Goal: Browse casually: Explore the website without a specific task or goal

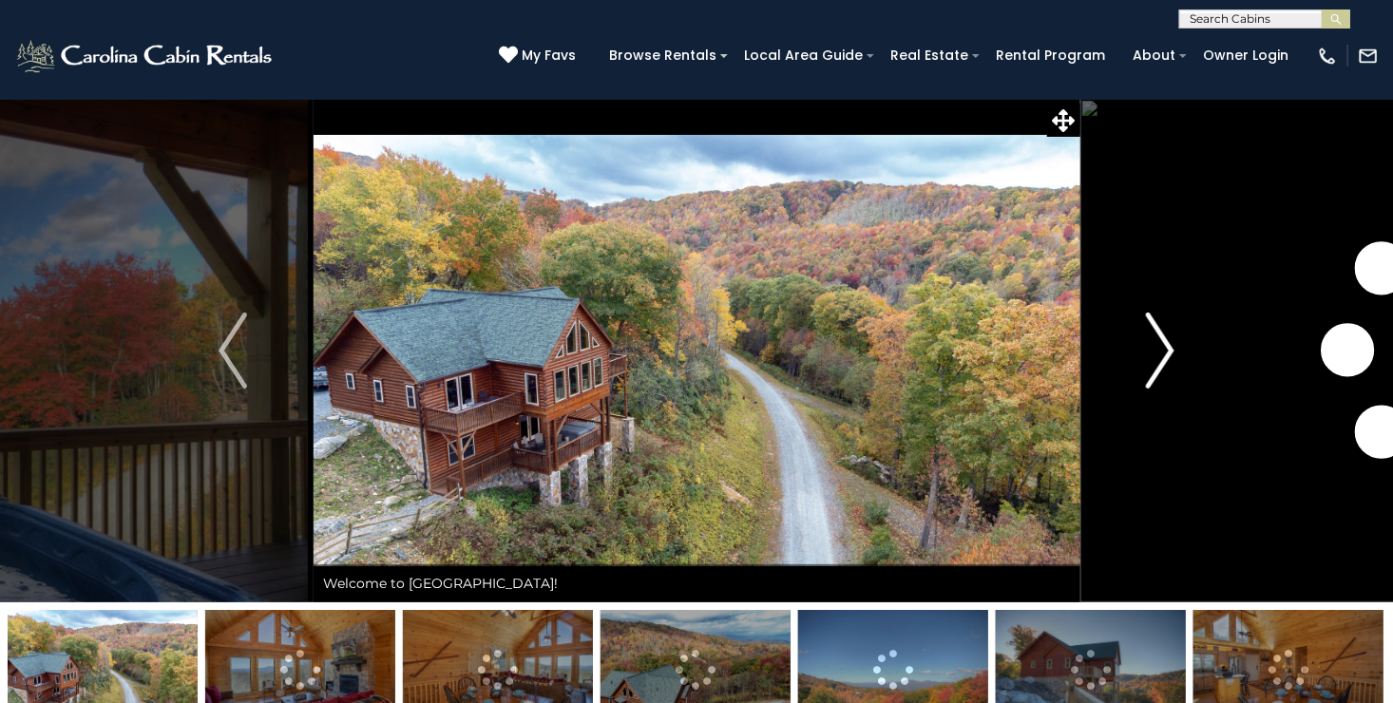
click at [1166, 352] on img "Next" at bounding box center [1160, 351] width 29 height 76
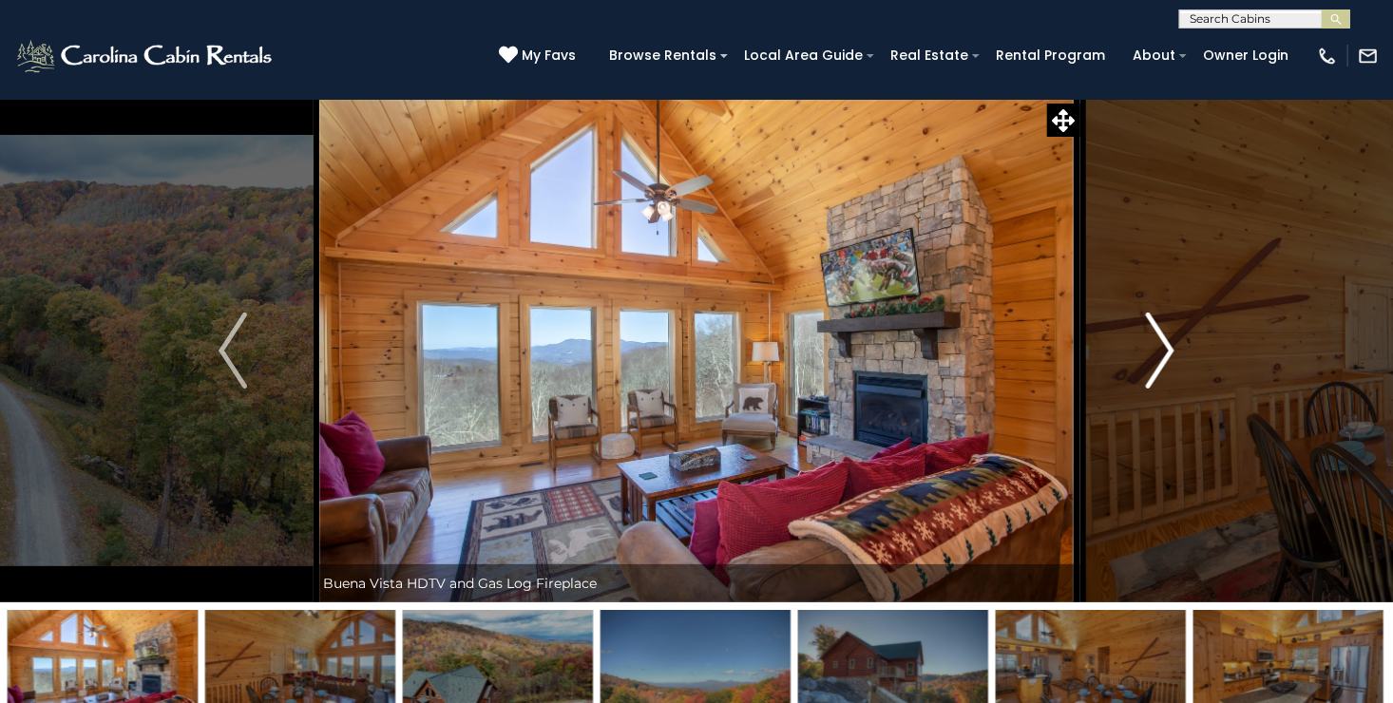
click at [1166, 352] on img "Next" at bounding box center [1160, 351] width 29 height 76
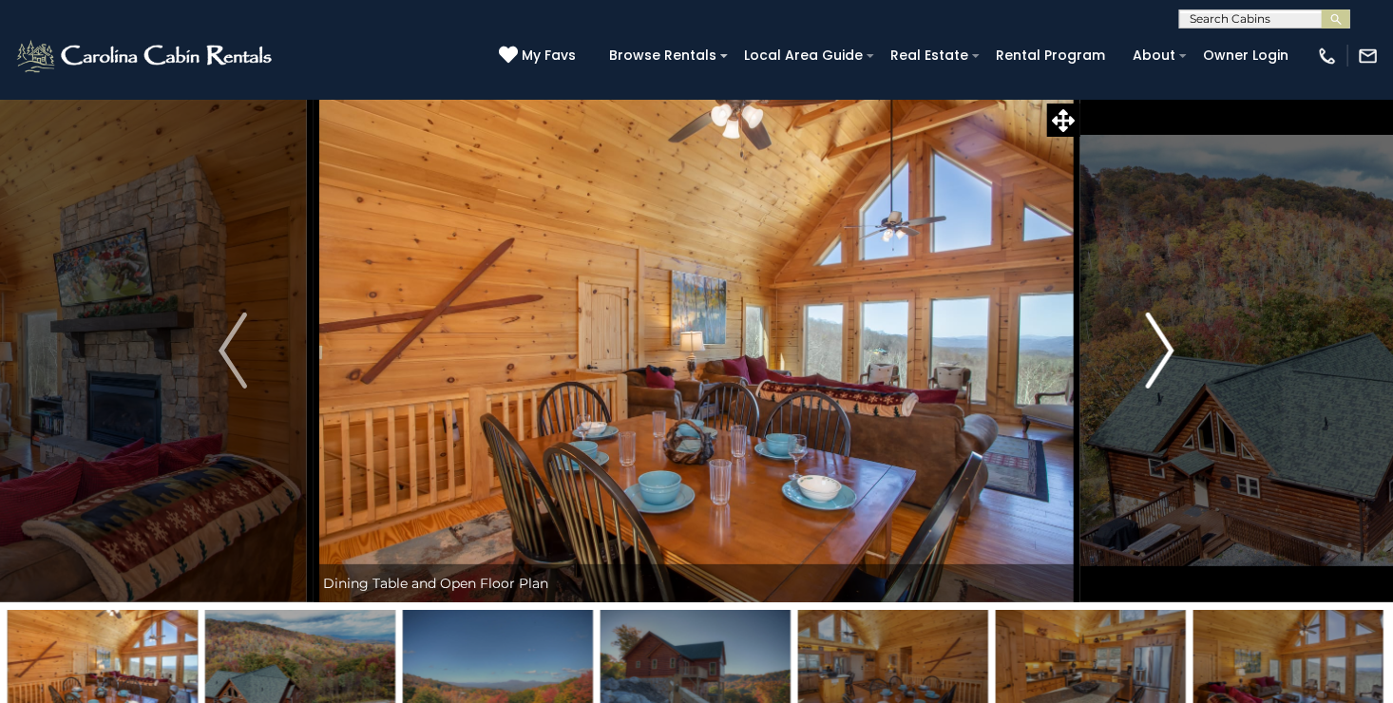
click at [1166, 352] on img "Next" at bounding box center [1160, 351] width 29 height 76
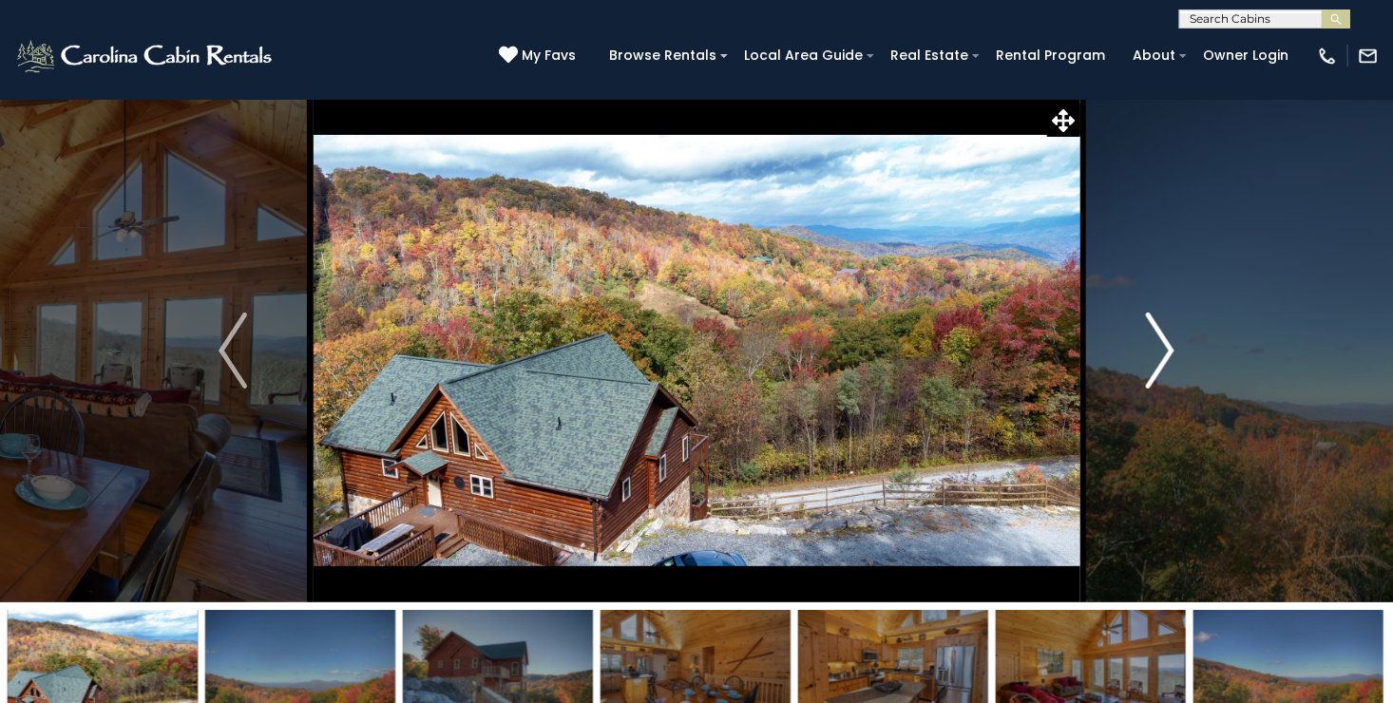
click at [1166, 352] on img "Next" at bounding box center [1160, 351] width 29 height 76
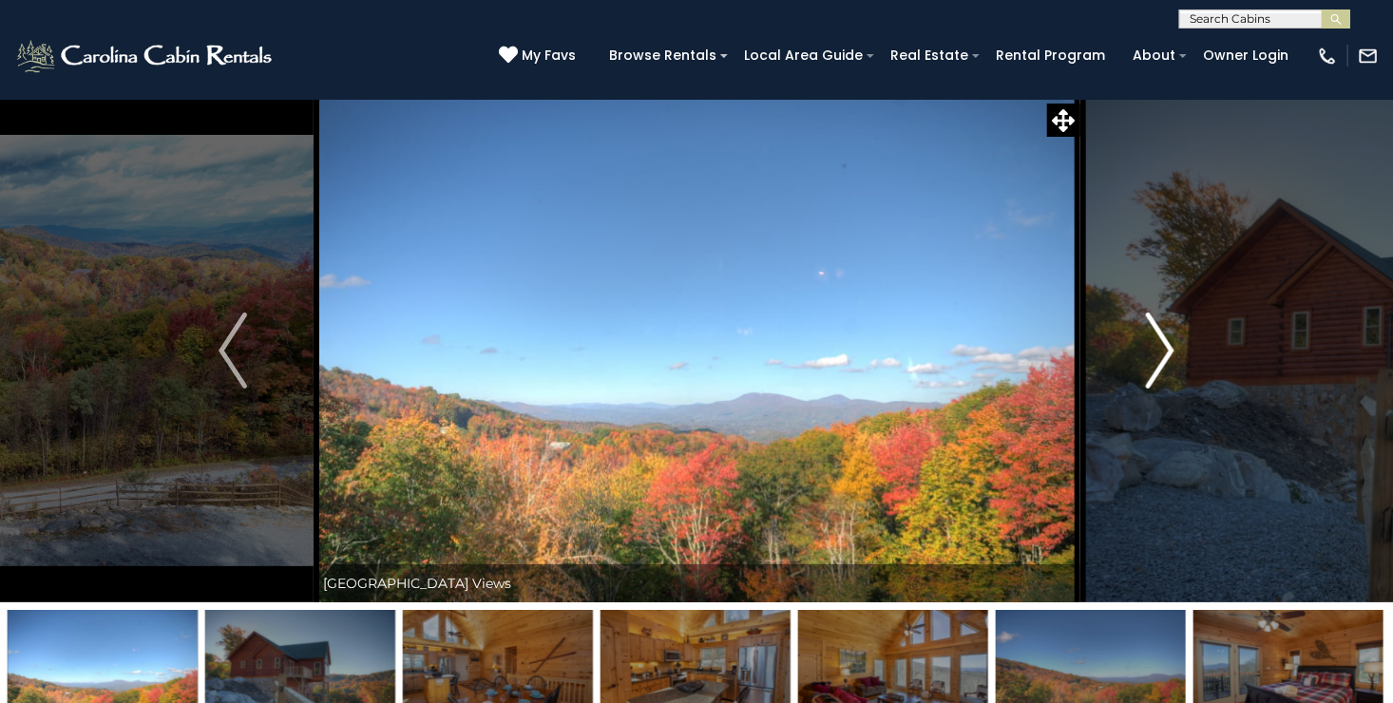
click at [1166, 352] on img "Next" at bounding box center [1160, 351] width 29 height 76
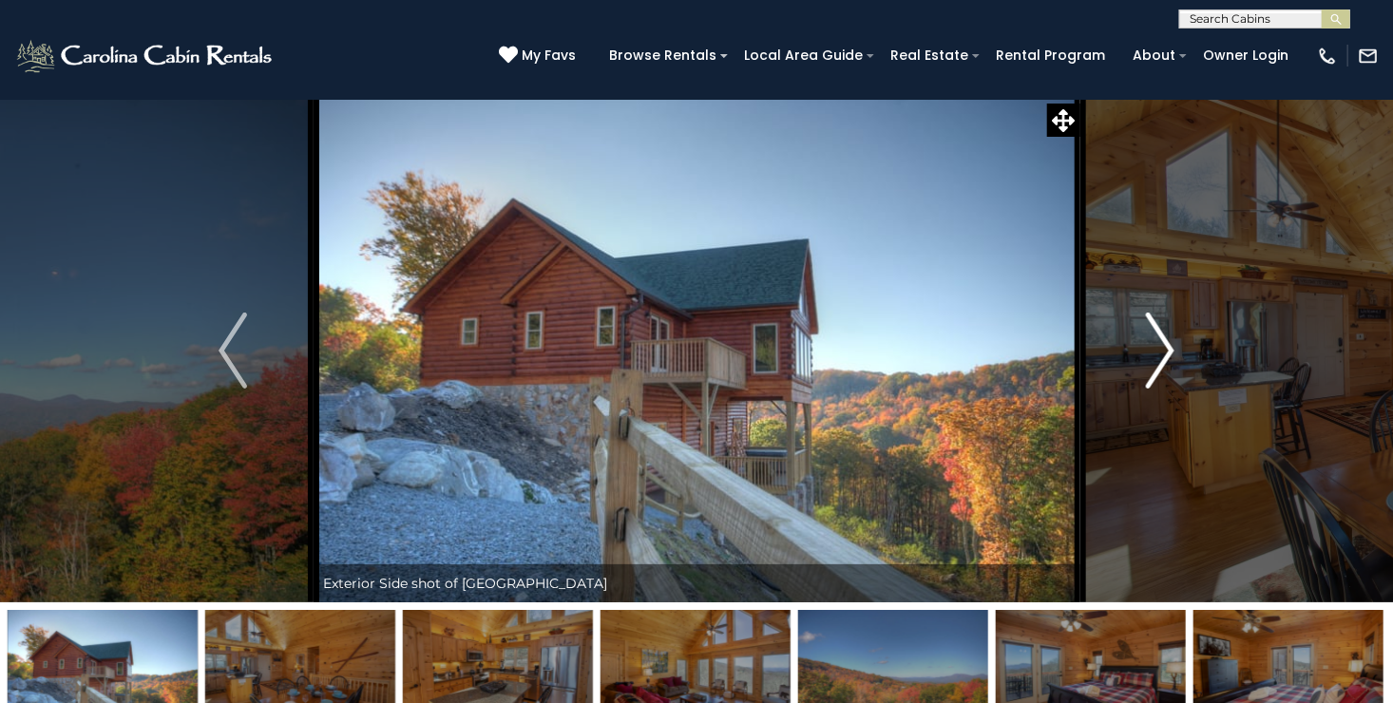
click at [1166, 352] on img "Next" at bounding box center [1160, 351] width 29 height 76
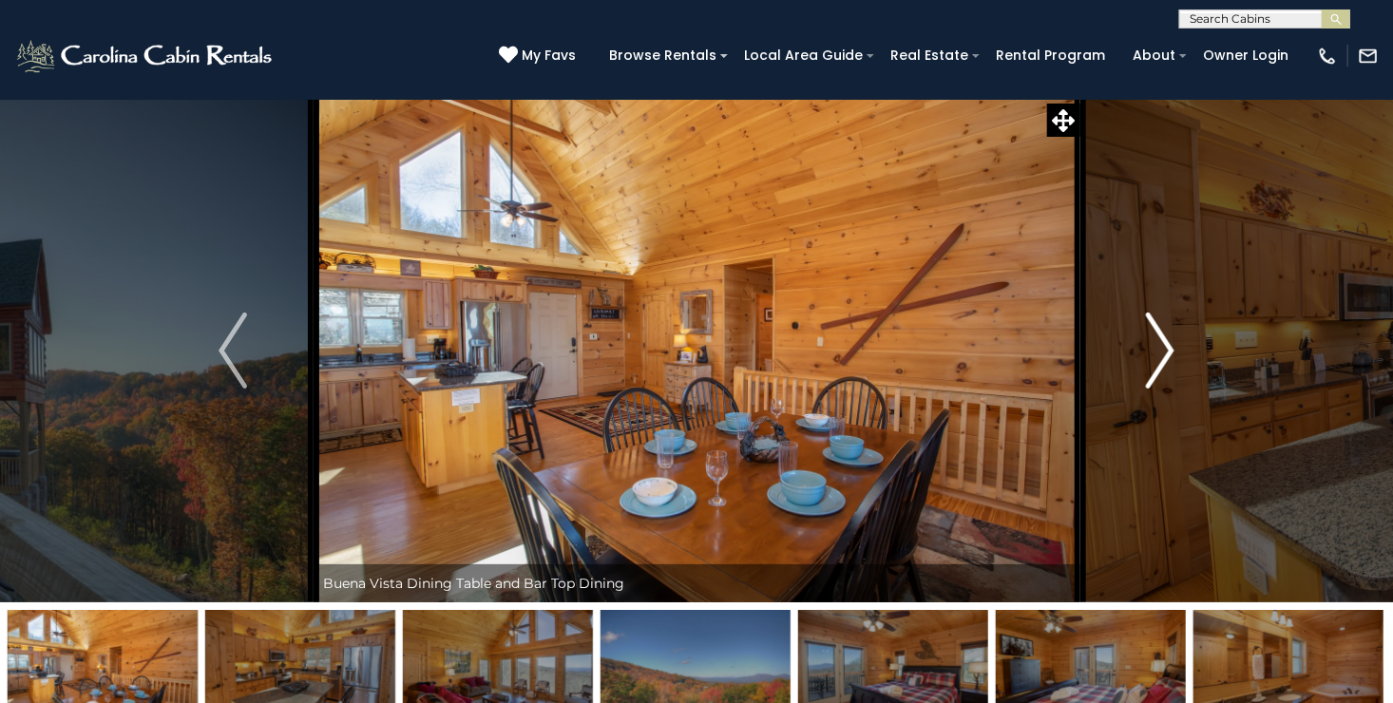
click at [1166, 352] on img "Next" at bounding box center [1160, 351] width 29 height 76
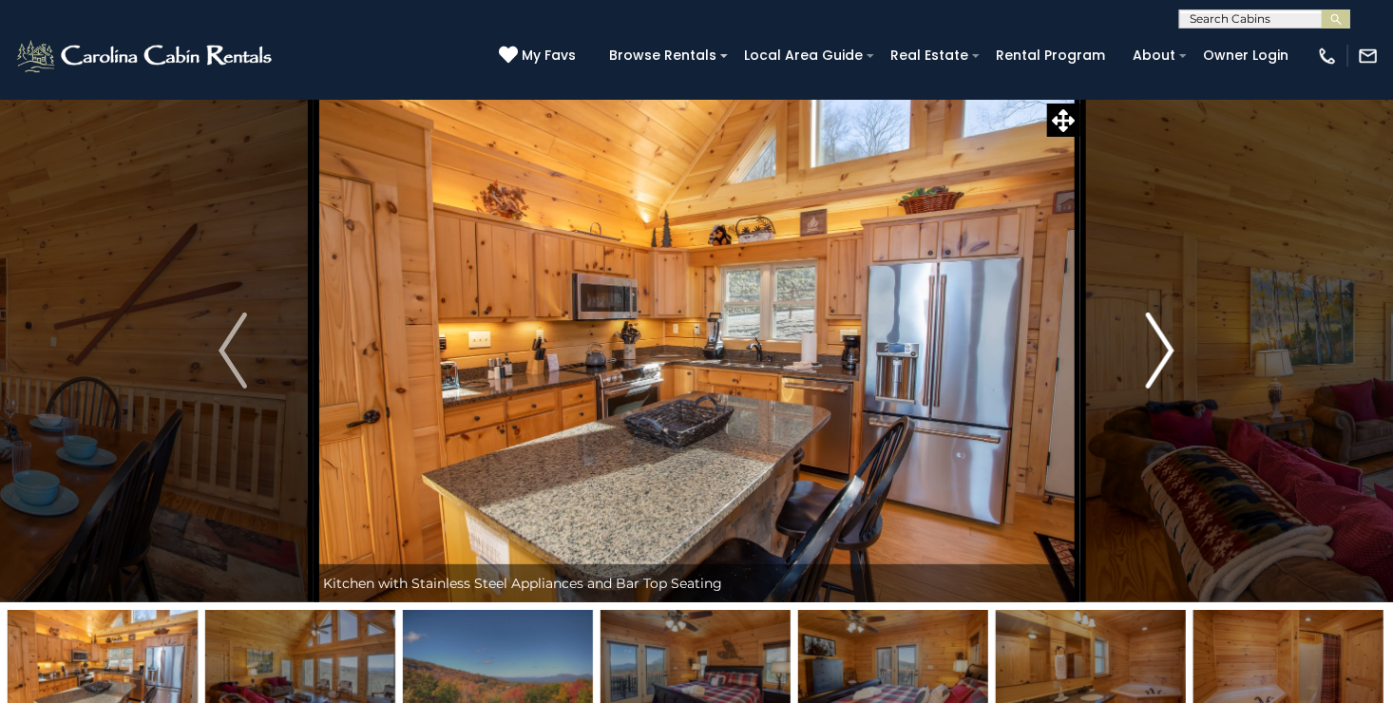
click at [1166, 352] on img "Next" at bounding box center [1160, 351] width 29 height 76
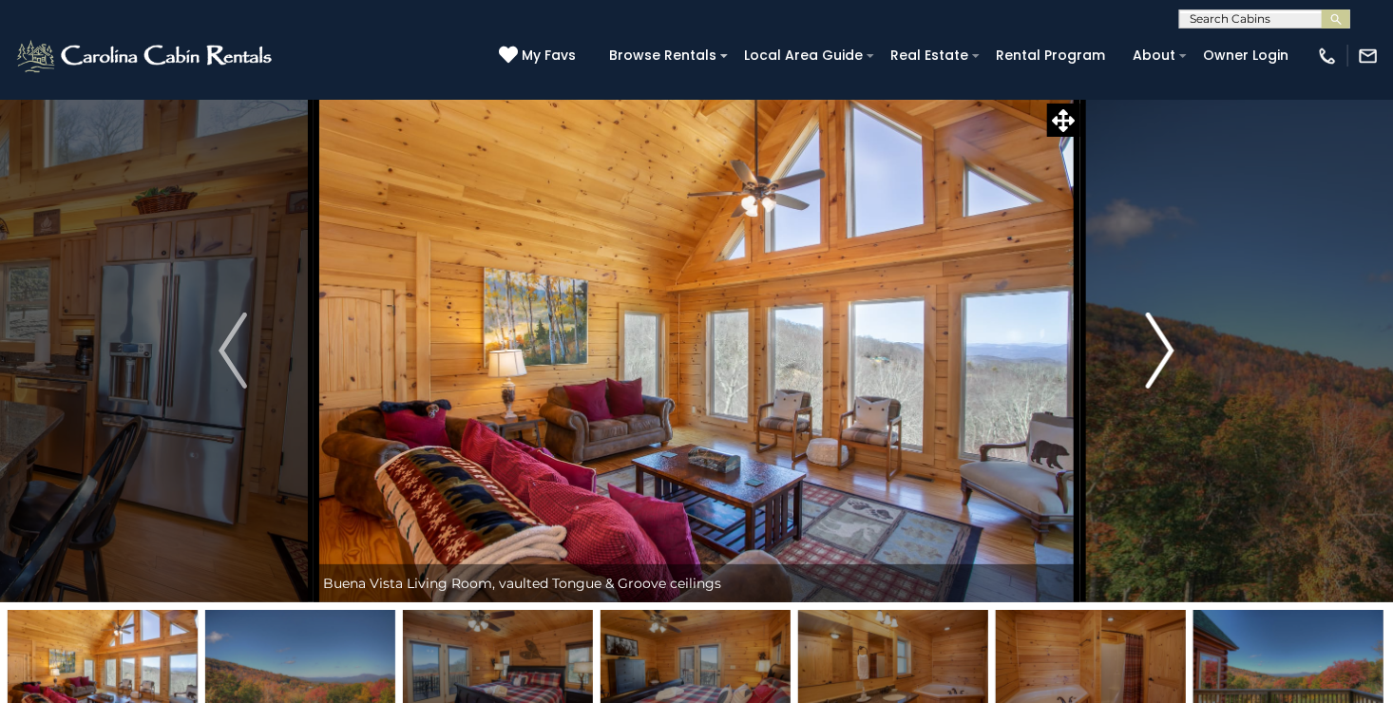
click at [1166, 352] on img "Next" at bounding box center [1160, 351] width 29 height 76
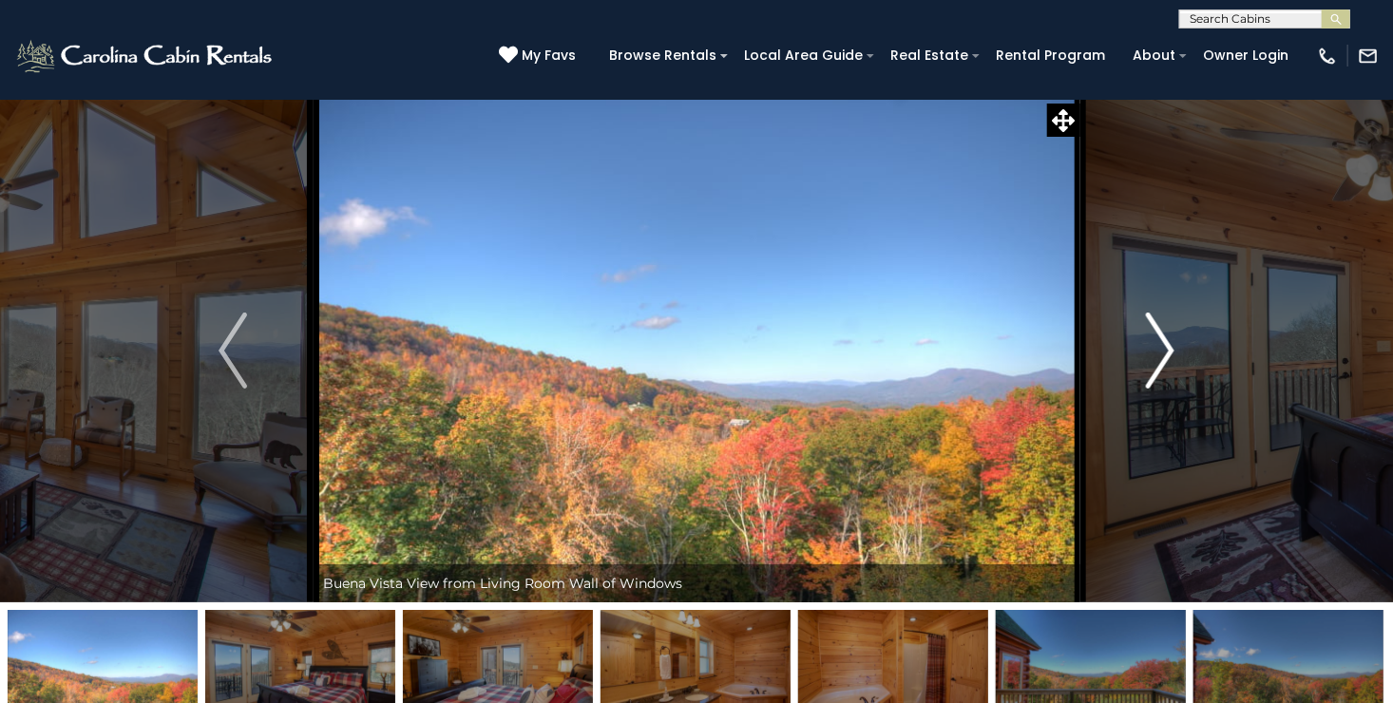
click at [1166, 352] on img "Next" at bounding box center [1160, 351] width 29 height 76
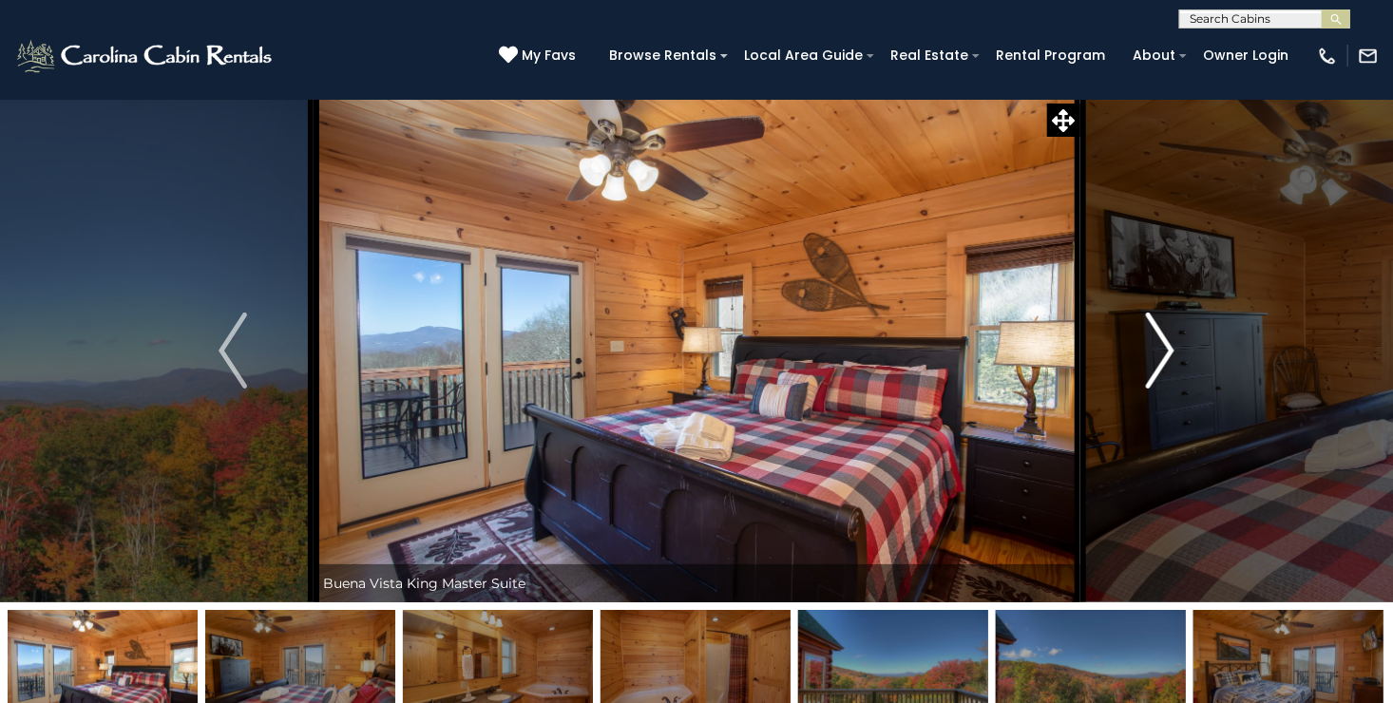
click at [1166, 352] on img "Next" at bounding box center [1160, 351] width 29 height 76
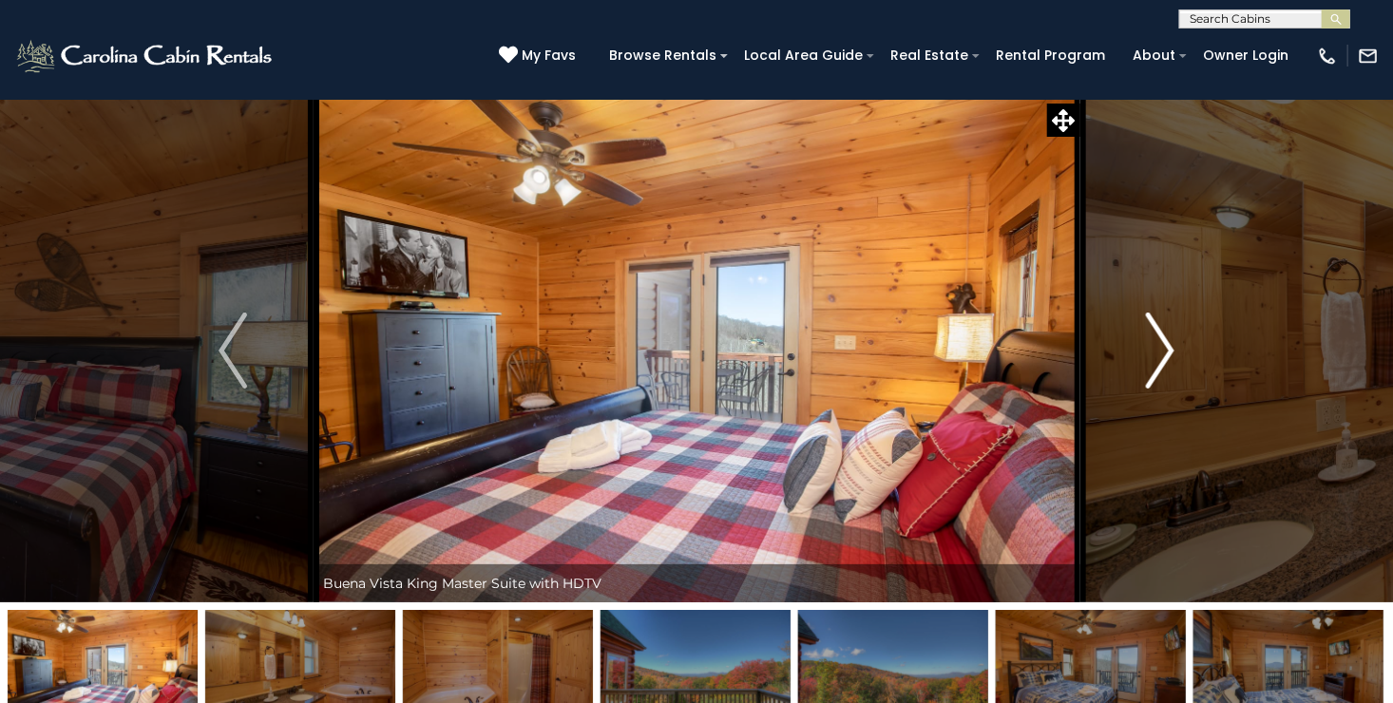
click at [1166, 352] on img "Next" at bounding box center [1160, 351] width 29 height 76
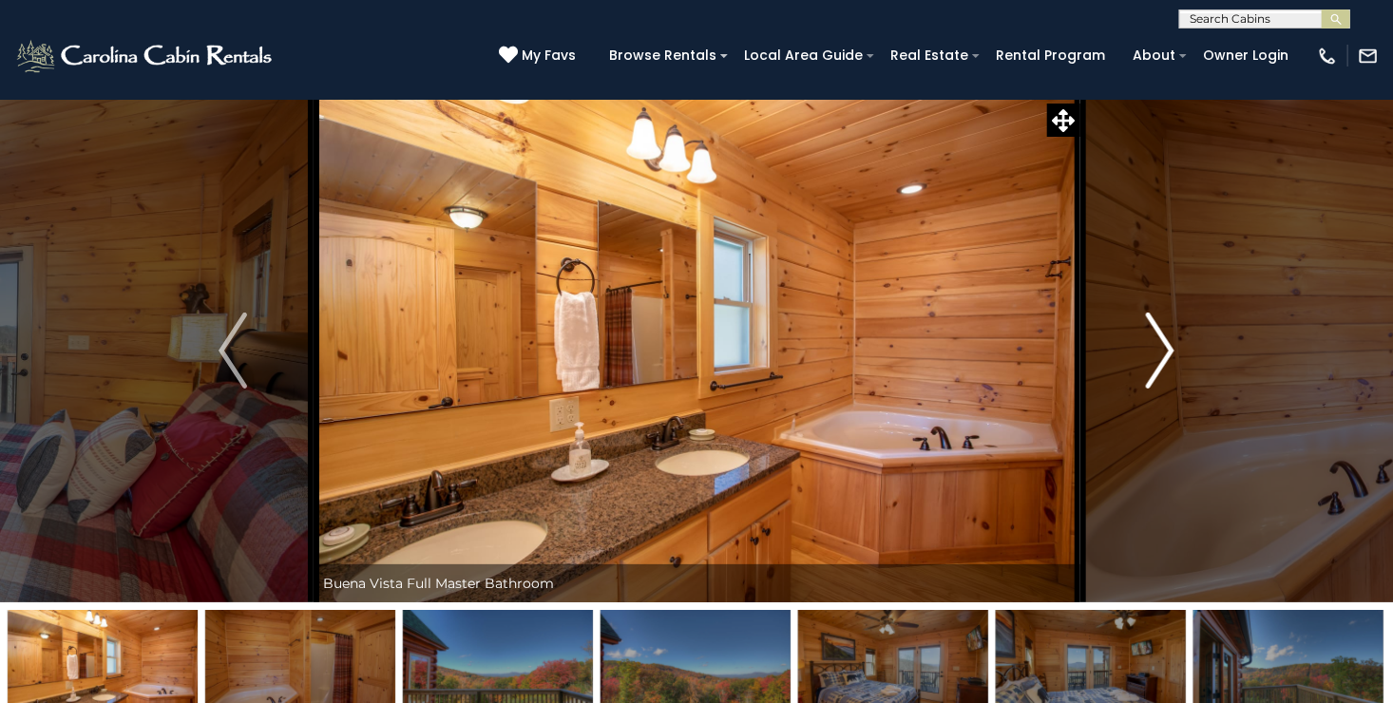
click at [1166, 352] on img "Next" at bounding box center [1160, 351] width 29 height 76
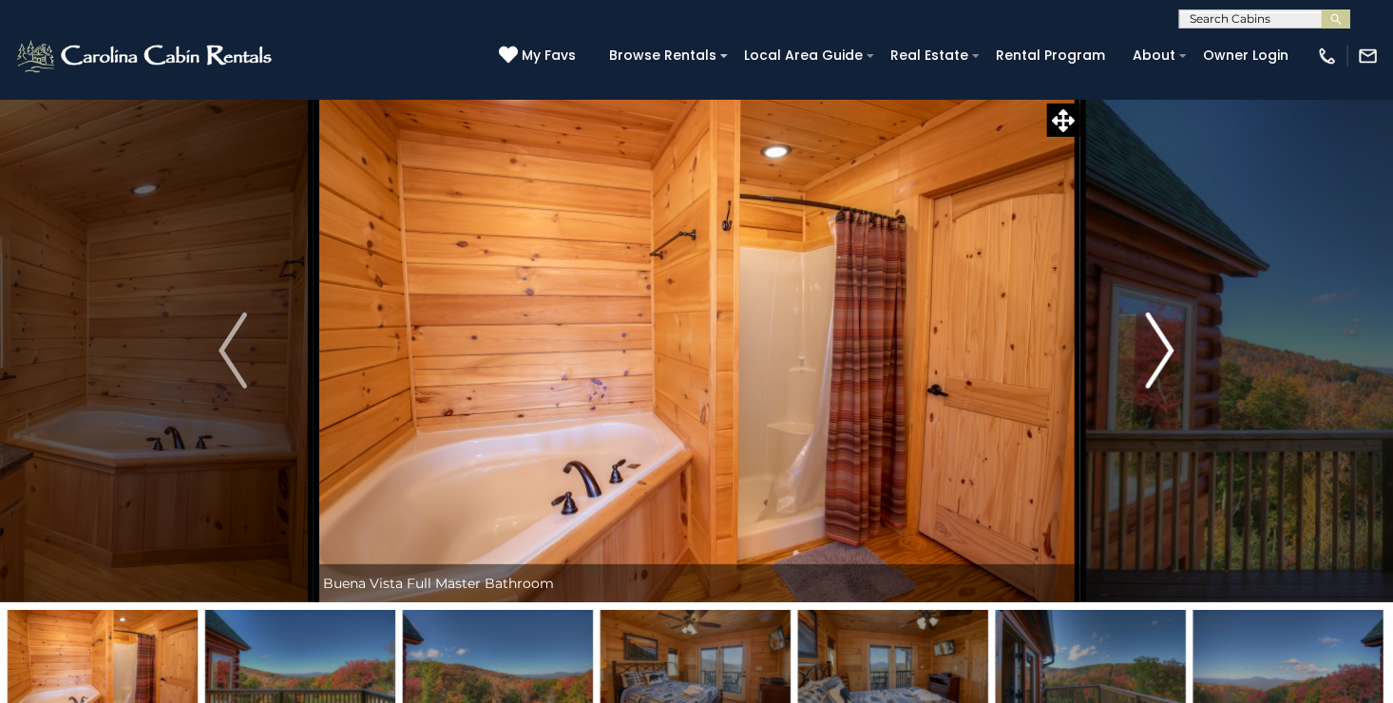
click at [1166, 352] on img "Next" at bounding box center [1160, 351] width 29 height 76
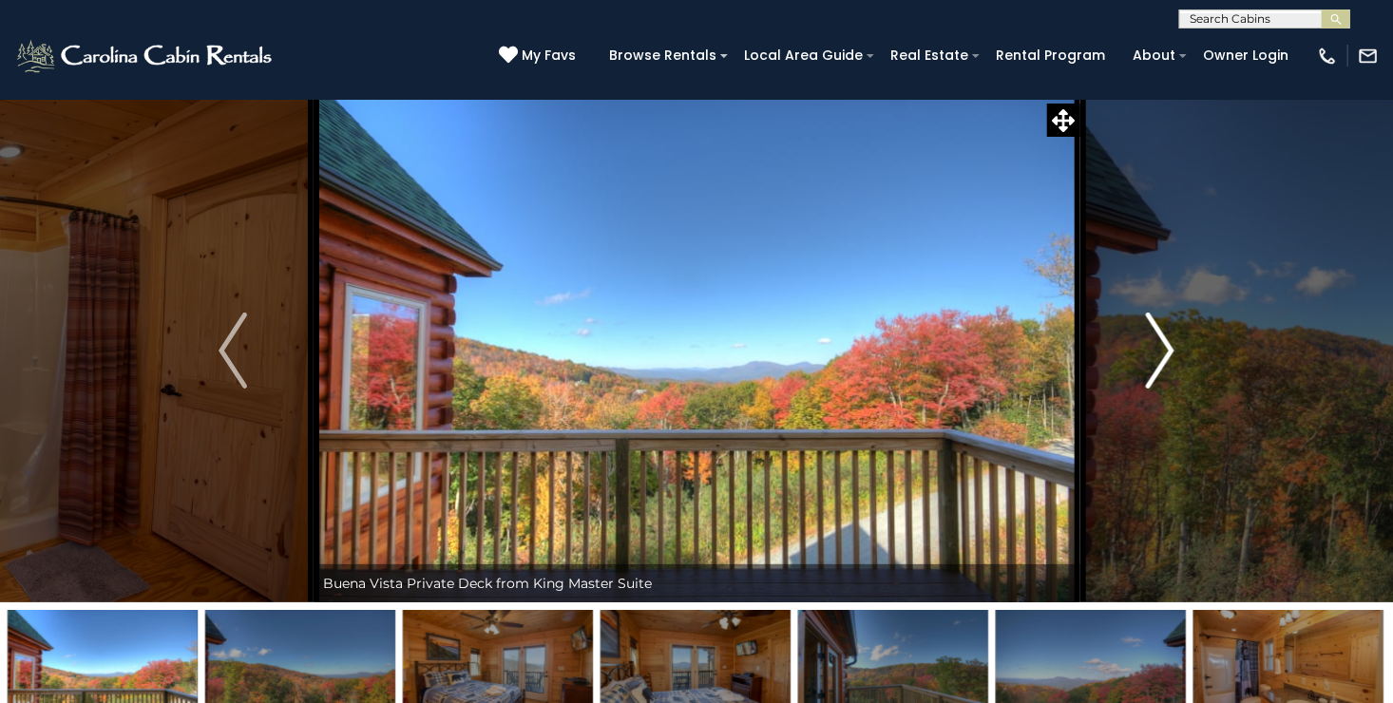
click at [1166, 352] on img "Next" at bounding box center [1160, 351] width 29 height 76
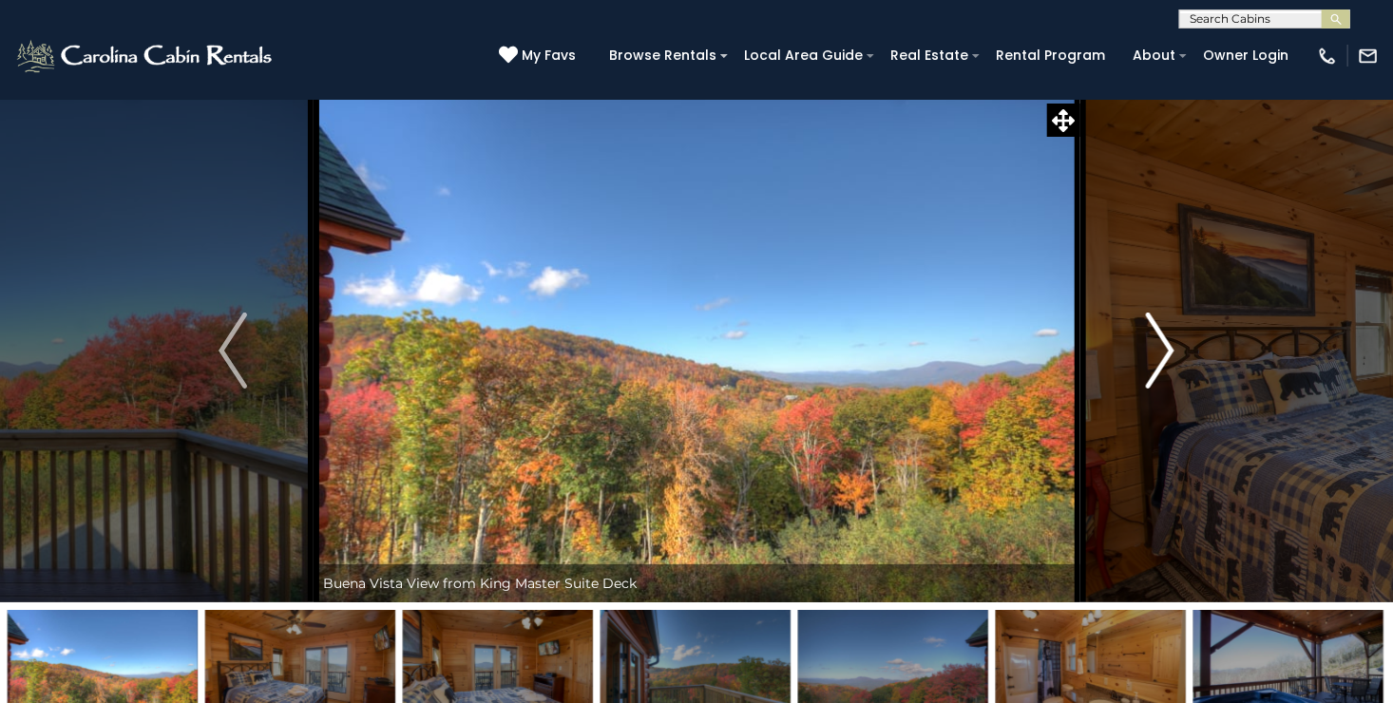
click at [1166, 352] on img "Next" at bounding box center [1160, 351] width 29 height 76
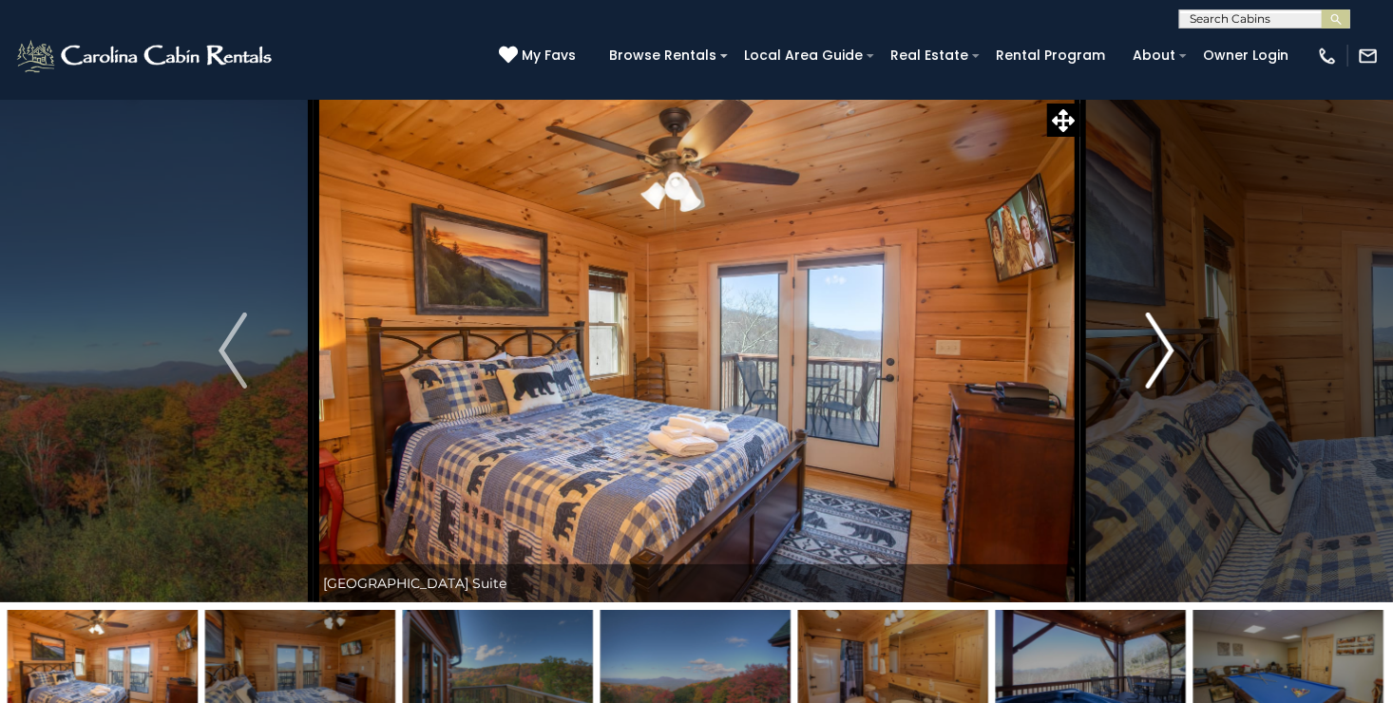
click at [1166, 352] on img "Next" at bounding box center [1160, 351] width 29 height 76
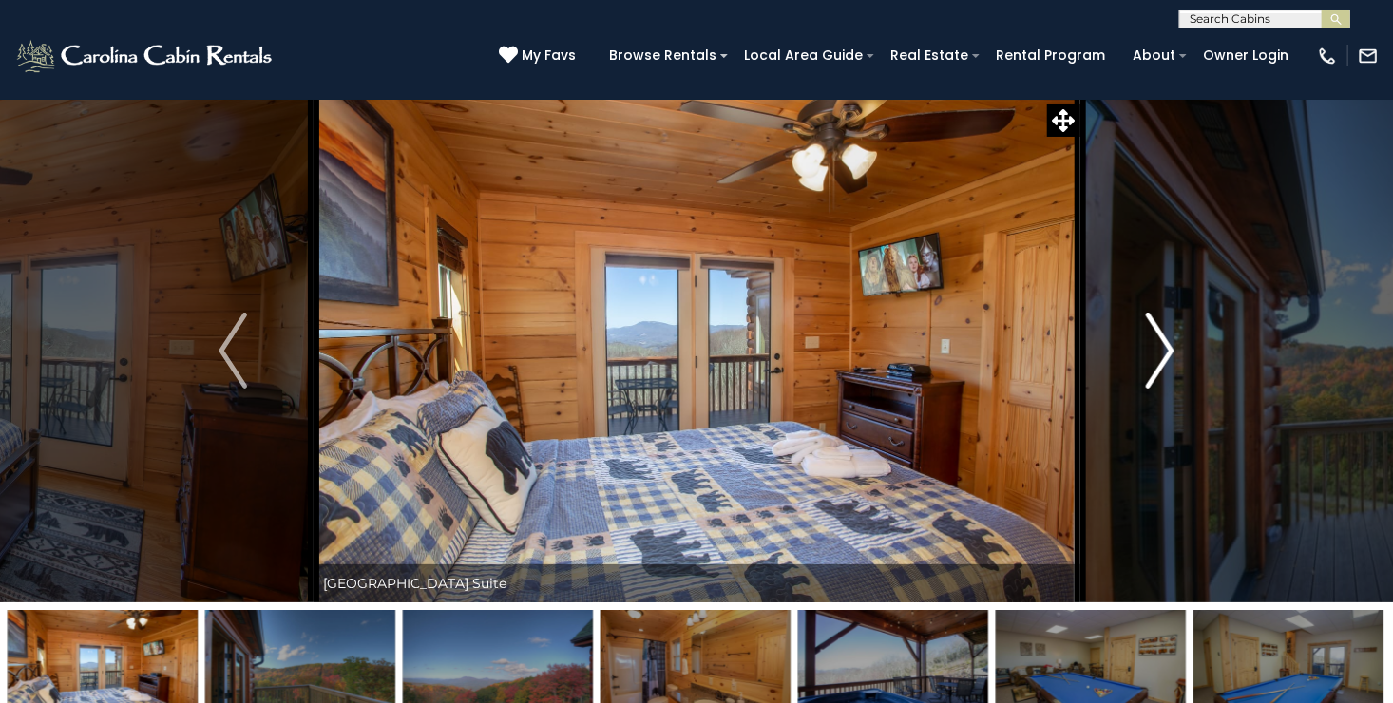
click at [1166, 352] on img "Next" at bounding box center [1160, 351] width 29 height 76
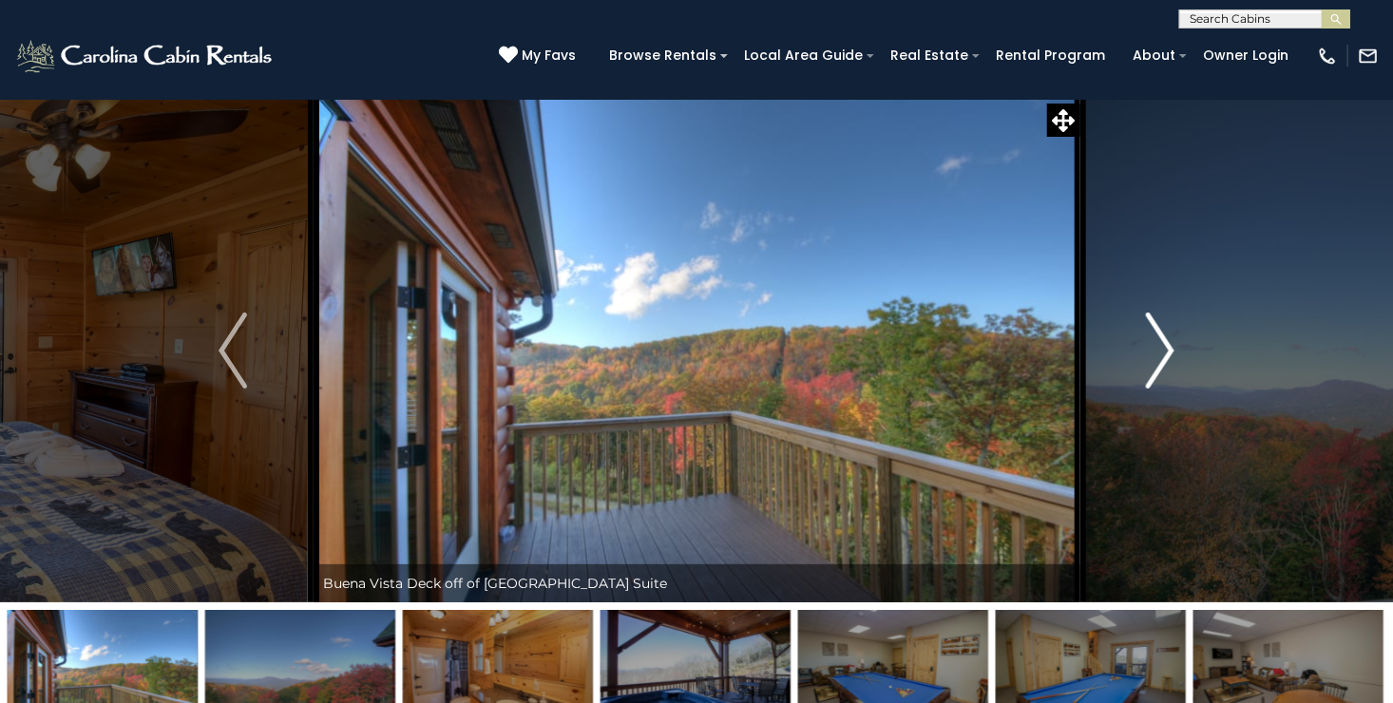
click at [1166, 352] on img "Next" at bounding box center [1160, 351] width 29 height 76
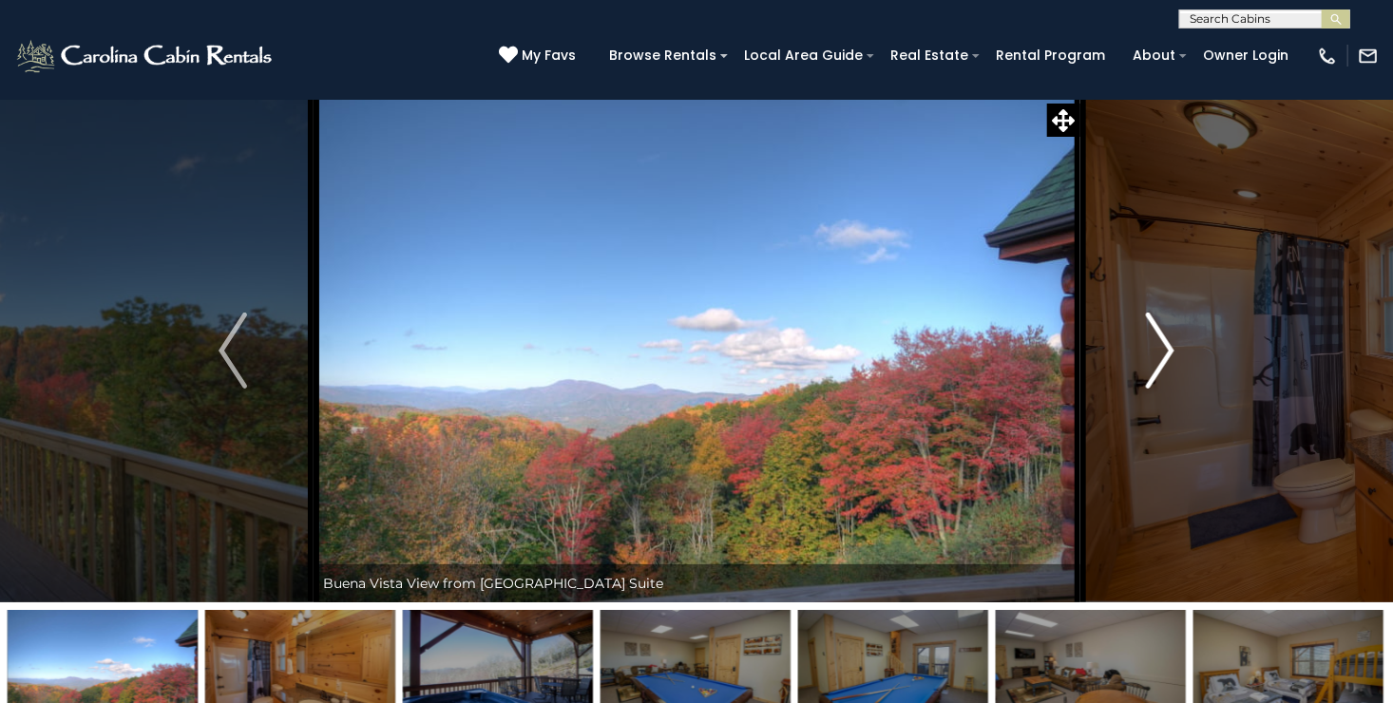
click at [1166, 352] on img "Next" at bounding box center [1160, 351] width 29 height 76
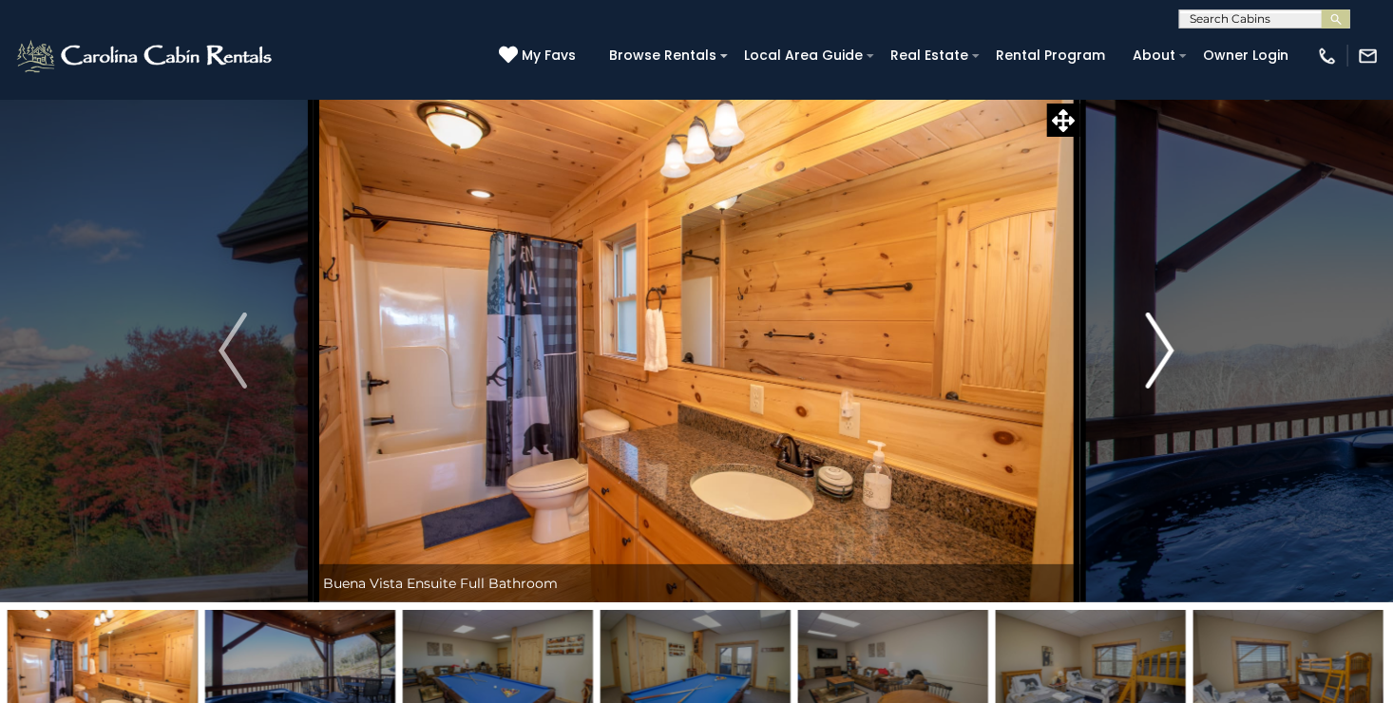
click at [1166, 352] on img "Next" at bounding box center [1160, 351] width 29 height 76
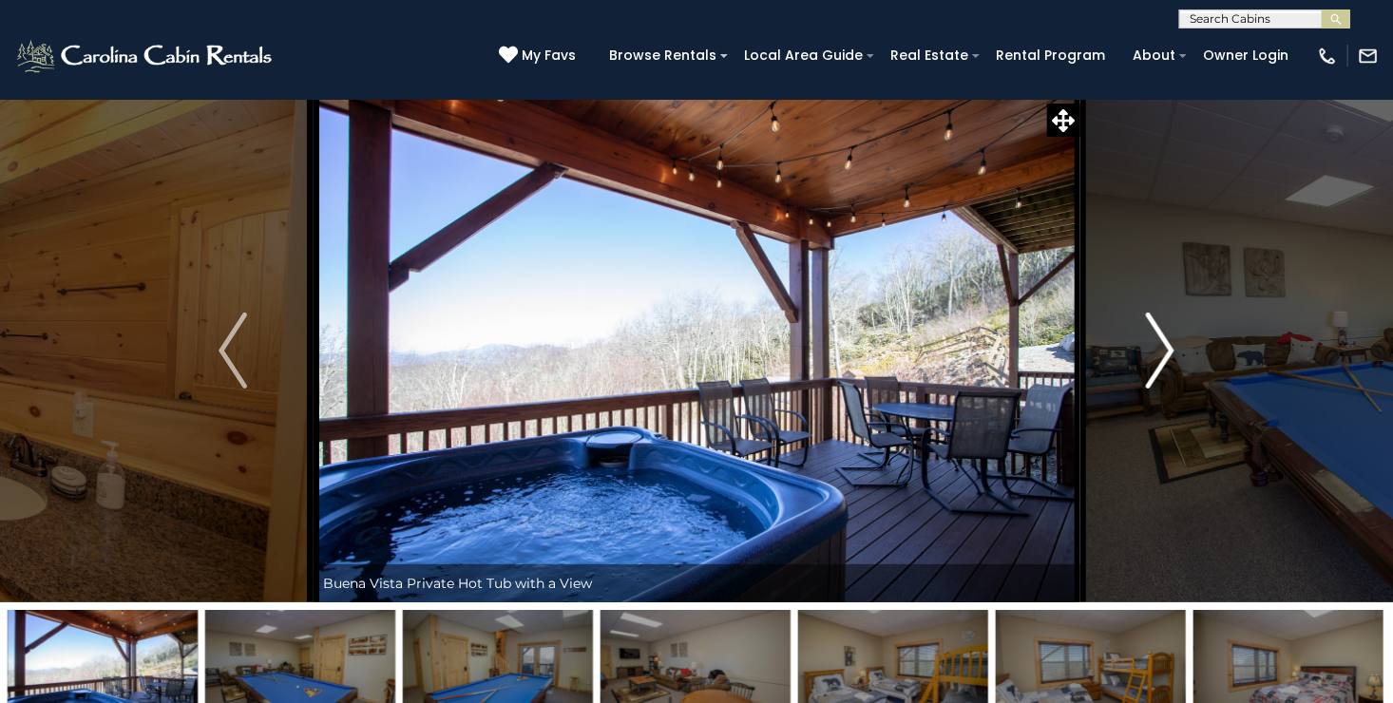
click at [1166, 352] on img "Next" at bounding box center [1160, 351] width 29 height 76
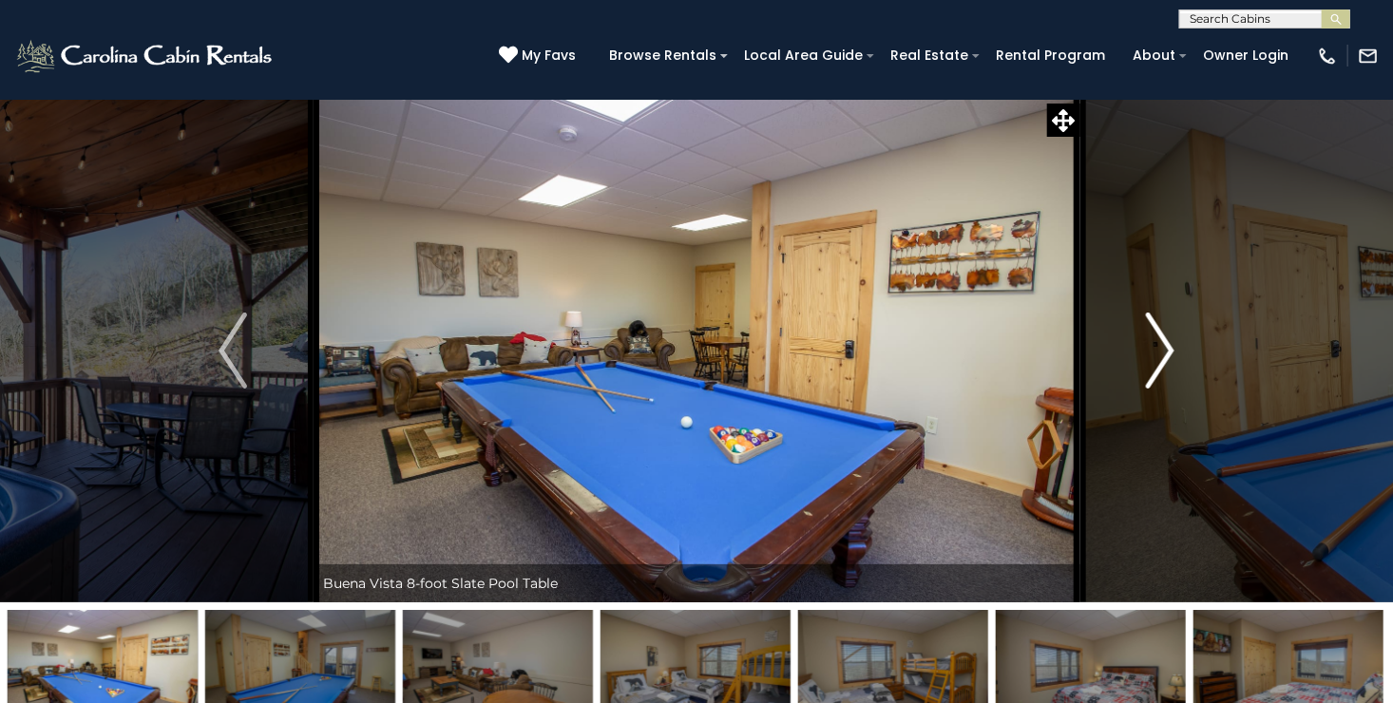
click at [1166, 352] on img "Next" at bounding box center [1160, 351] width 29 height 76
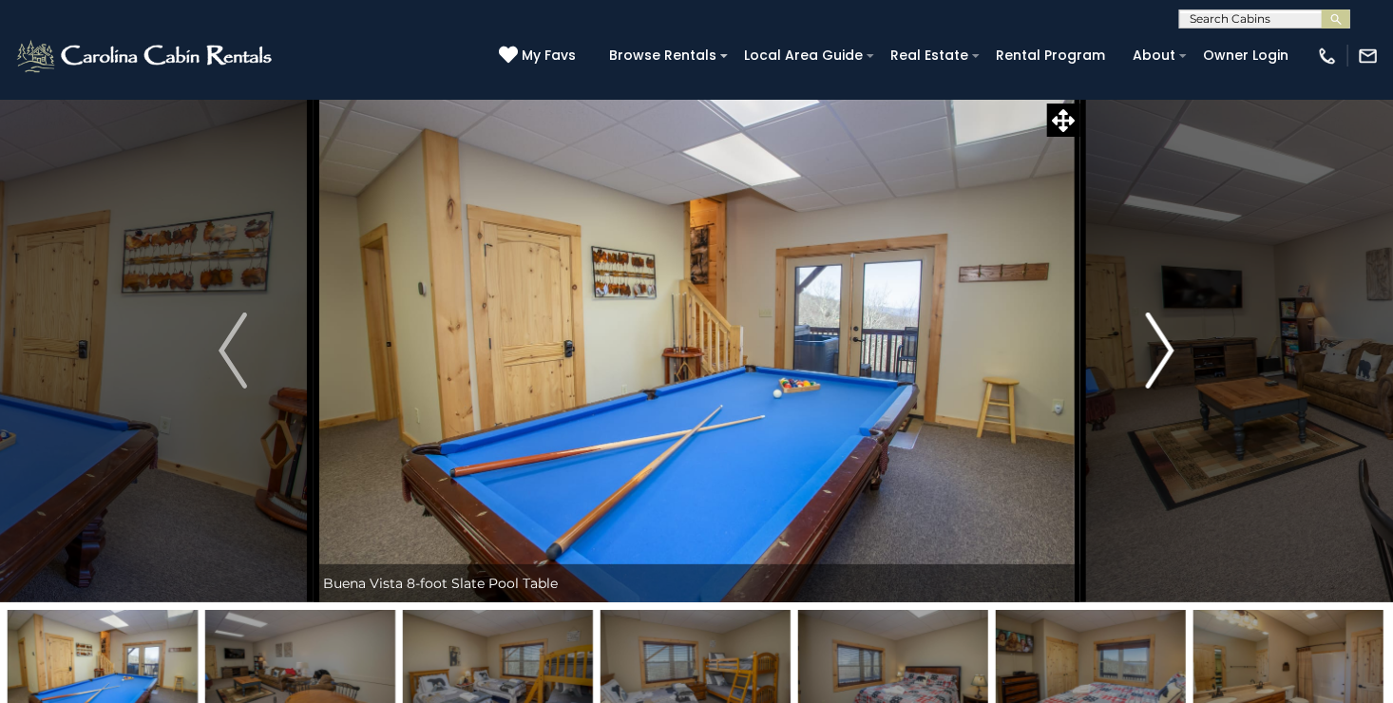
click at [1166, 352] on img "Next" at bounding box center [1160, 351] width 29 height 76
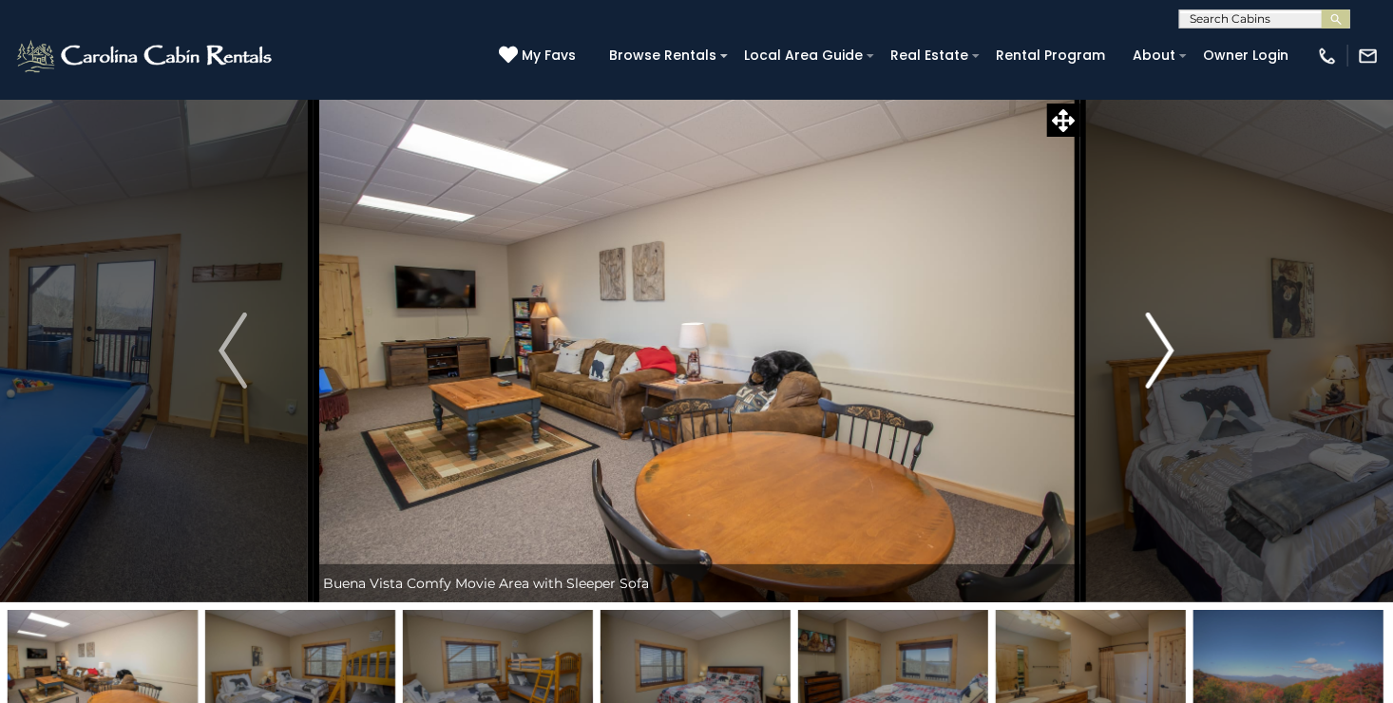
click at [1166, 352] on img "Next" at bounding box center [1160, 351] width 29 height 76
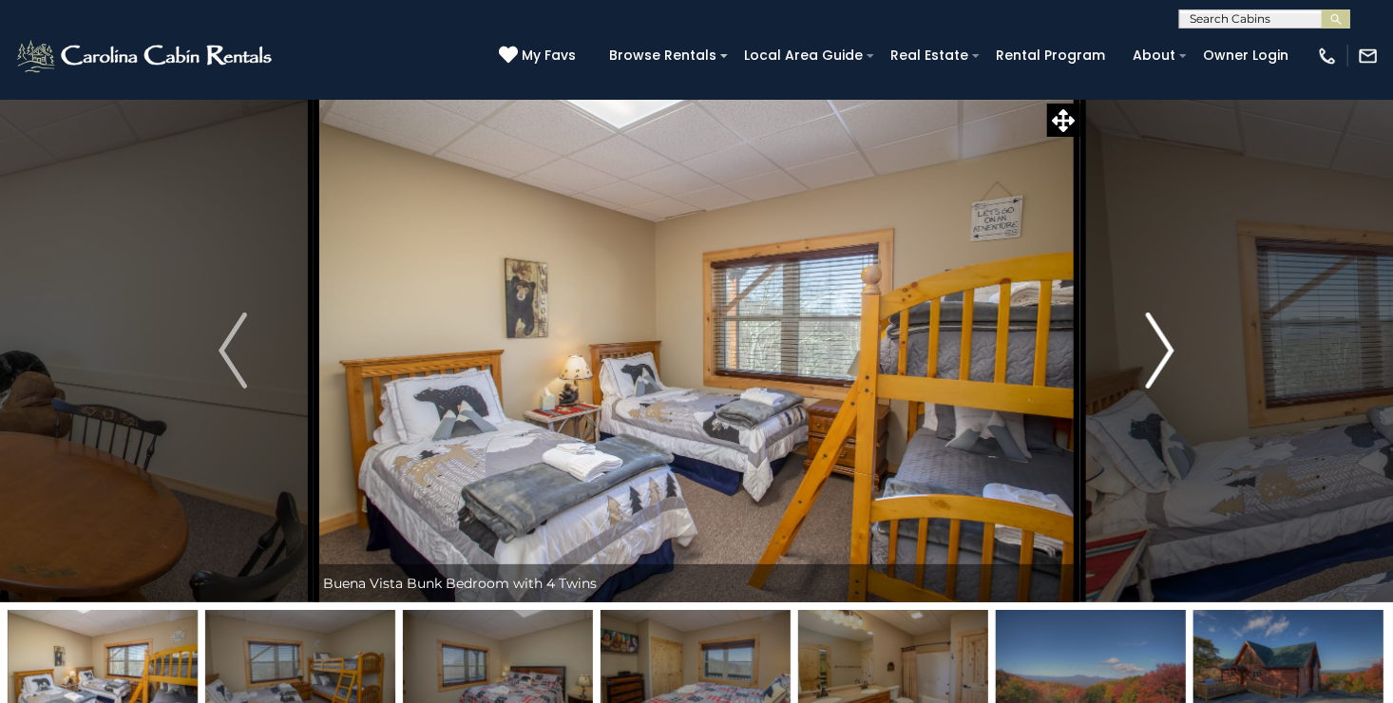
click at [1166, 352] on img "Next" at bounding box center [1160, 351] width 29 height 76
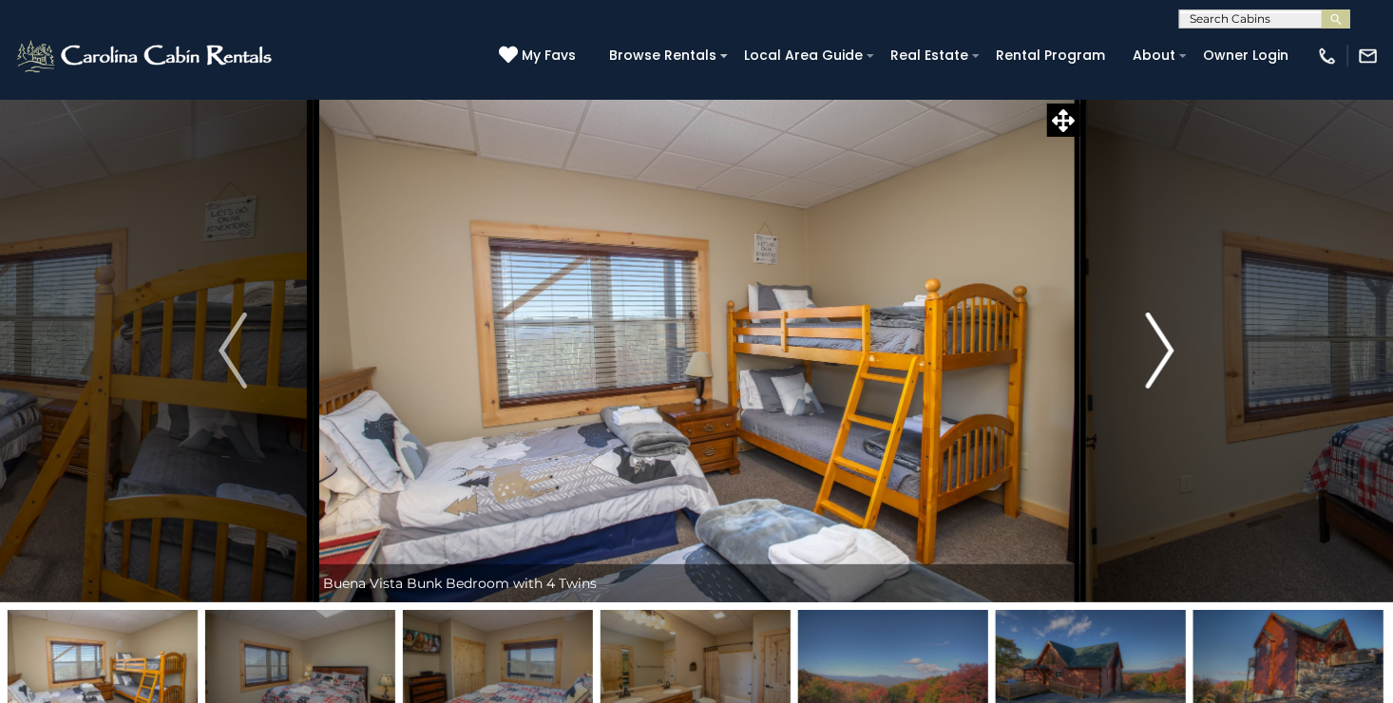
click at [1166, 352] on img "Next" at bounding box center [1160, 351] width 29 height 76
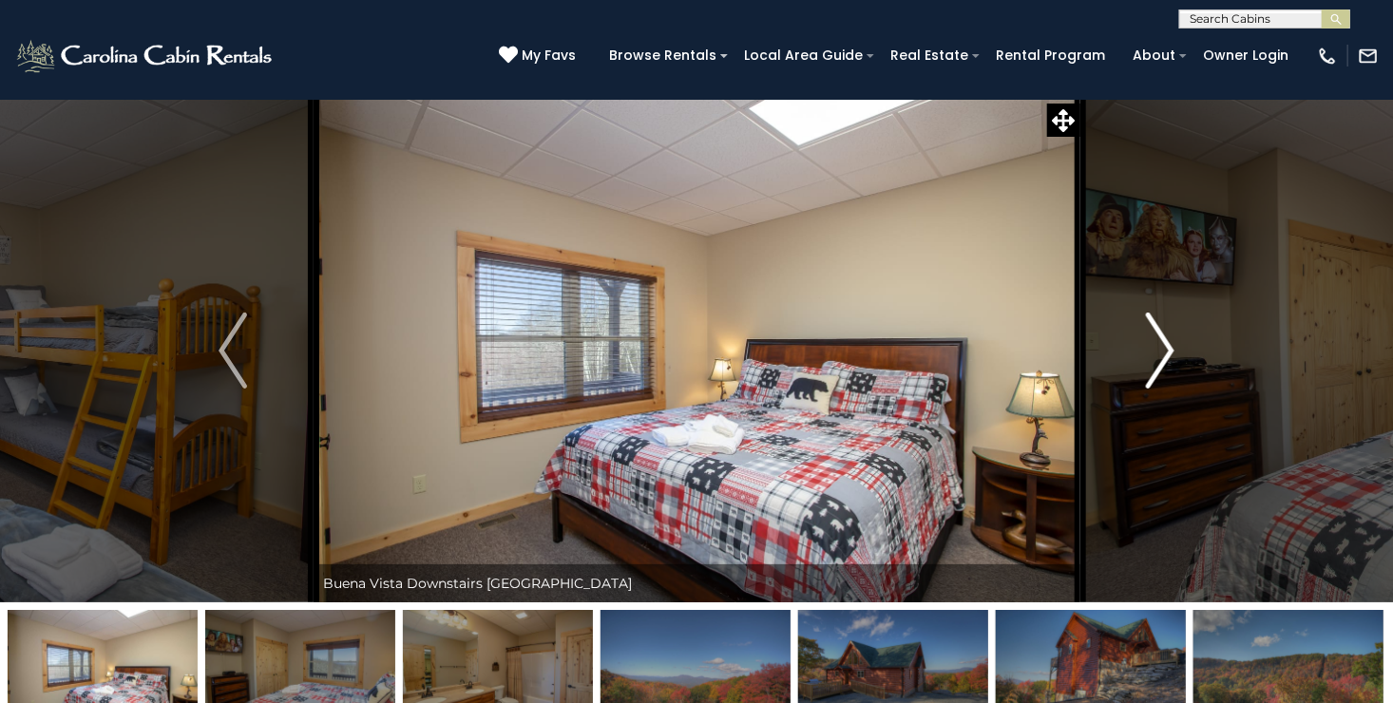
click at [1166, 352] on img "Next" at bounding box center [1160, 351] width 29 height 76
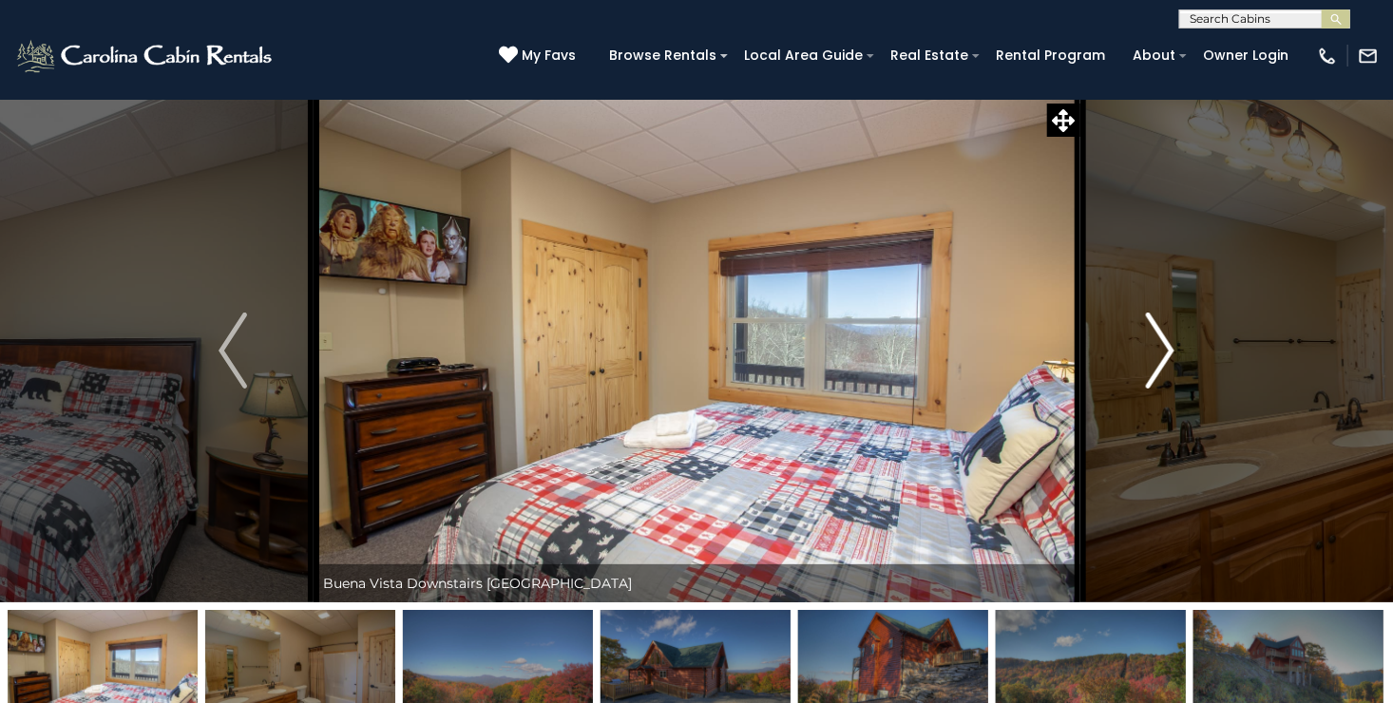
click at [1166, 352] on img "Next" at bounding box center [1160, 351] width 29 height 76
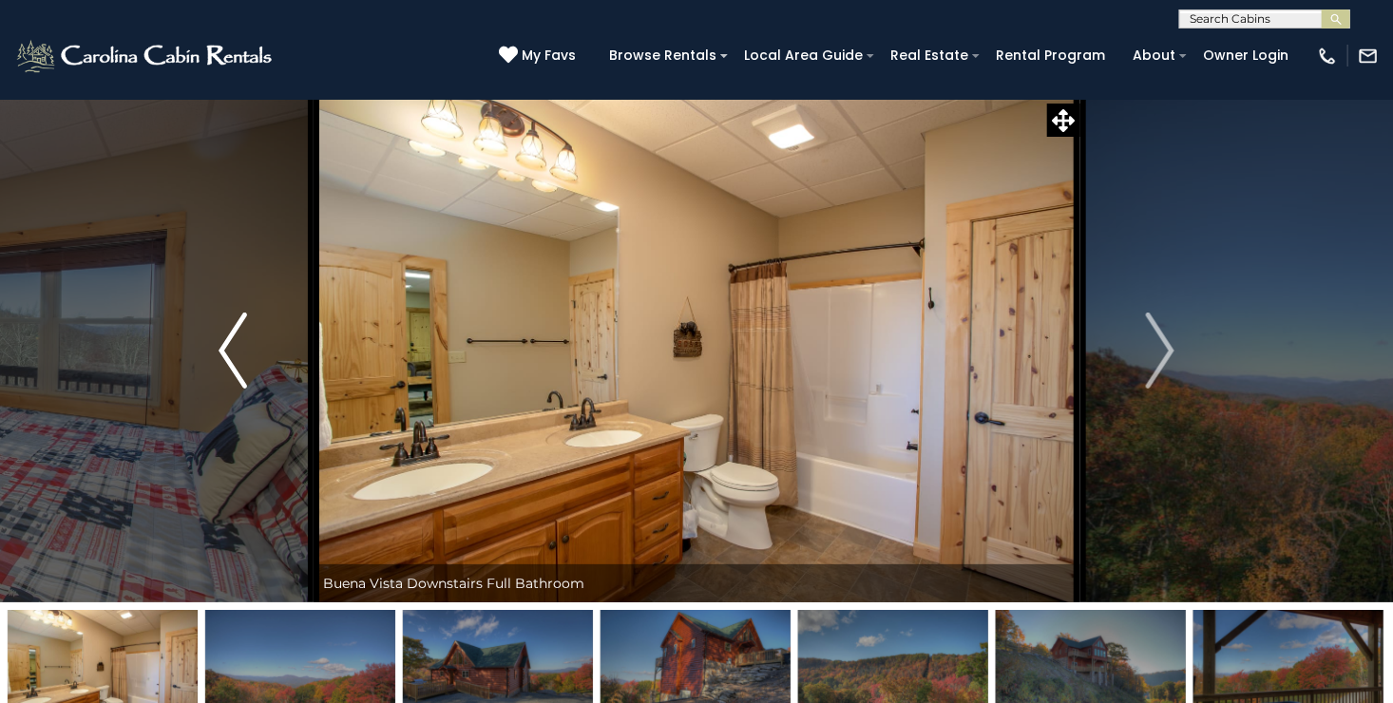
click at [220, 339] on img "Previous" at bounding box center [233, 351] width 29 height 76
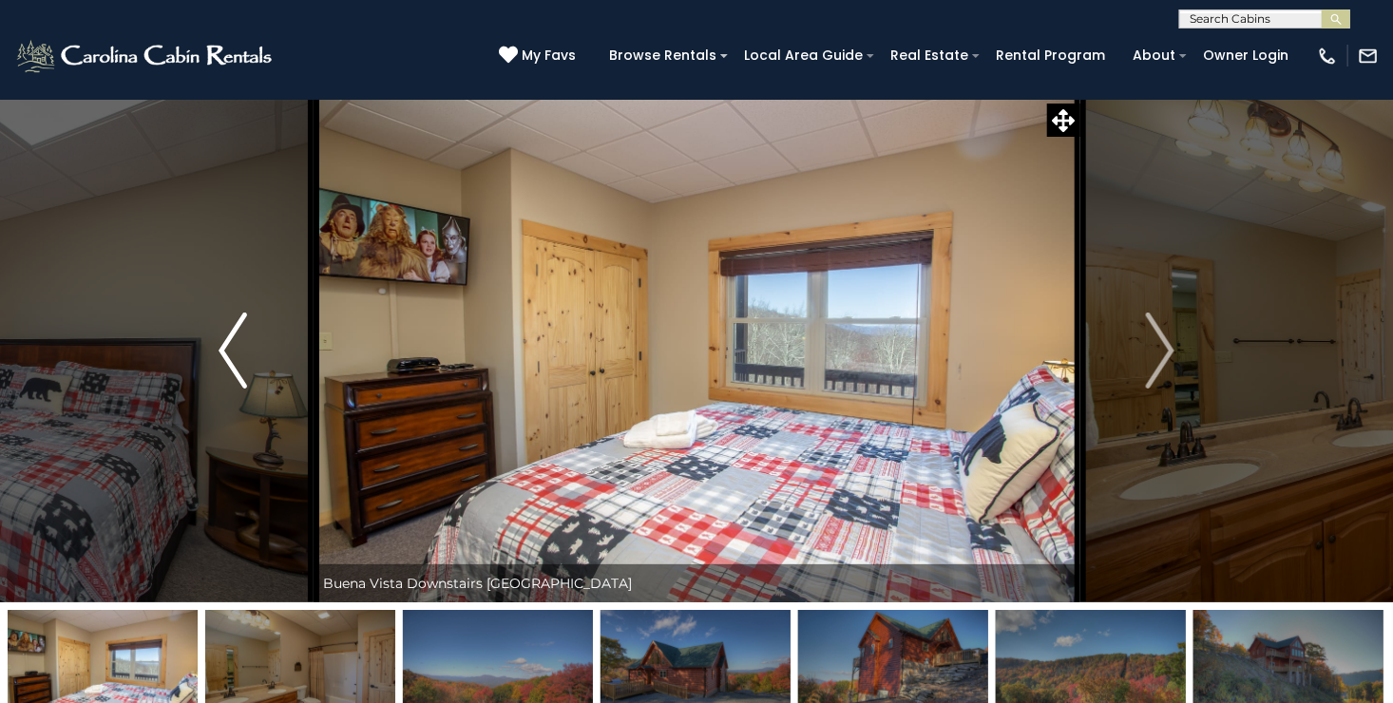
click at [220, 339] on img "Previous" at bounding box center [233, 351] width 29 height 76
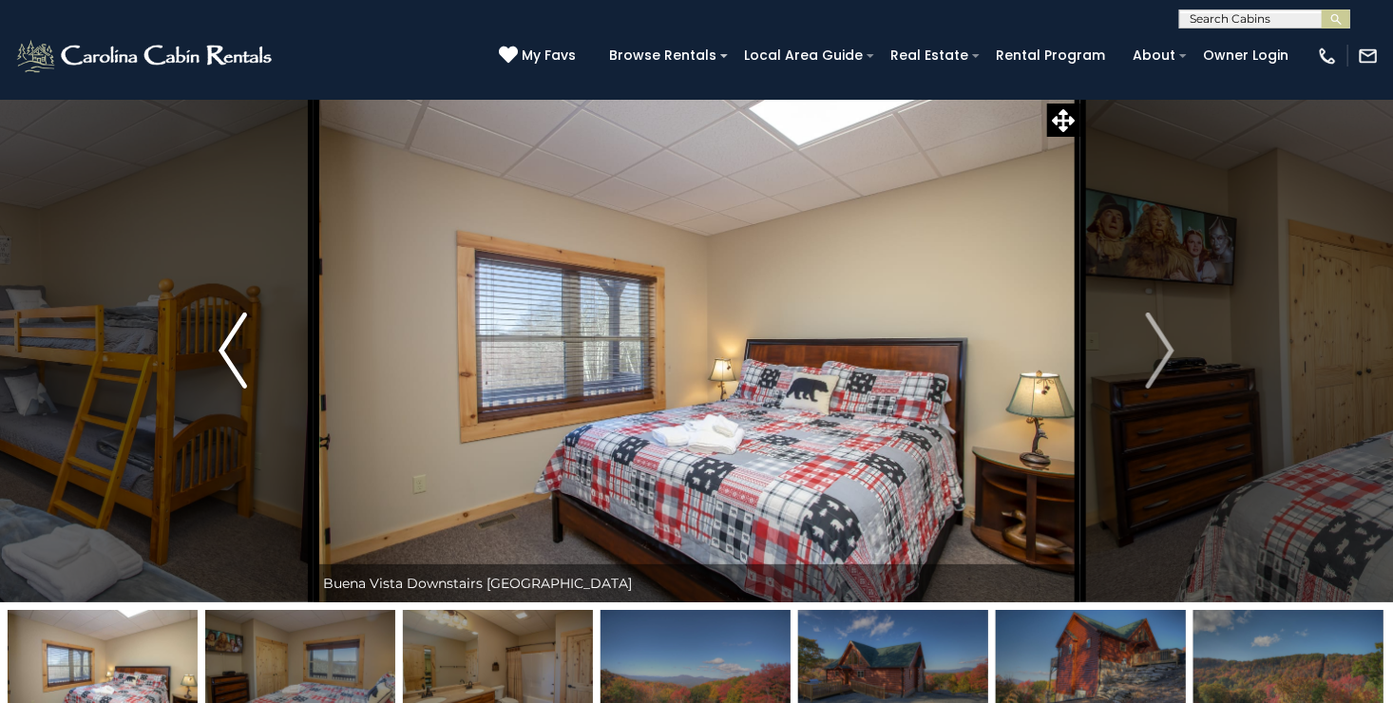
click at [220, 339] on img "Previous" at bounding box center [233, 351] width 29 height 76
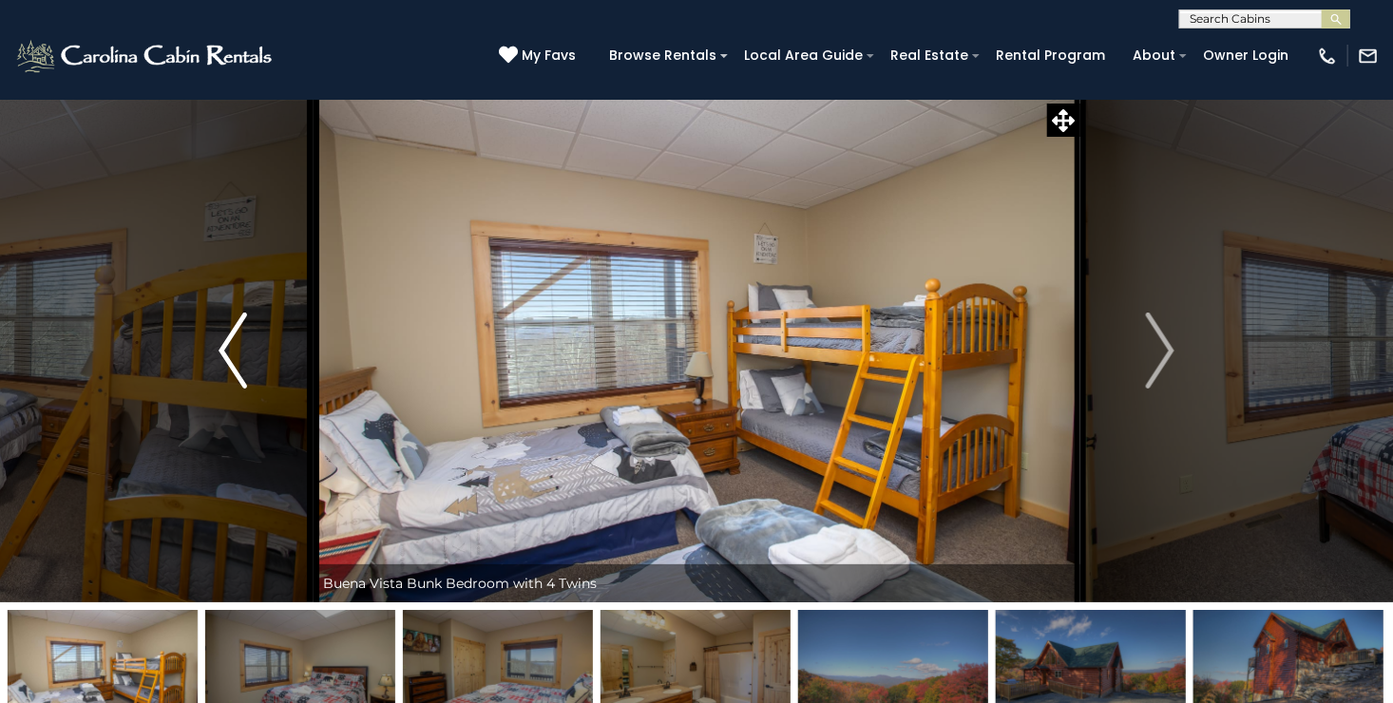
click at [220, 339] on img "Previous" at bounding box center [233, 351] width 29 height 76
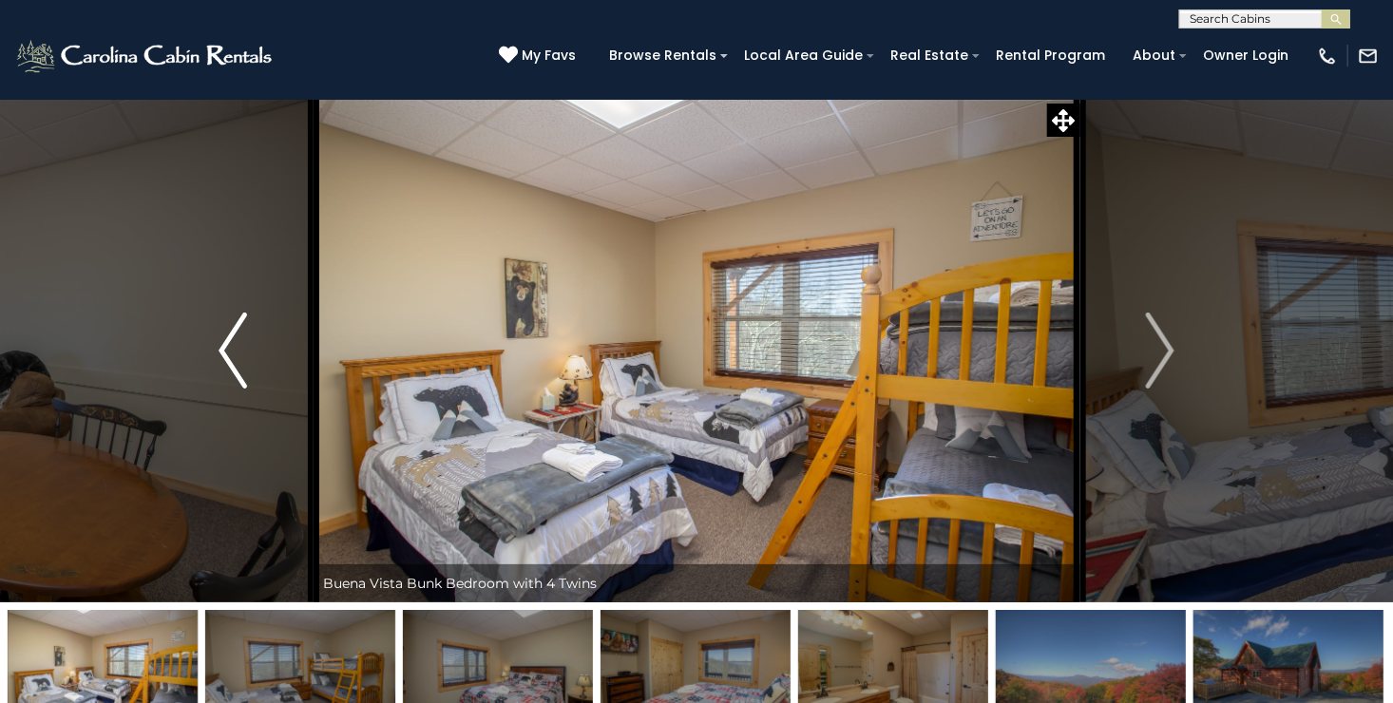
click at [220, 339] on img "Previous" at bounding box center [233, 351] width 29 height 76
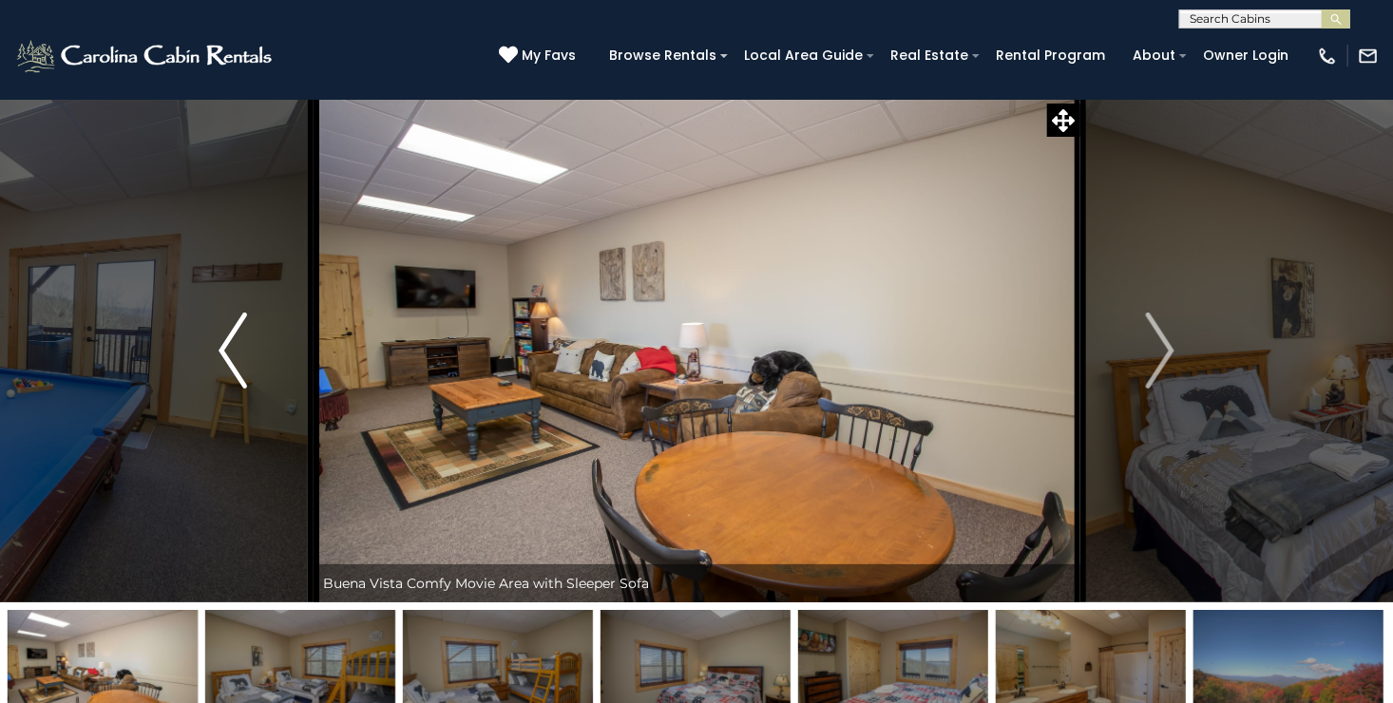
click at [220, 339] on img "Previous" at bounding box center [233, 351] width 29 height 76
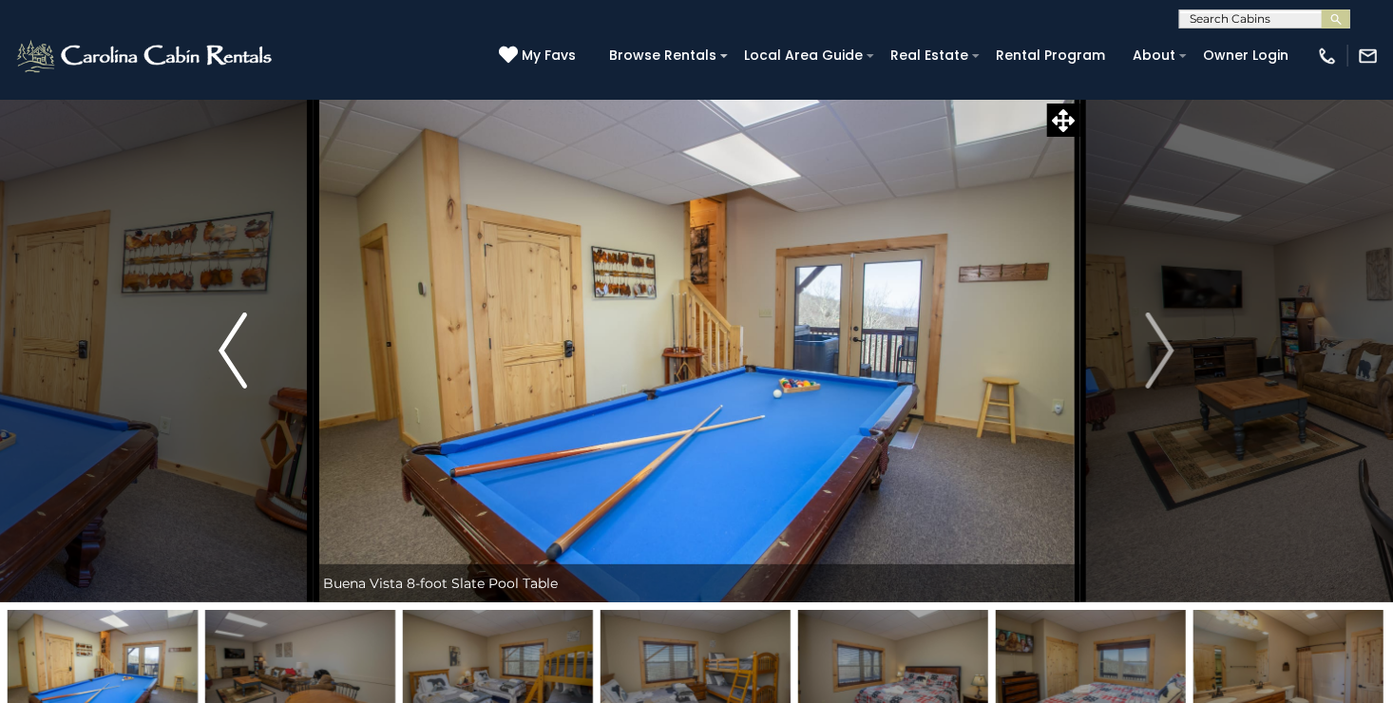
click at [220, 339] on img "Previous" at bounding box center [233, 351] width 29 height 76
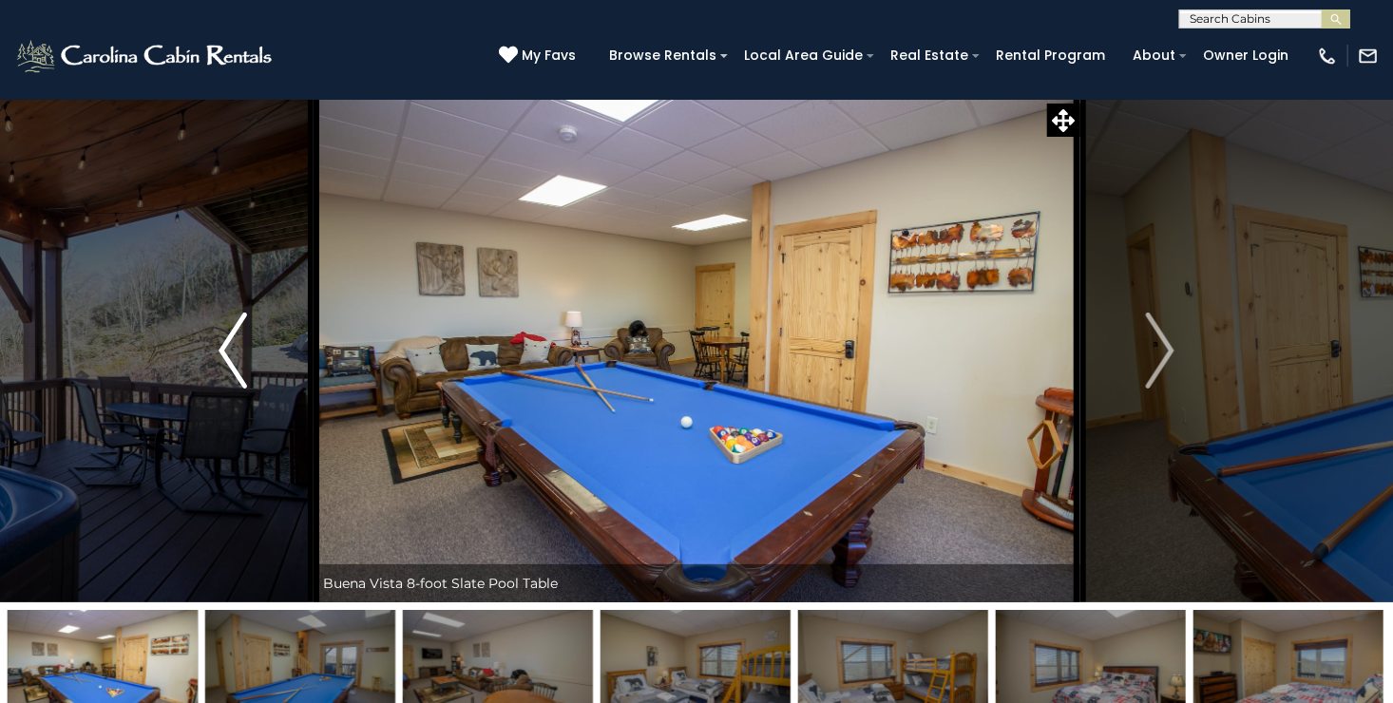
click at [220, 339] on img "Previous" at bounding box center [233, 351] width 29 height 76
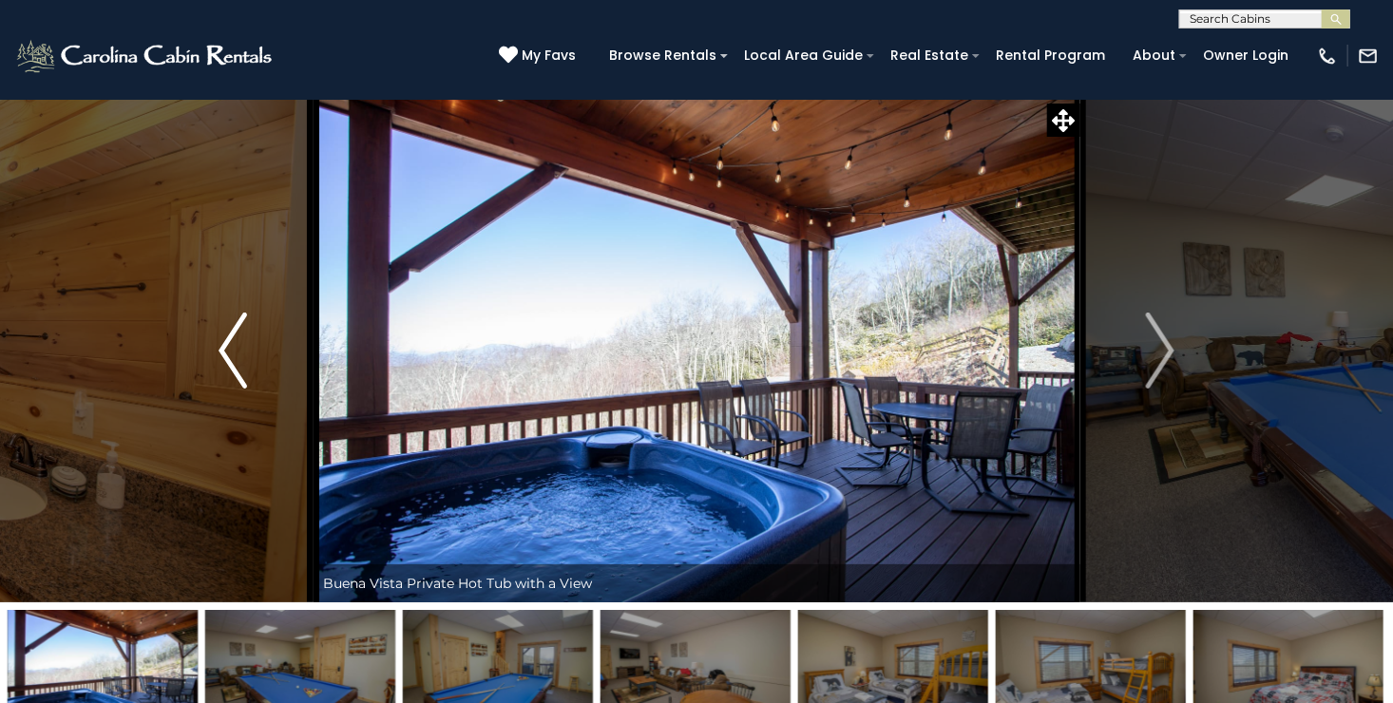
click at [220, 339] on img "Previous" at bounding box center [233, 351] width 29 height 76
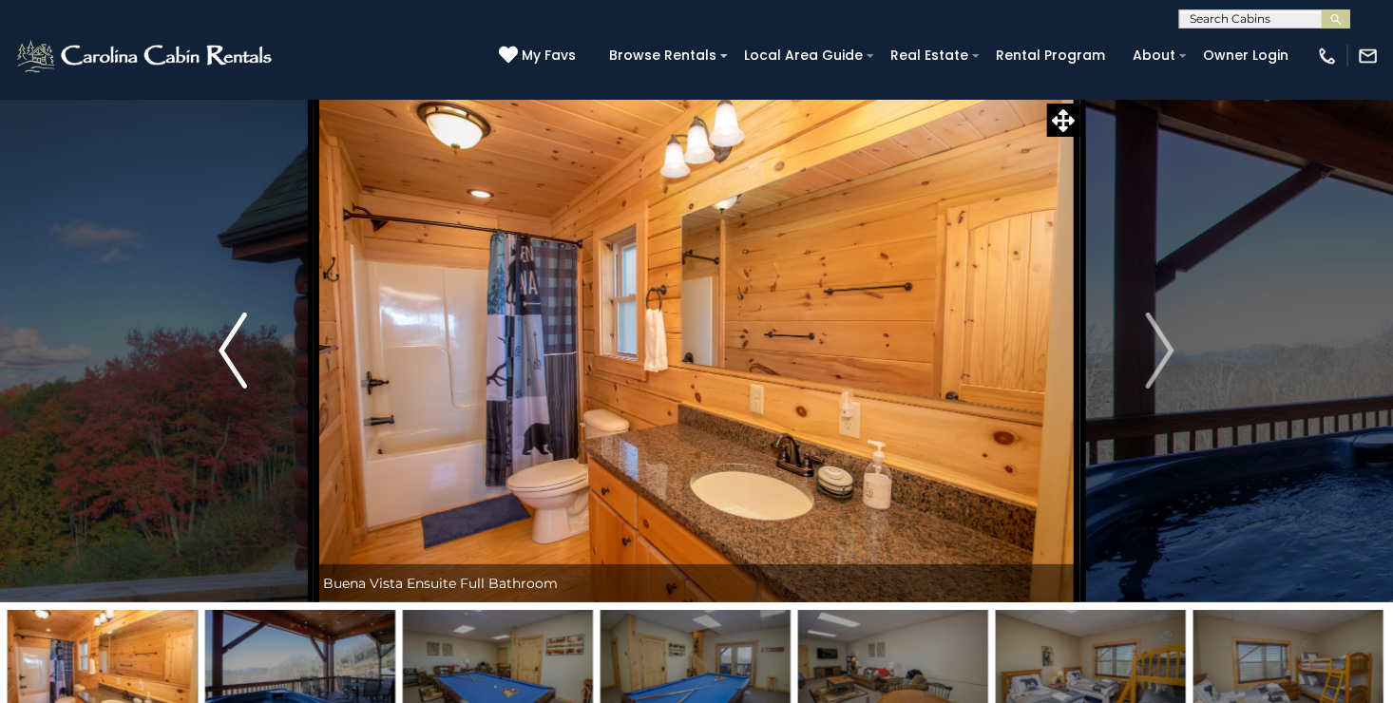
click at [220, 339] on img "Previous" at bounding box center [233, 351] width 29 height 76
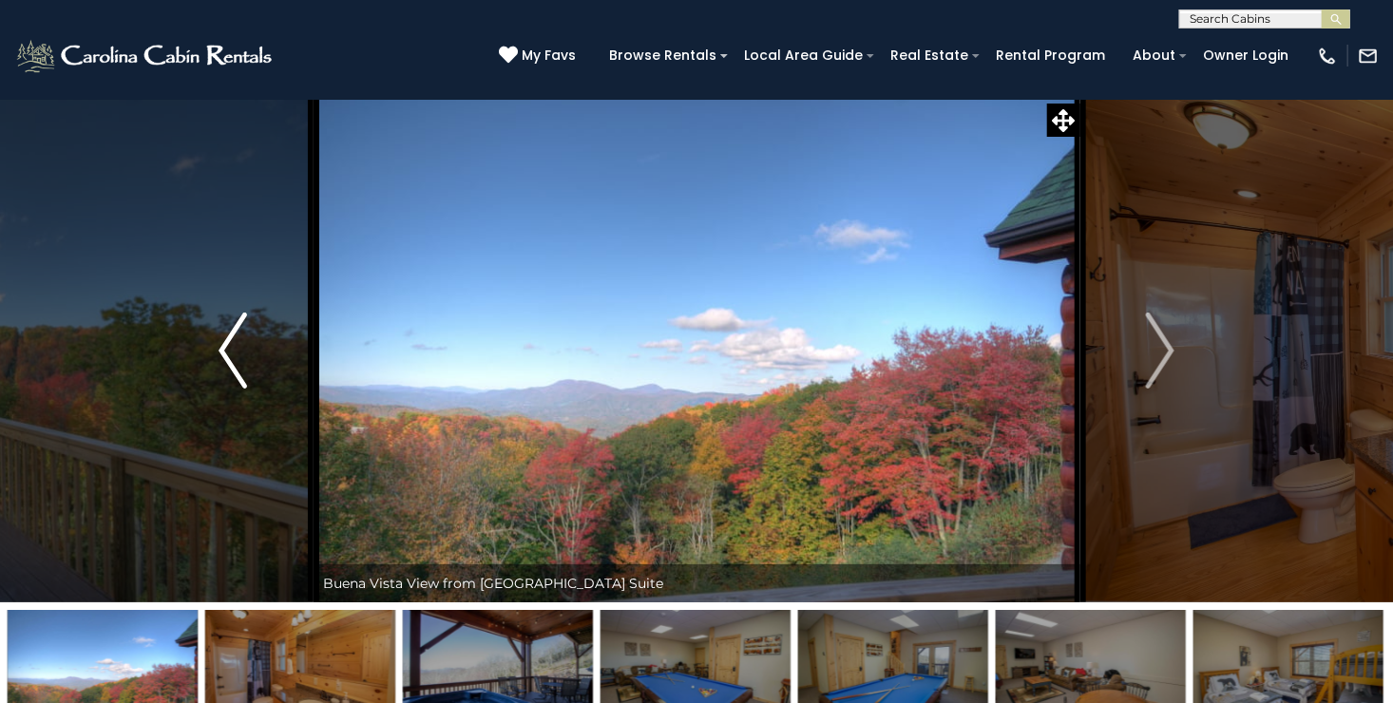
click at [220, 339] on img "Previous" at bounding box center [233, 351] width 29 height 76
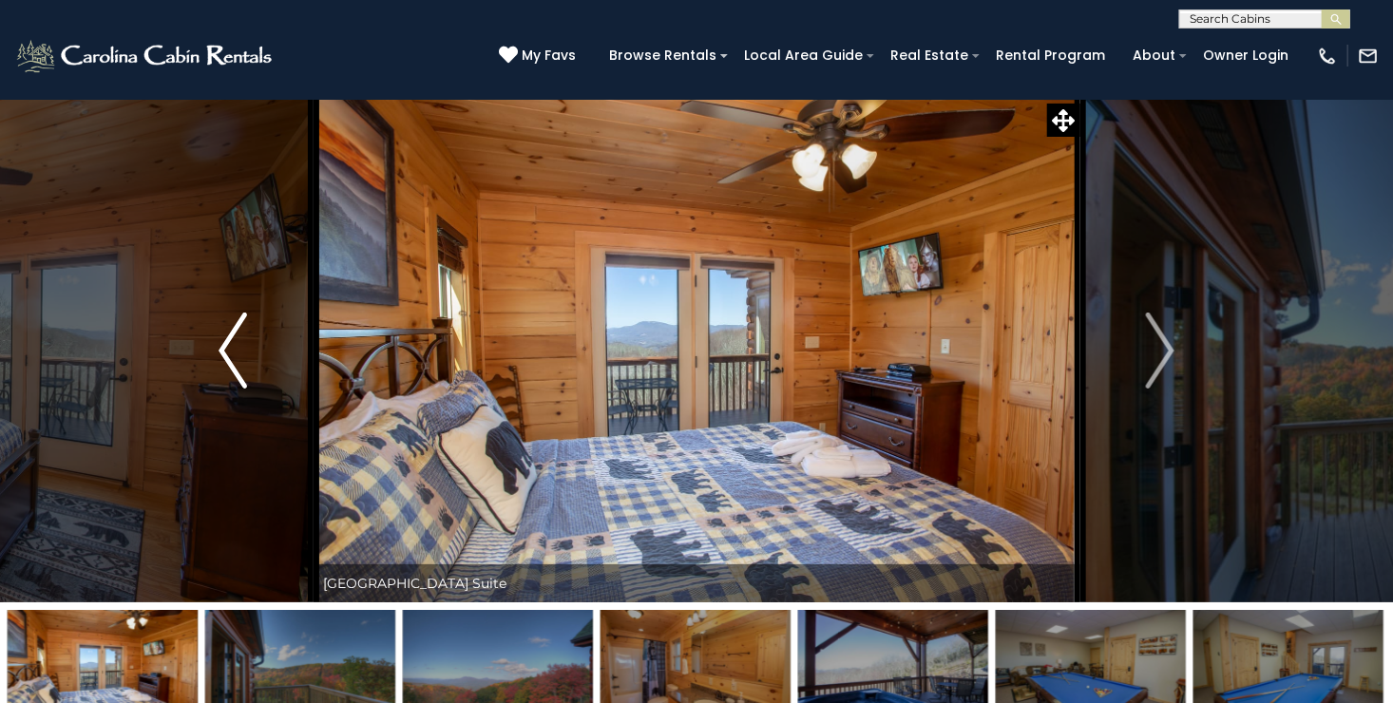
click at [220, 339] on img "Previous" at bounding box center [233, 351] width 29 height 76
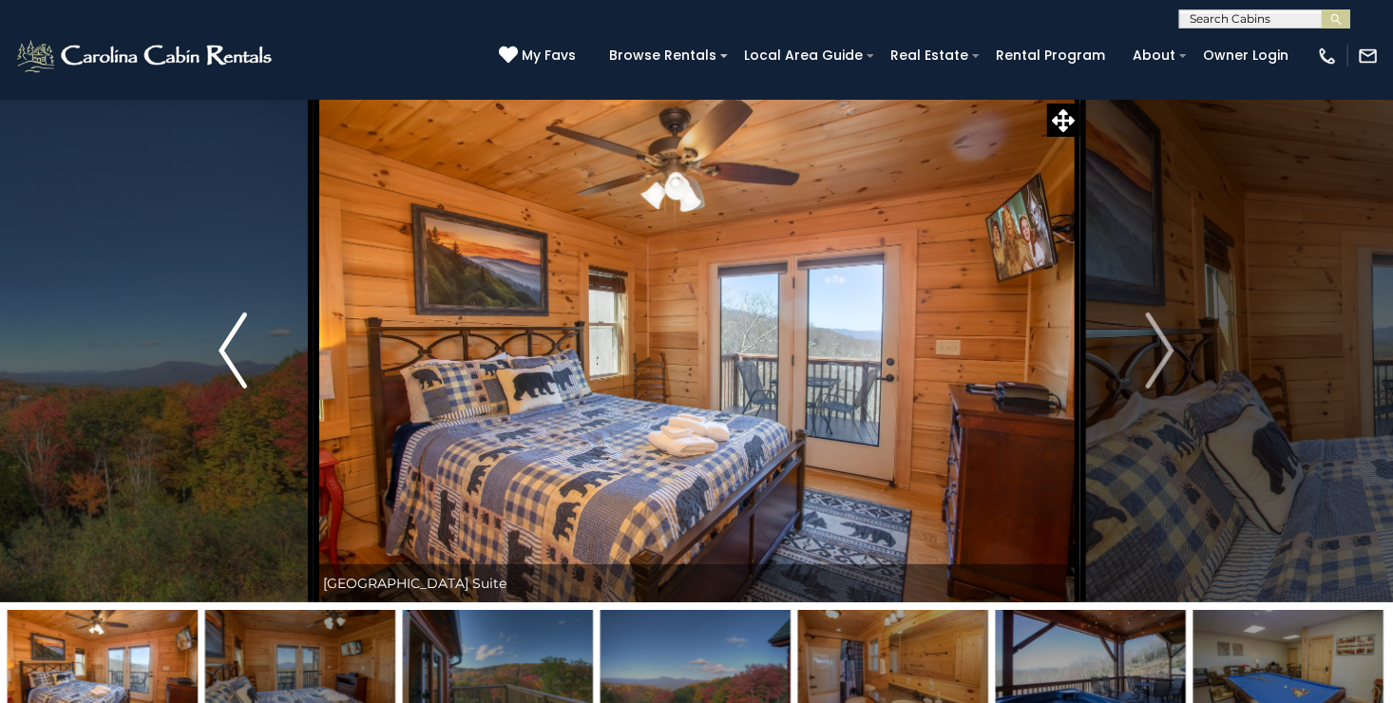
click at [220, 339] on img "Previous" at bounding box center [233, 351] width 29 height 76
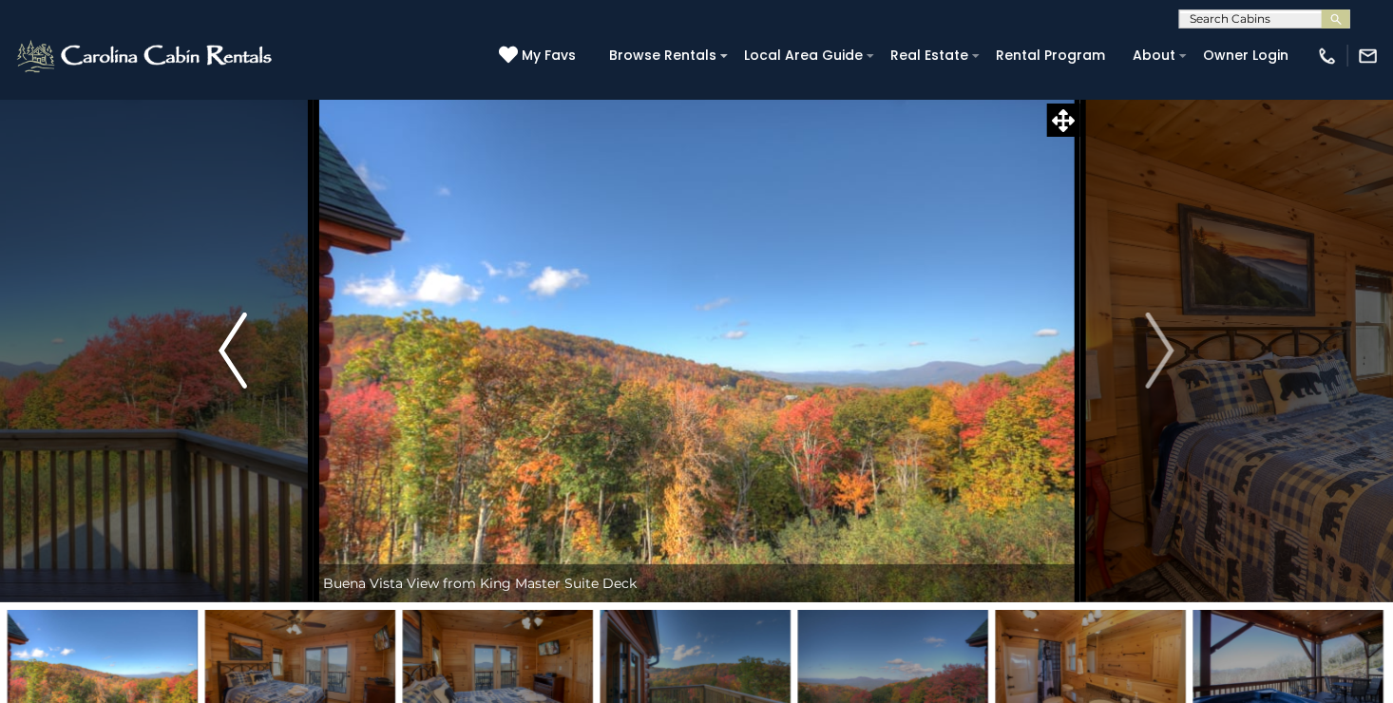
click at [220, 339] on img "Previous" at bounding box center [233, 351] width 29 height 76
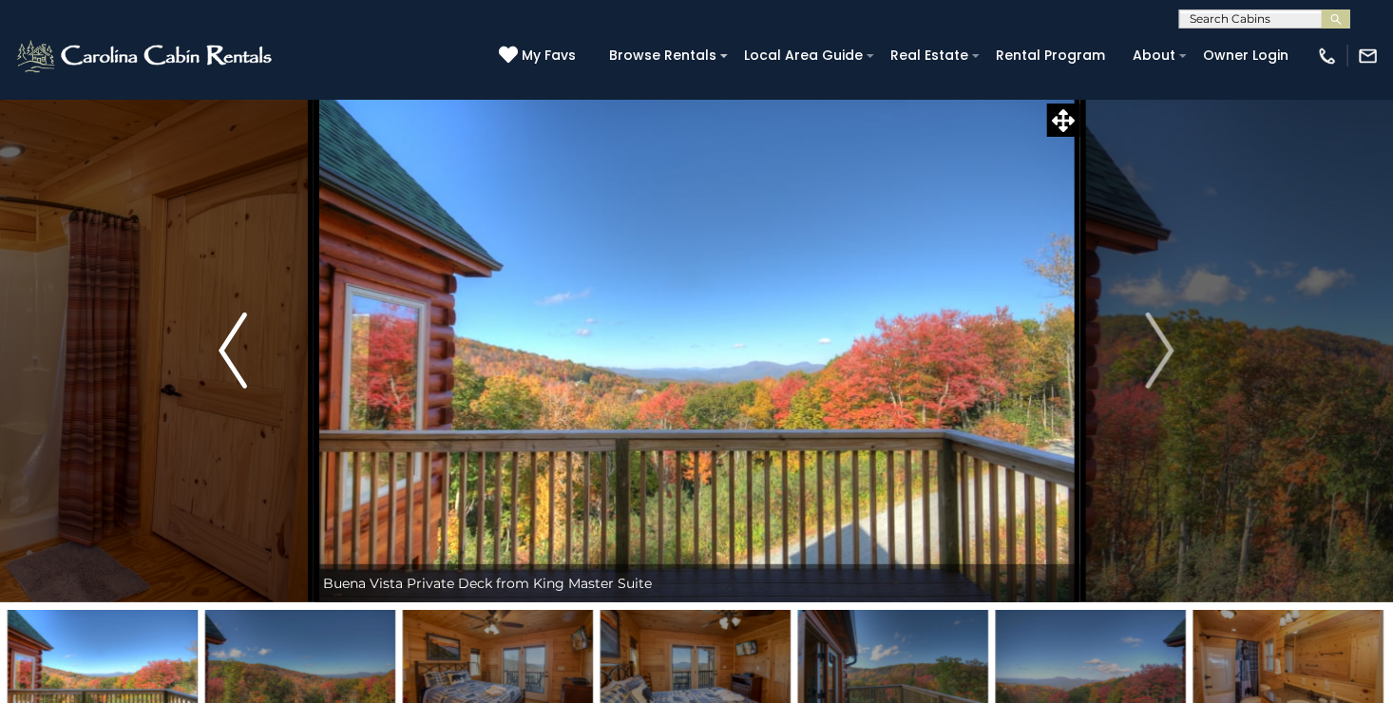
click at [220, 339] on img "Previous" at bounding box center [233, 351] width 29 height 76
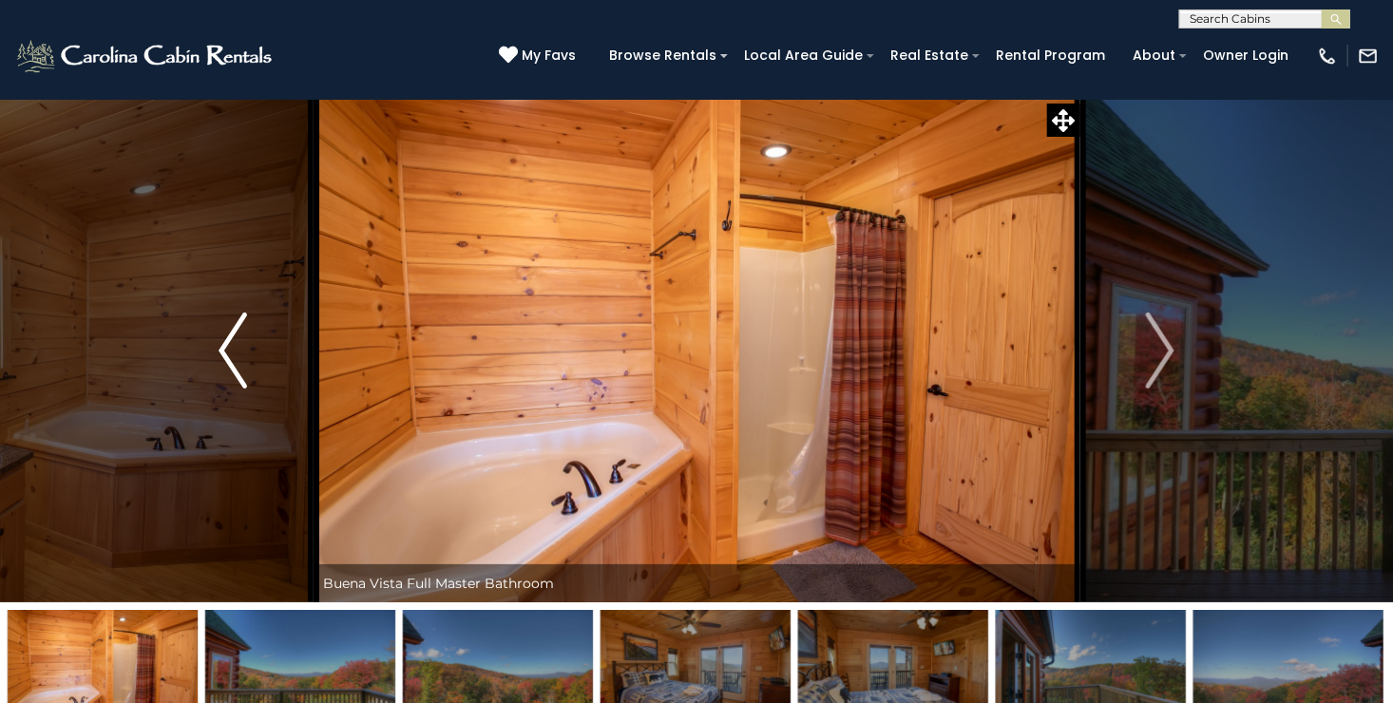
click at [220, 339] on img "Previous" at bounding box center [233, 351] width 29 height 76
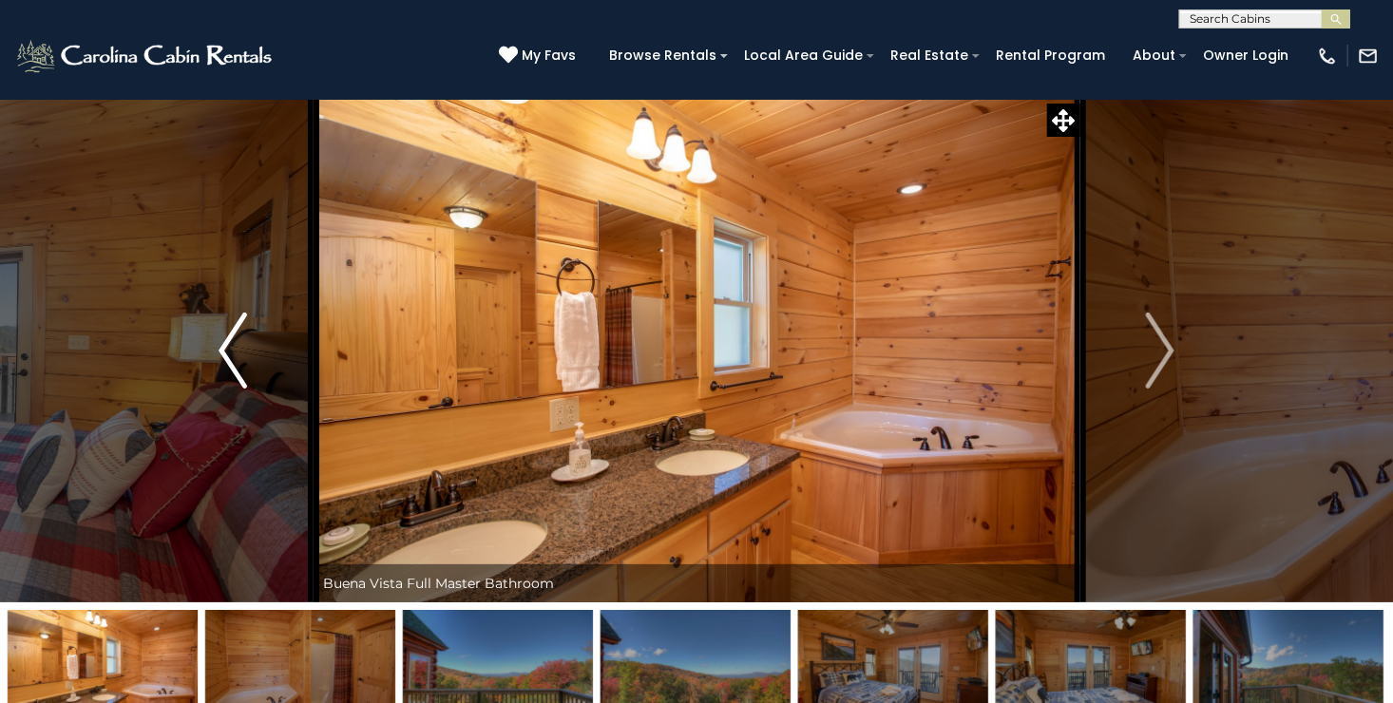
click at [220, 339] on img "Previous" at bounding box center [233, 351] width 29 height 76
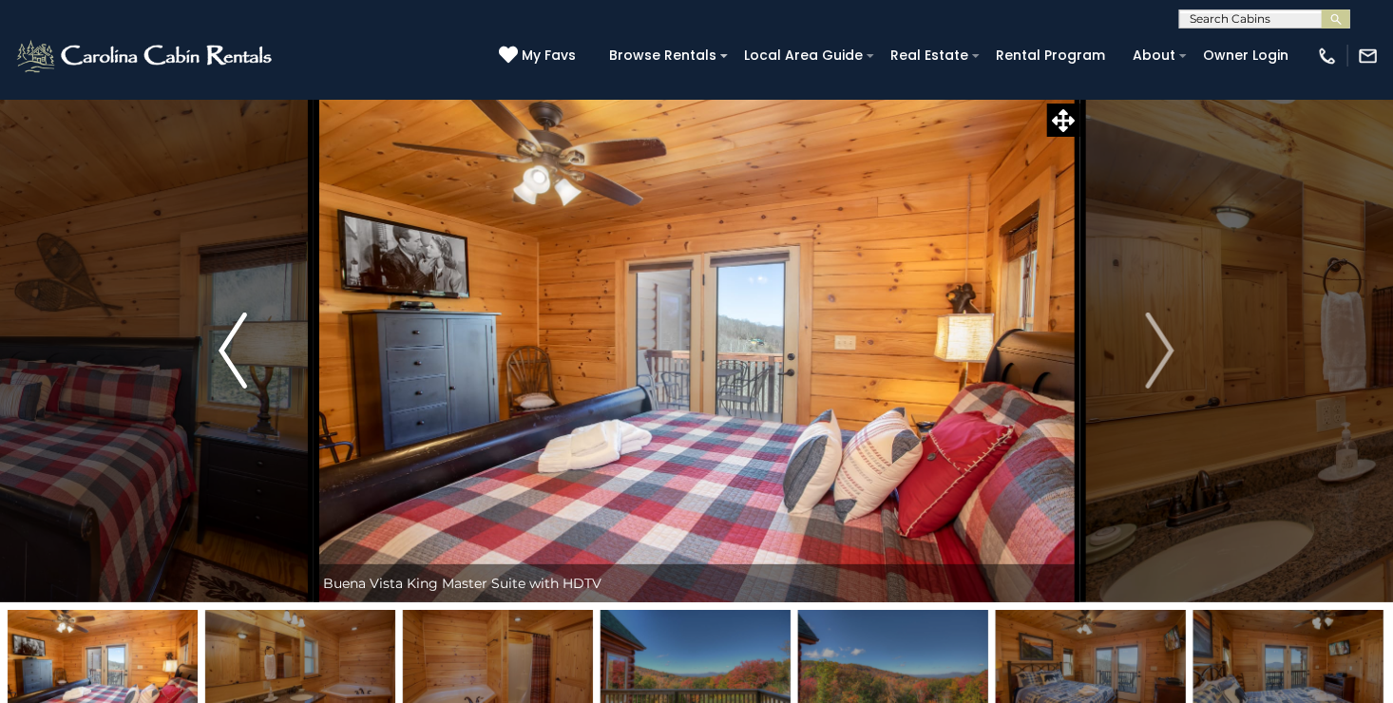
click at [220, 339] on img "Previous" at bounding box center [233, 351] width 29 height 76
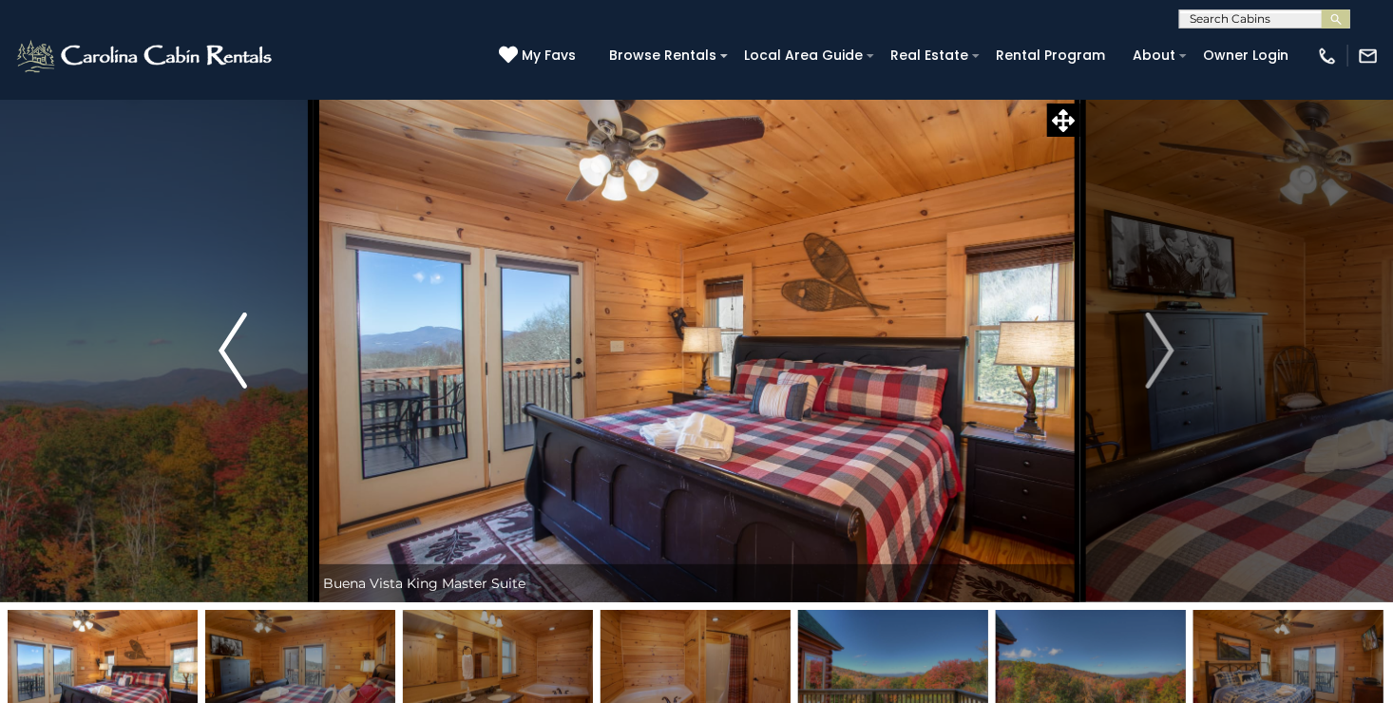
click at [220, 339] on img "Previous" at bounding box center [233, 351] width 29 height 76
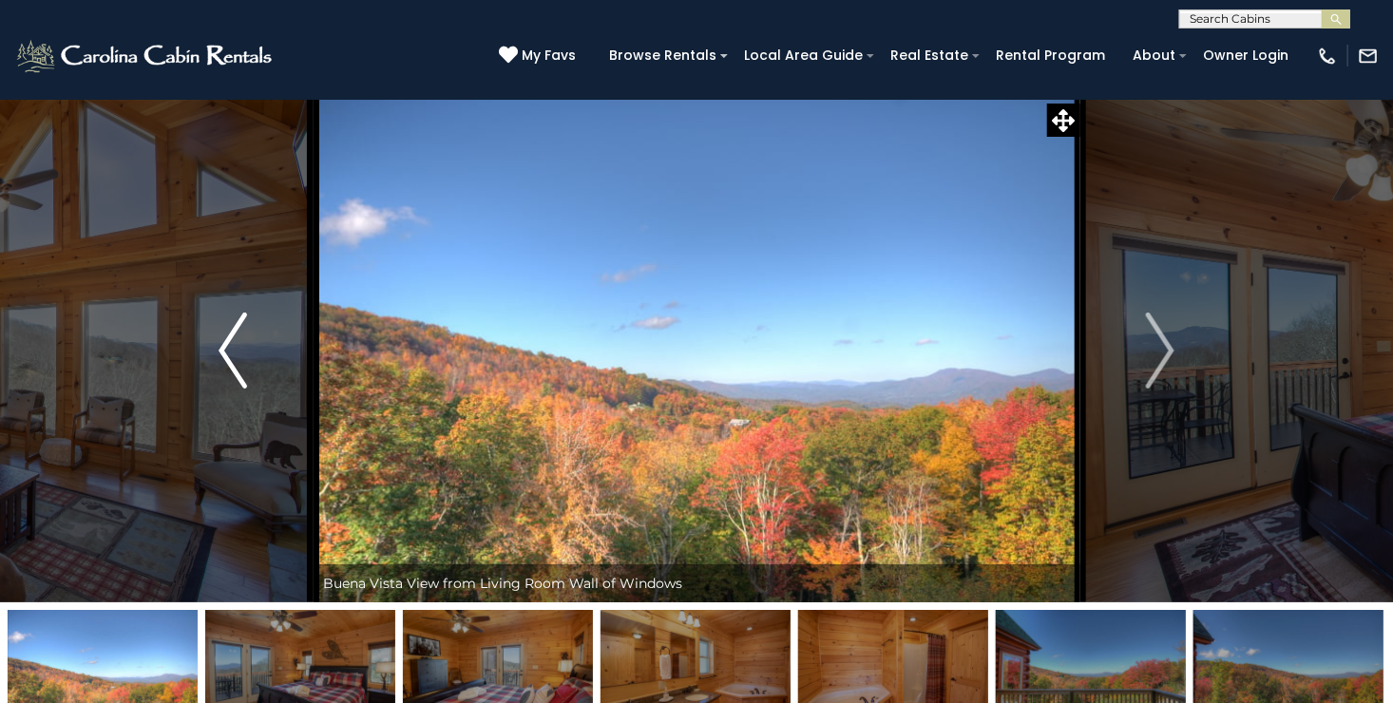
click at [220, 339] on img "Previous" at bounding box center [233, 351] width 29 height 76
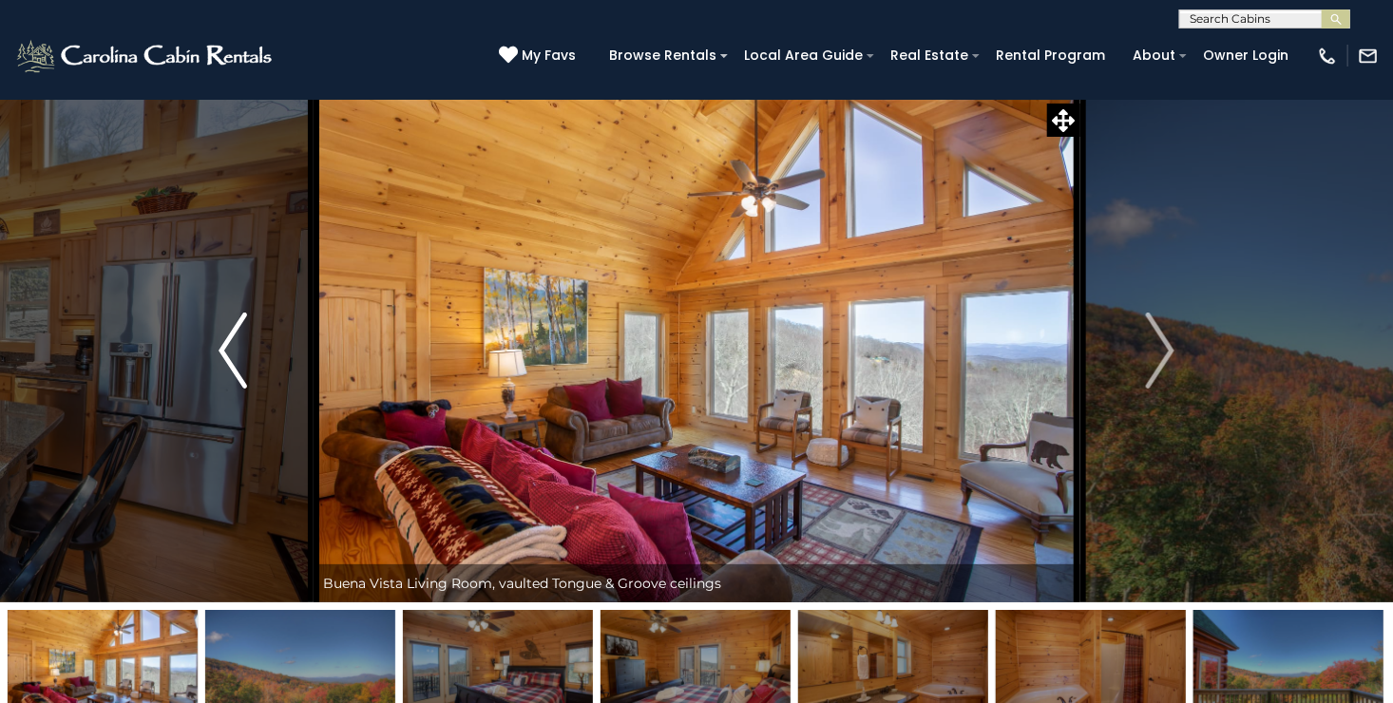
click at [220, 339] on img "Previous" at bounding box center [233, 351] width 29 height 76
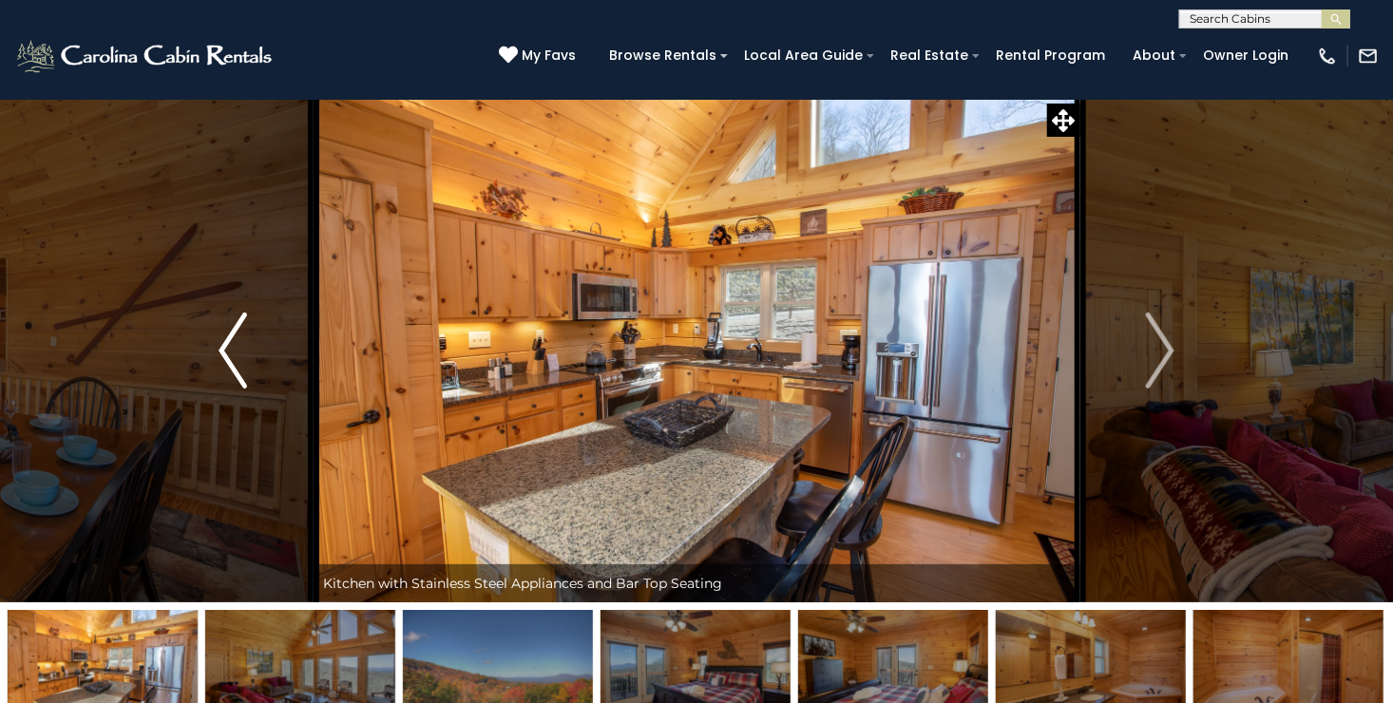
click at [220, 339] on img "Previous" at bounding box center [233, 351] width 29 height 76
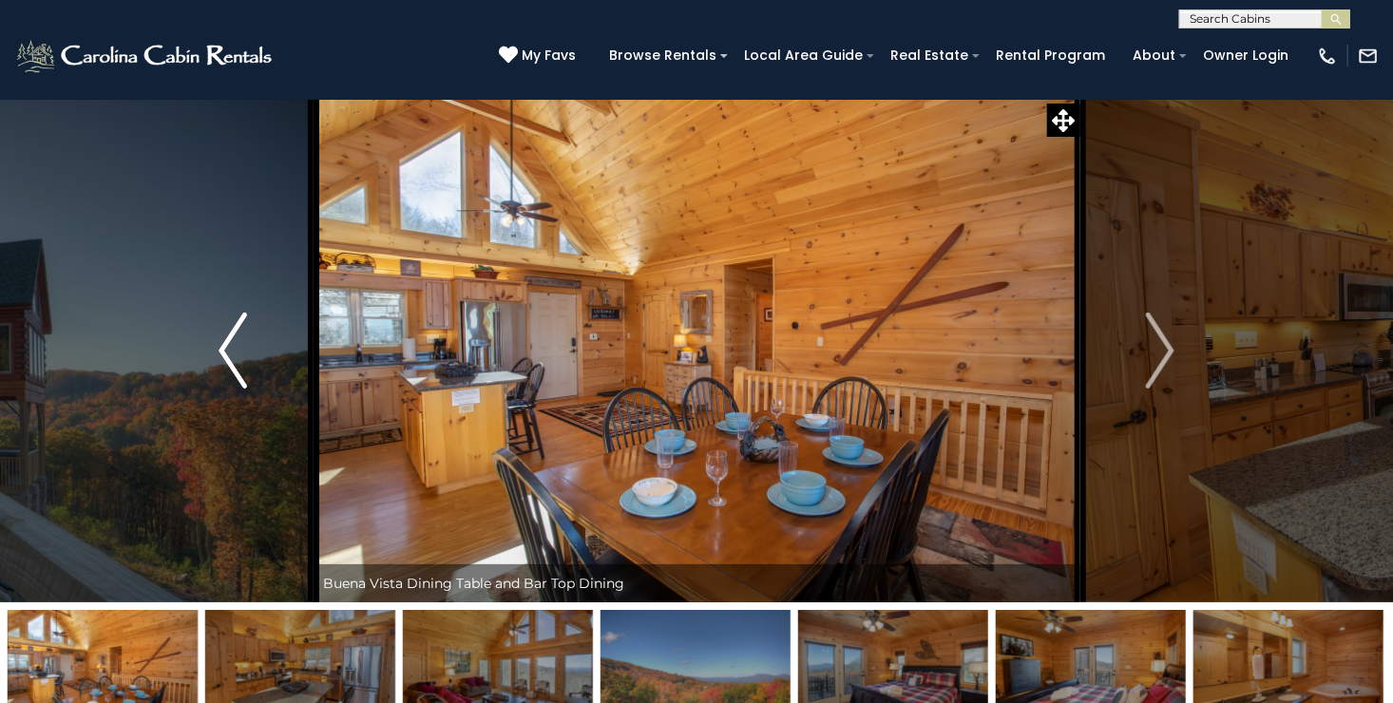
click at [220, 339] on img "Previous" at bounding box center [233, 351] width 29 height 76
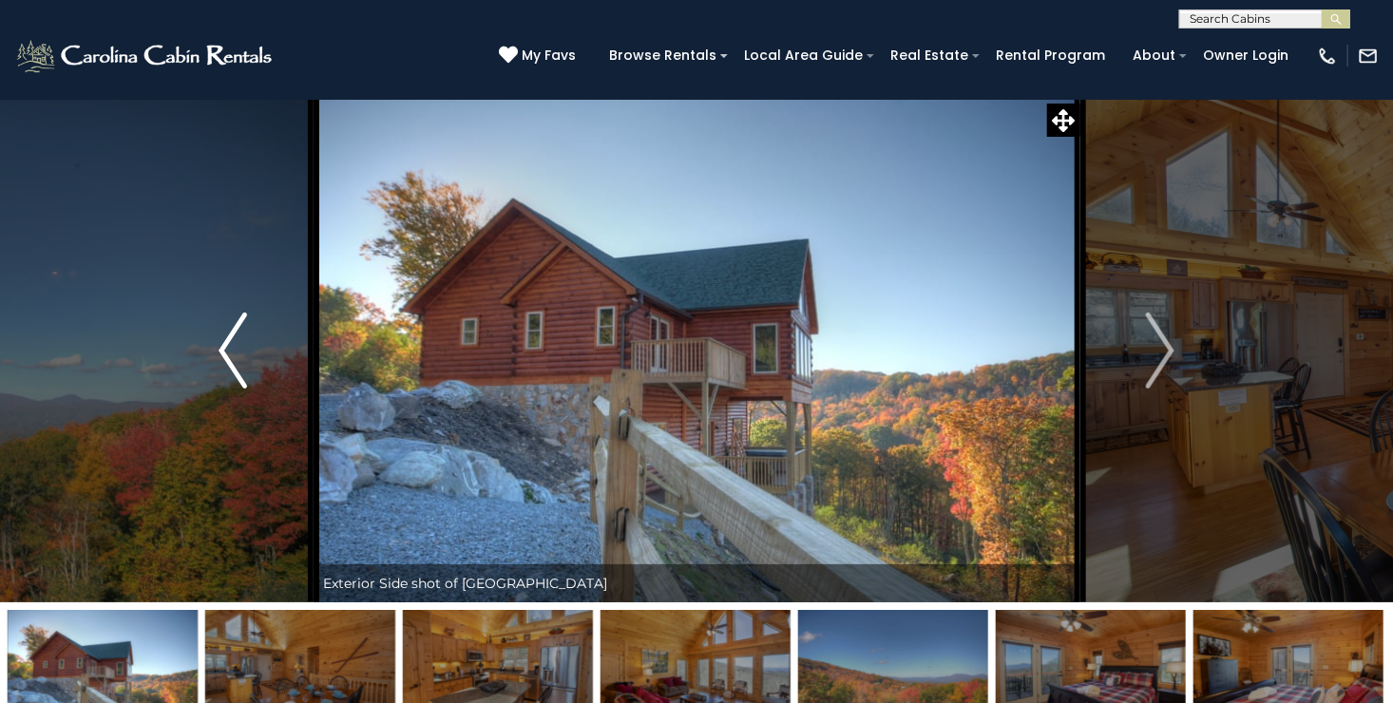
click at [220, 339] on img "Previous" at bounding box center [233, 351] width 29 height 76
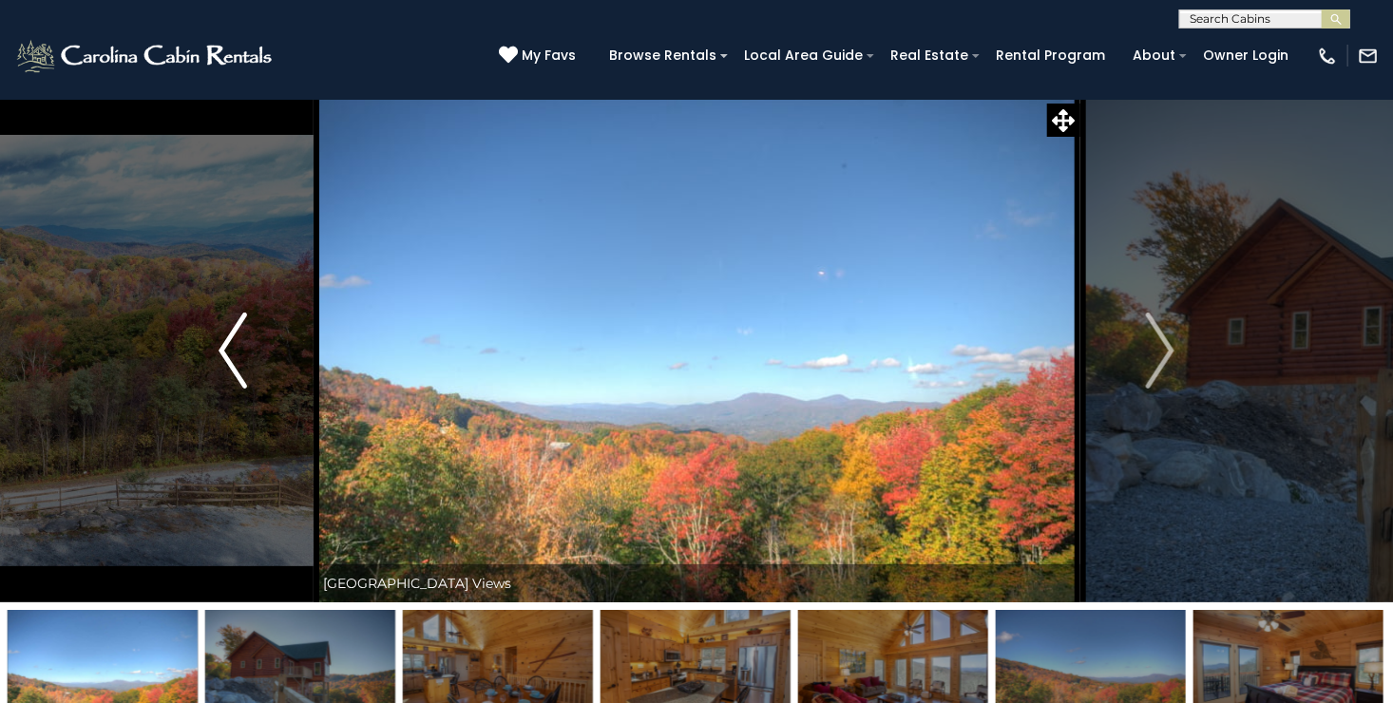
click at [220, 339] on img "Previous" at bounding box center [233, 351] width 29 height 76
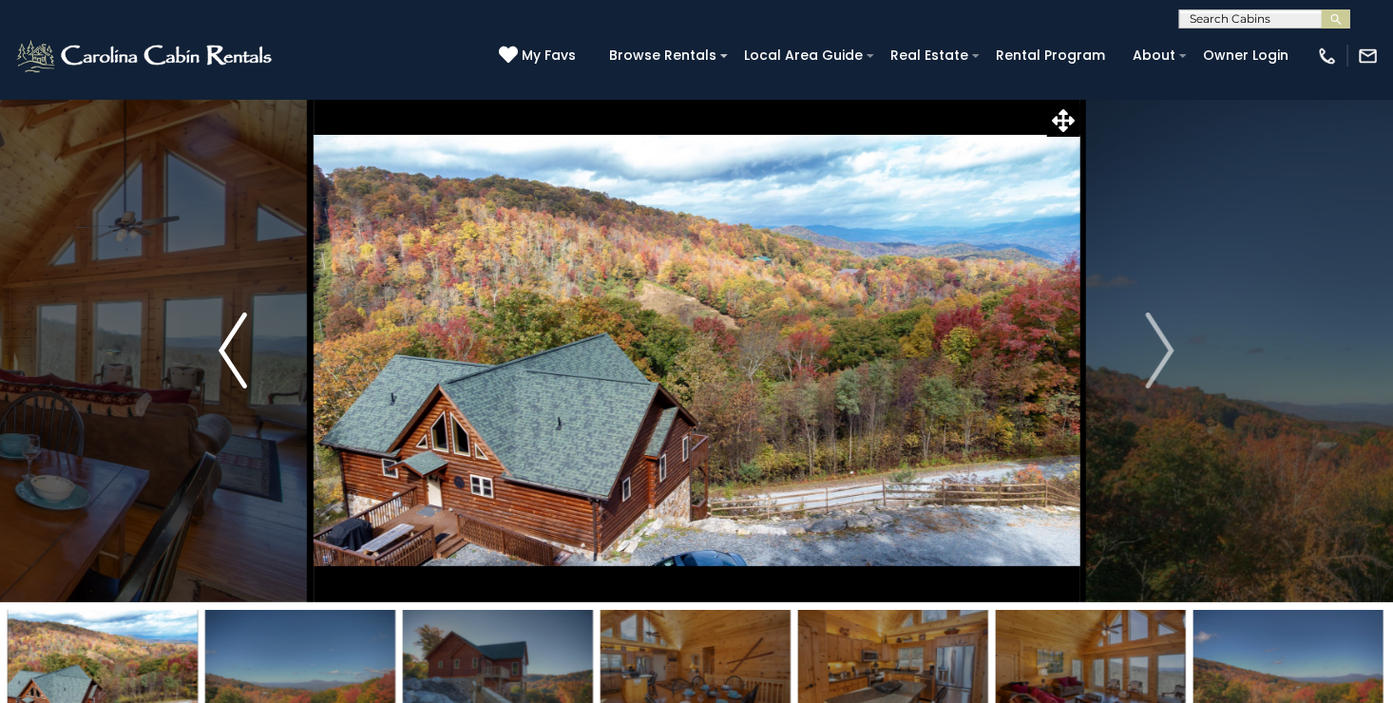
click at [220, 339] on img "Previous" at bounding box center [233, 351] width 29 height 76
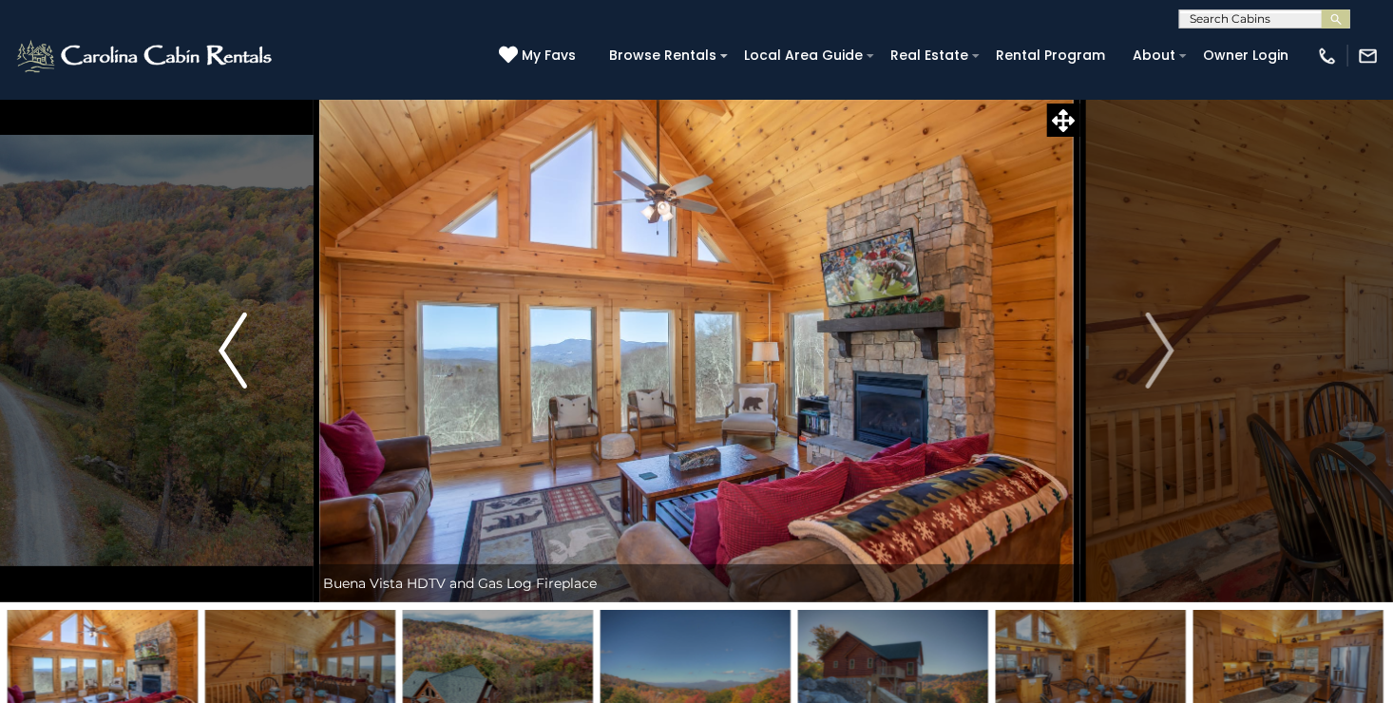
click at [220, 339] on img "Previous" at bounding box center [233, 351] width 29 height 76
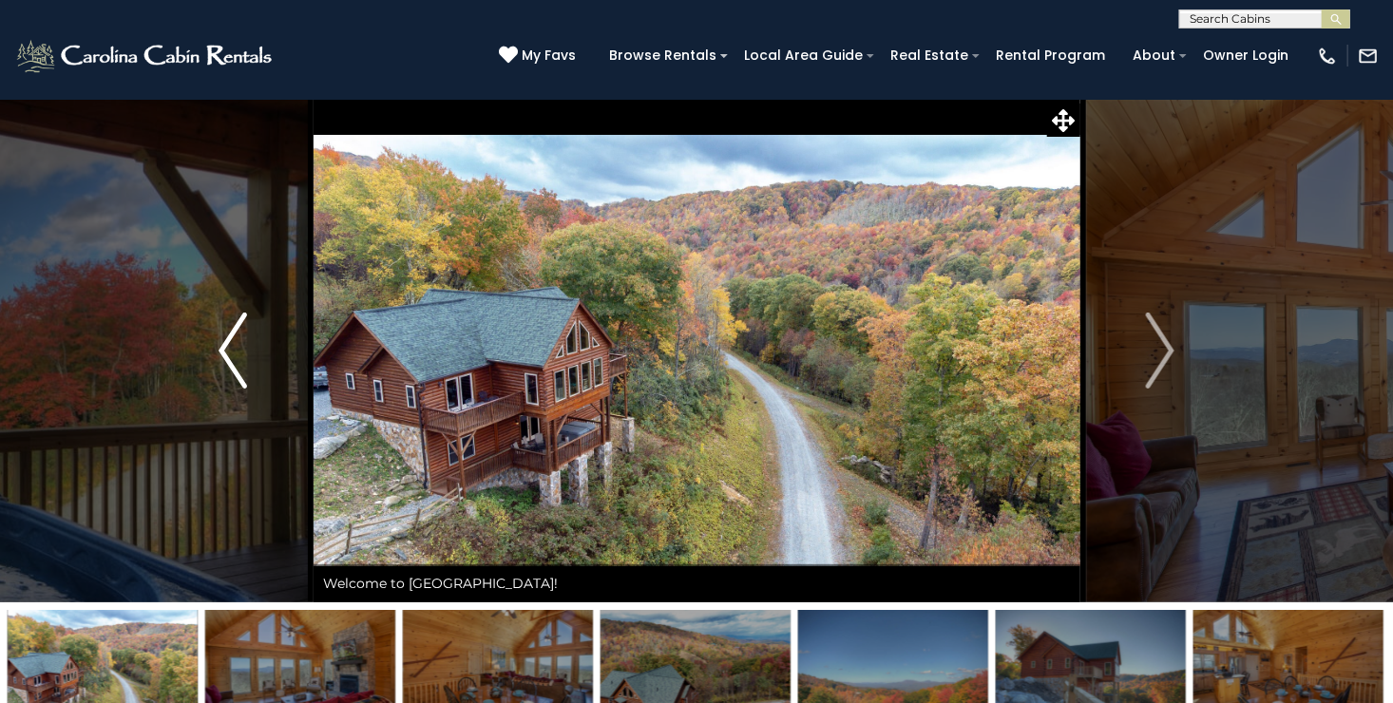
click at [220, 339] on img "Previous" at bounding box center [233, 351] width 29 height 76
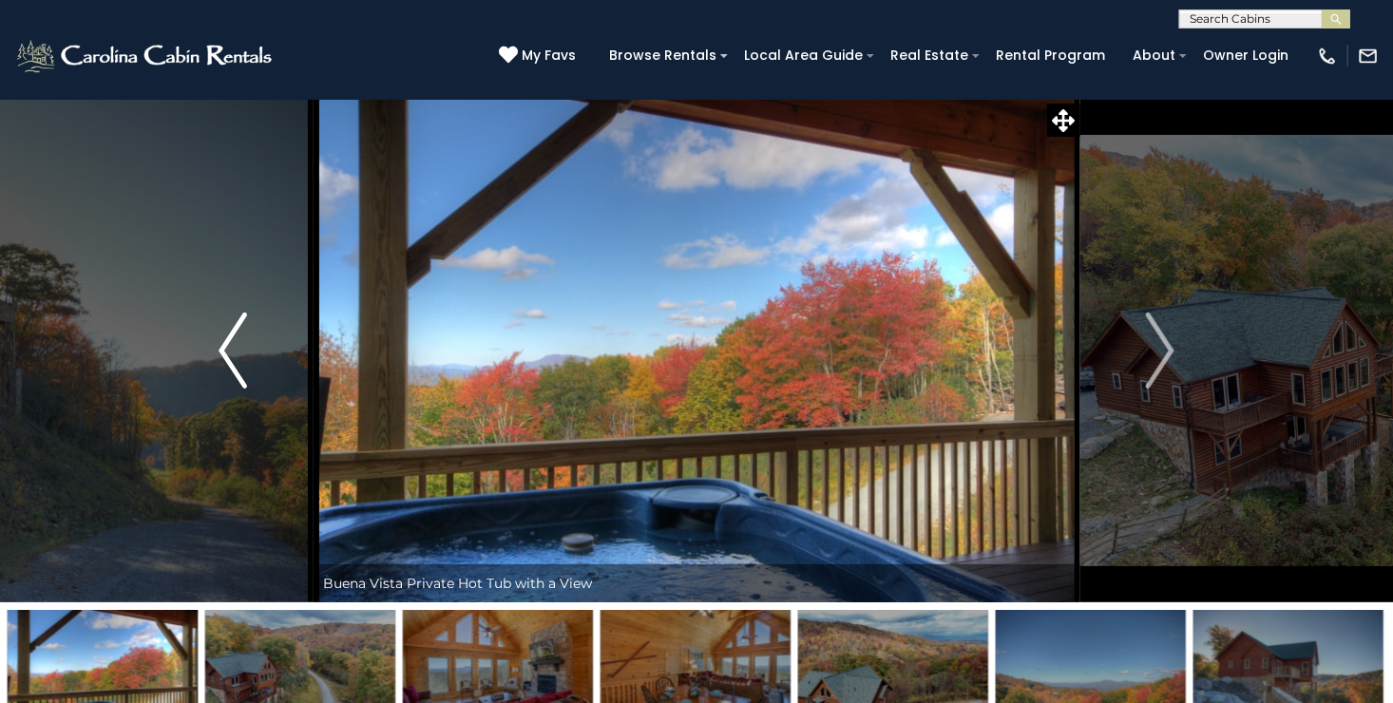
click at [220, 339] on img "Previous" at bounding box center [233, 351] width 29 height 76
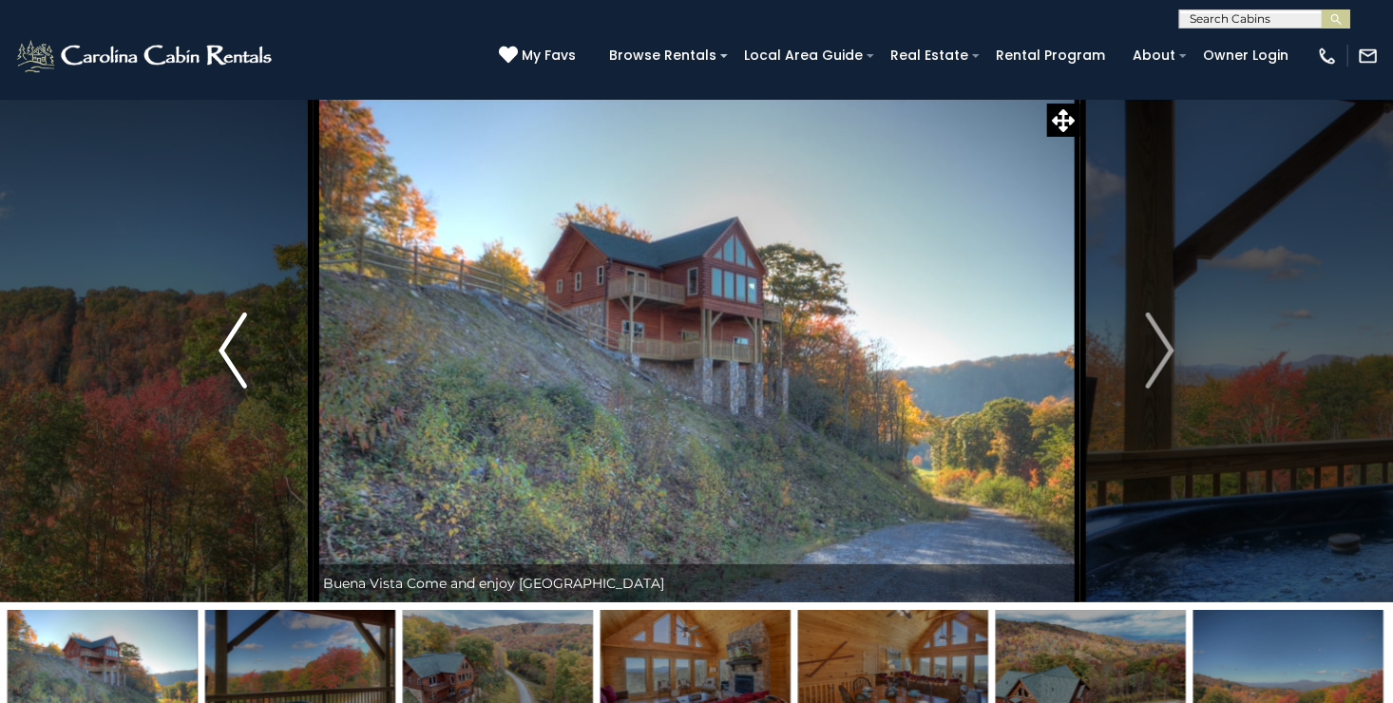
click at [220, 339] on img "Previous" at bounding box center [233, 351] width 29 height 76
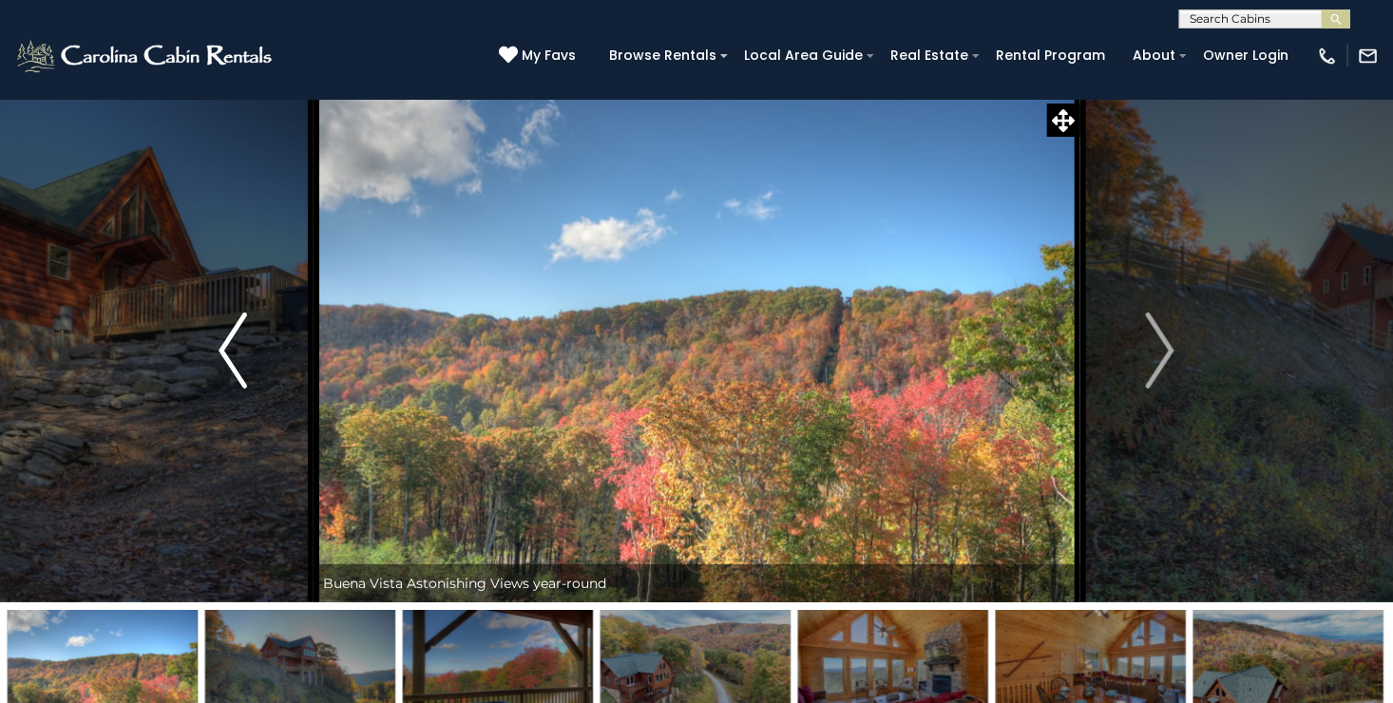
click at [220, 338] on img "Previous" at bounding box center [233, 351] width 29 height 76
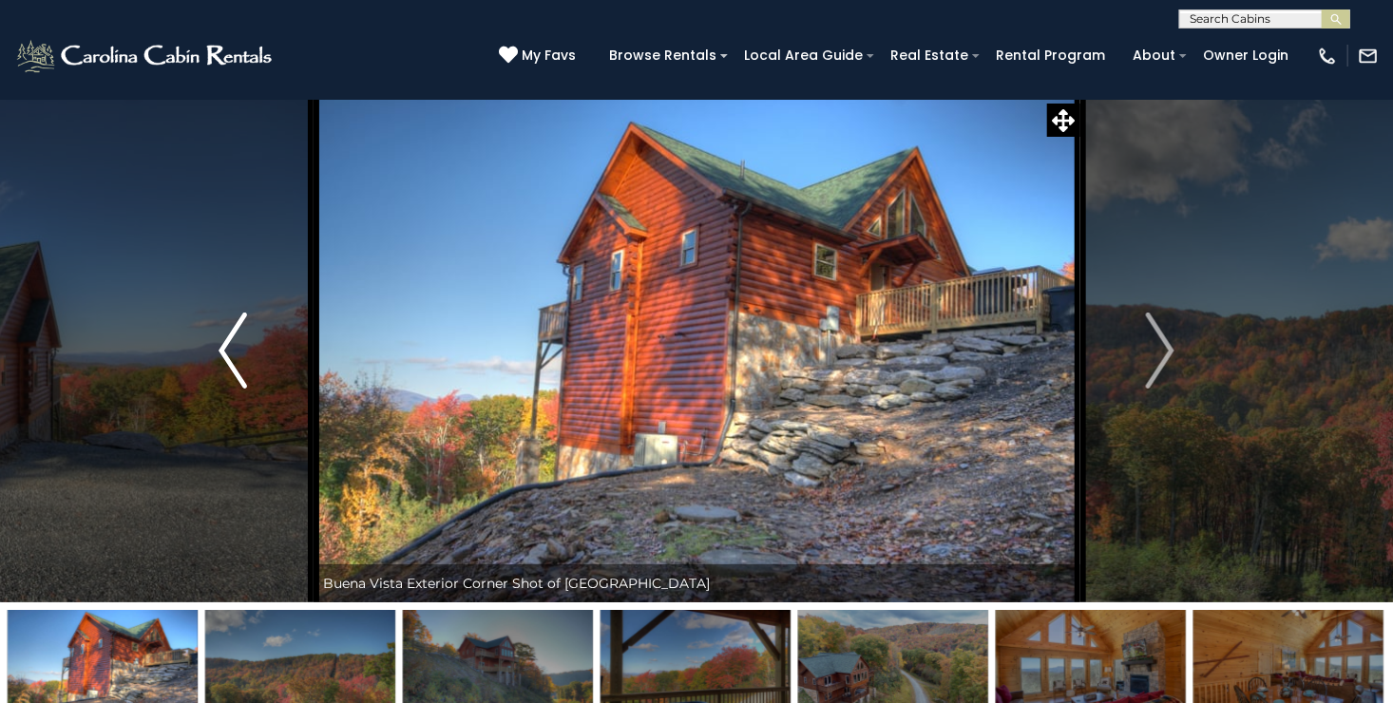
click at [220, 338] on img "Previous" at bounding box center [233, 351] width 29 height 76
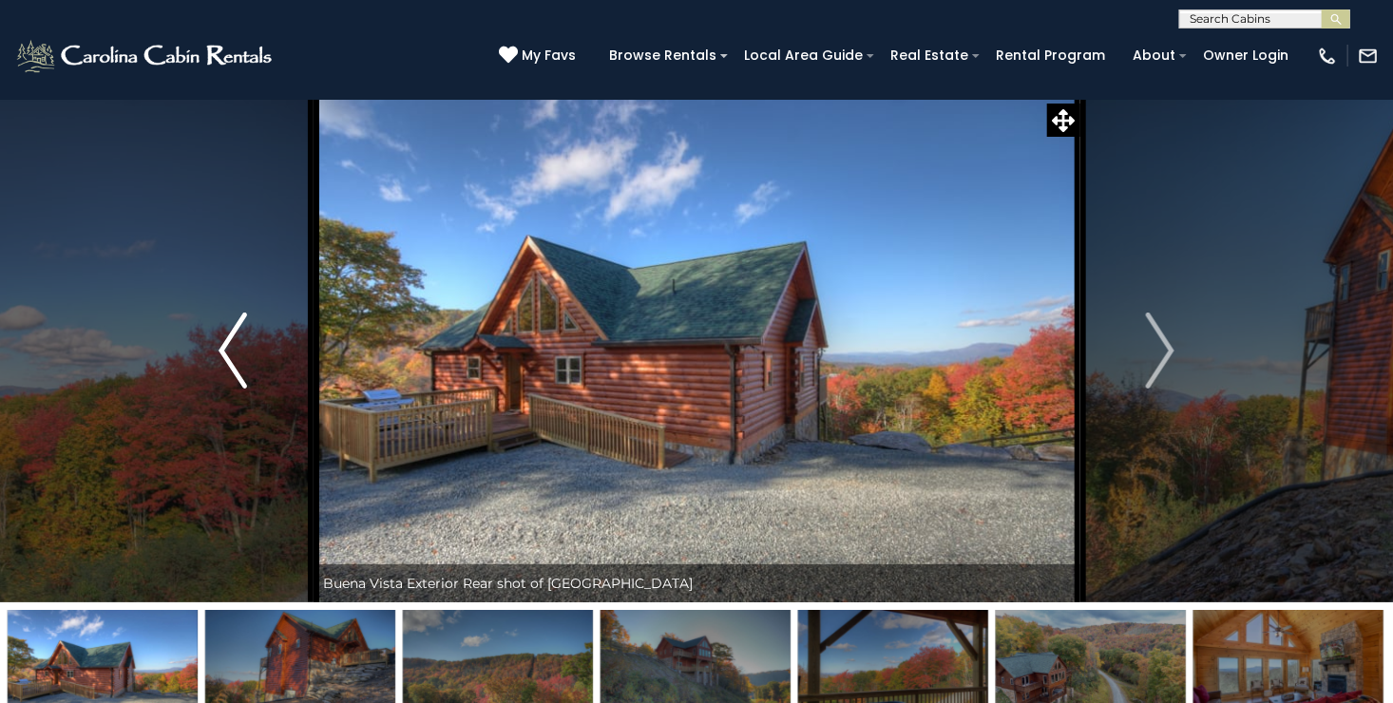
click at [220, 338] on img "Previous" at bounding box center [233, 351] width 29 height 76
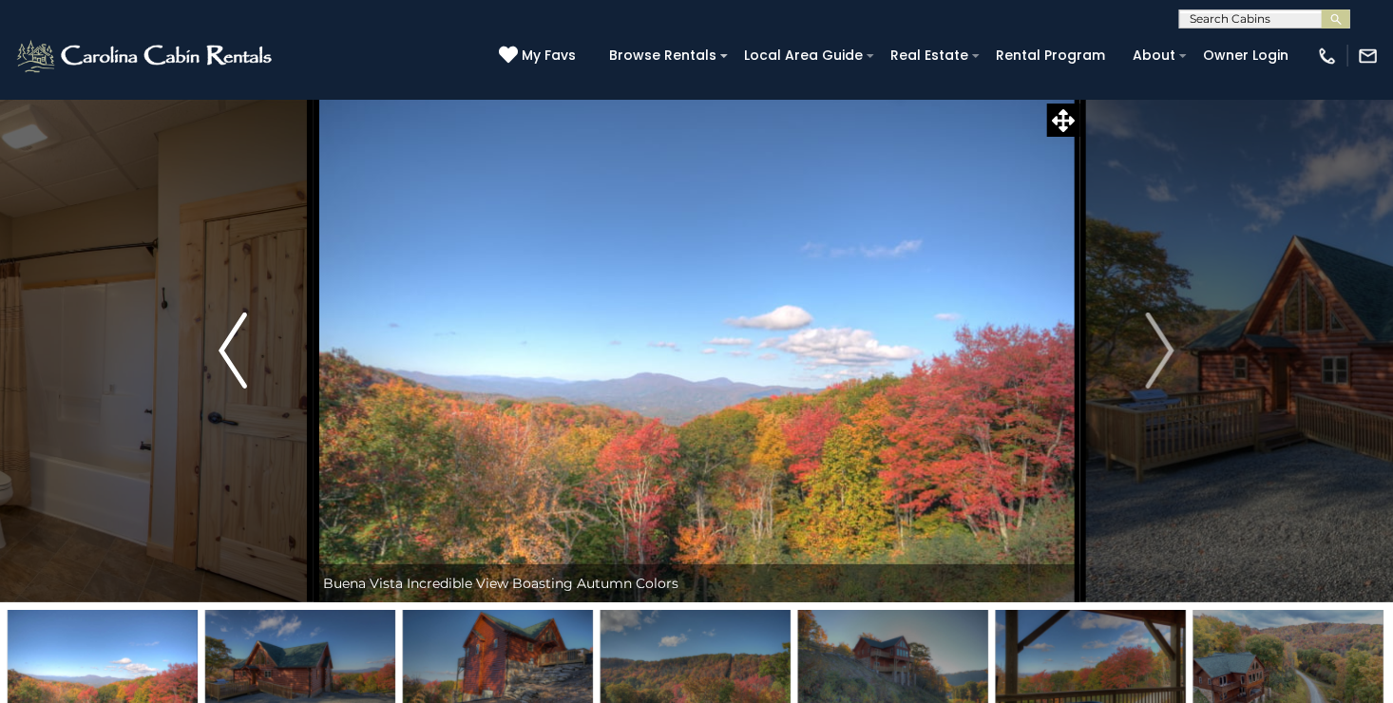
click at [220, 338] on img "Previous" at bounding box center [233, 351] width 29 height 76
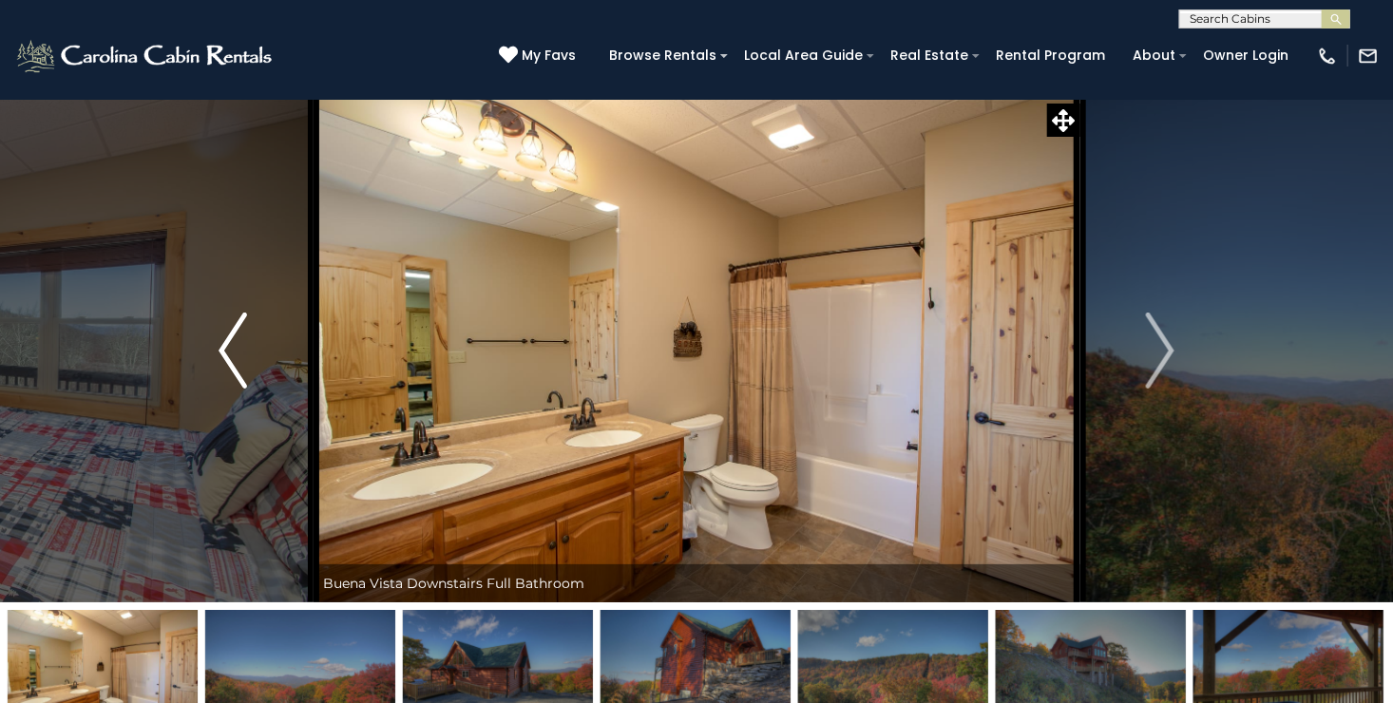
click at [220, 338] on img "Previous" at bounding box center [233, 351] width 29 height 76
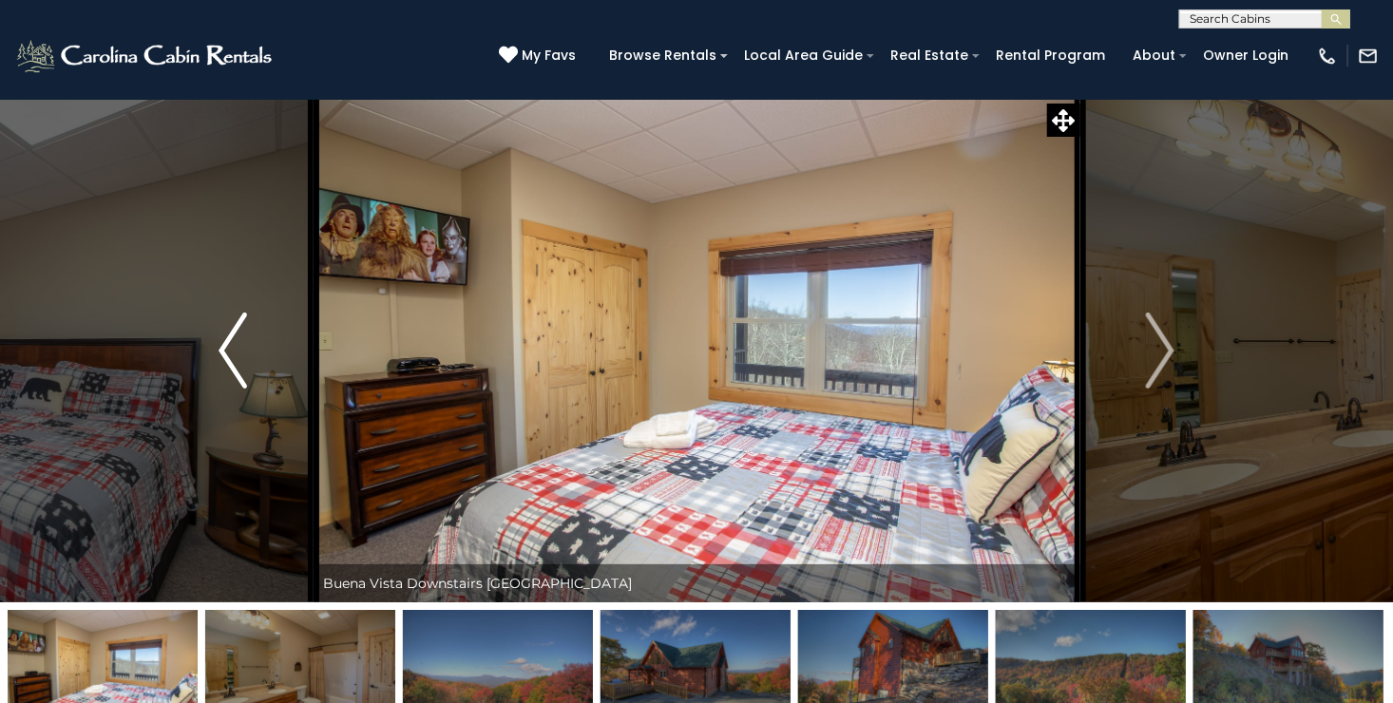
click at [220, 338] on img "Previous" at bounding box center [233, 351] width 29 height 76
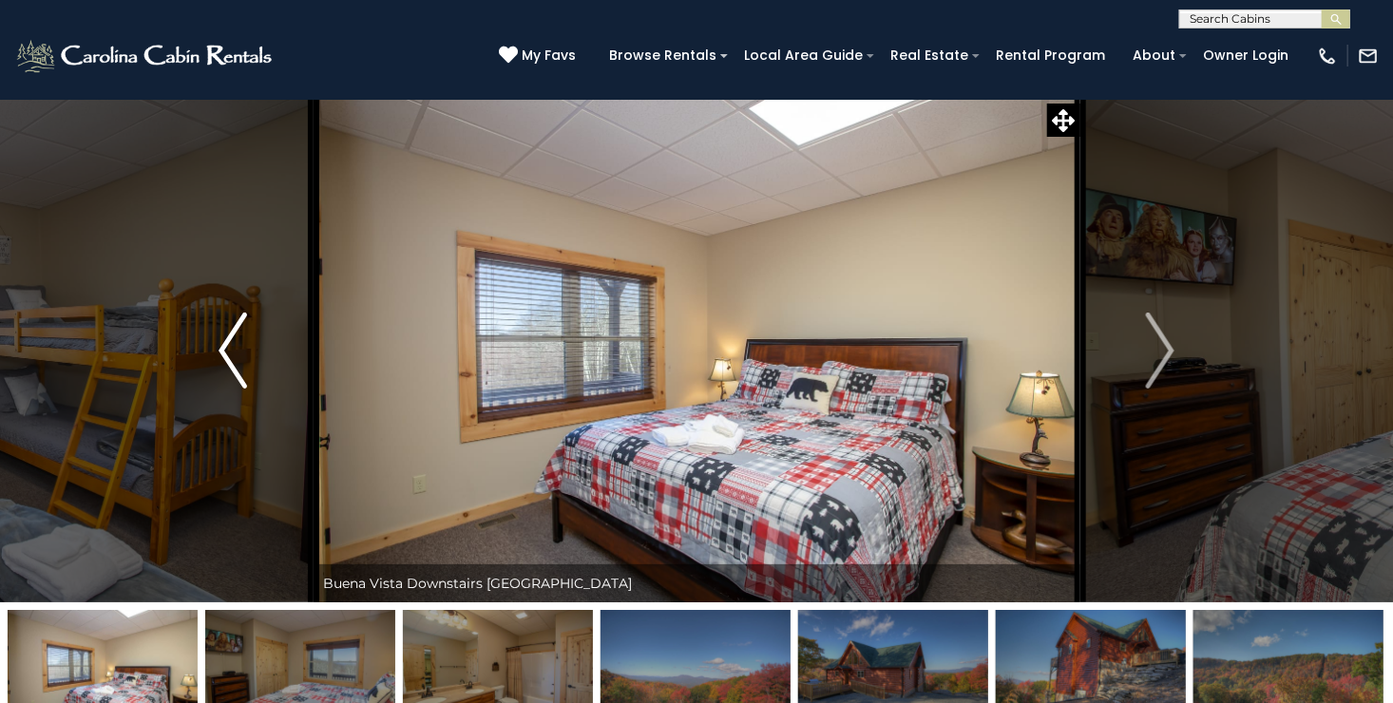
click at [220, 338] on img "Previous" at bounding box center [233, 351] width 29 height 76
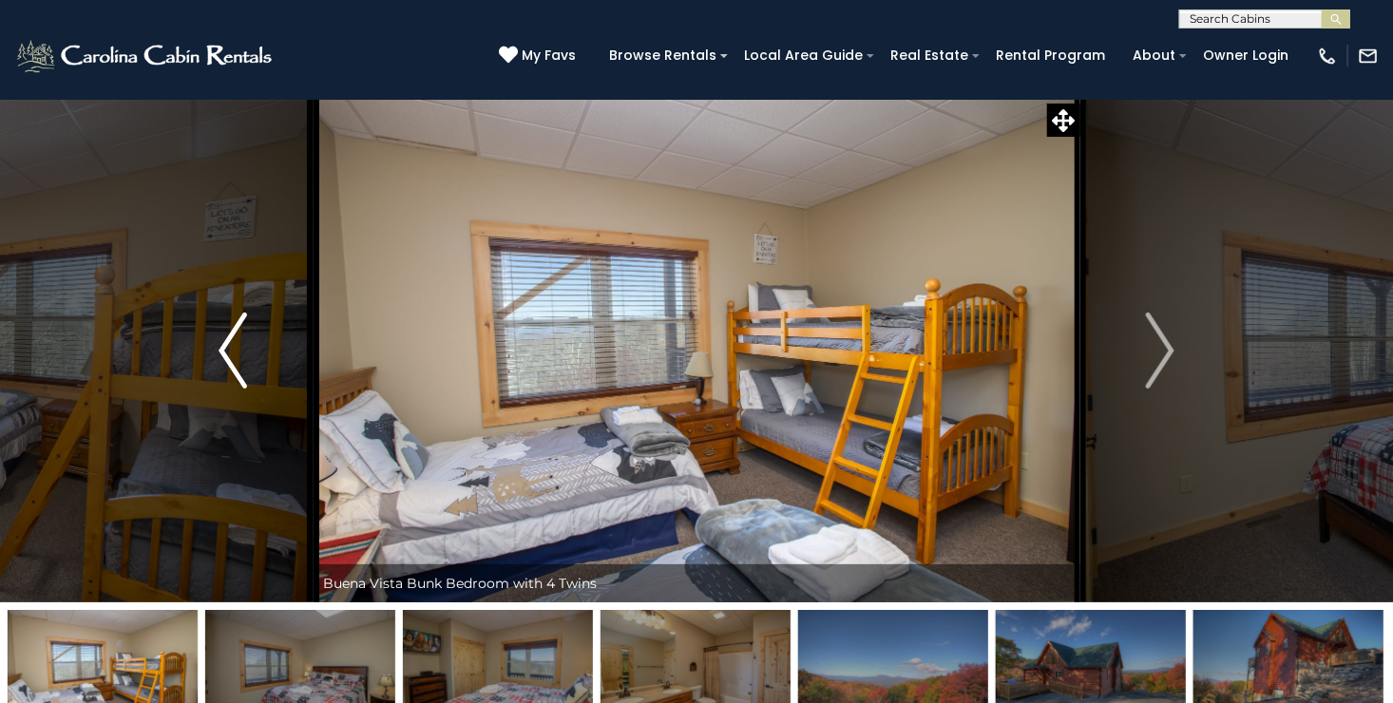
click at [220, 338] on img "Previous" at bounding box center [233, 351] width 29 height 76
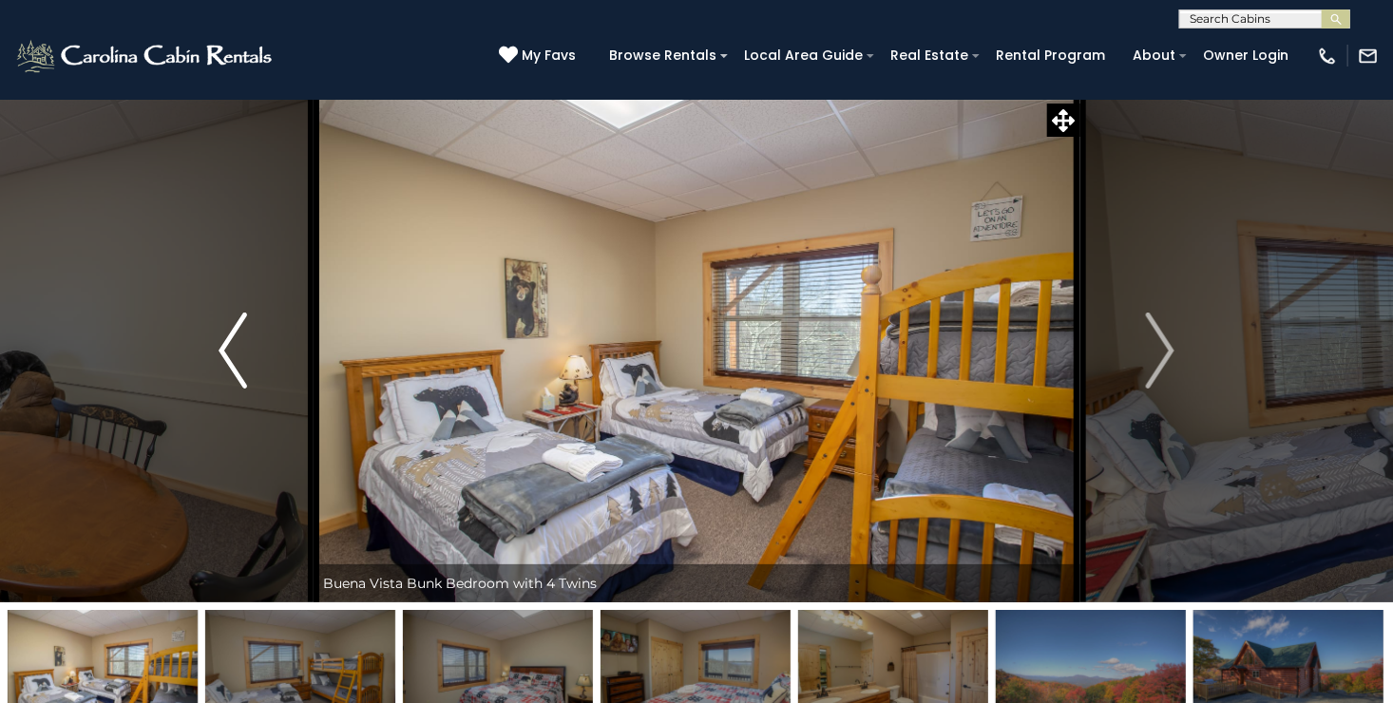
click at [220, 338] on img "Previous" at bounding box center [233, 351] width 29 height 76
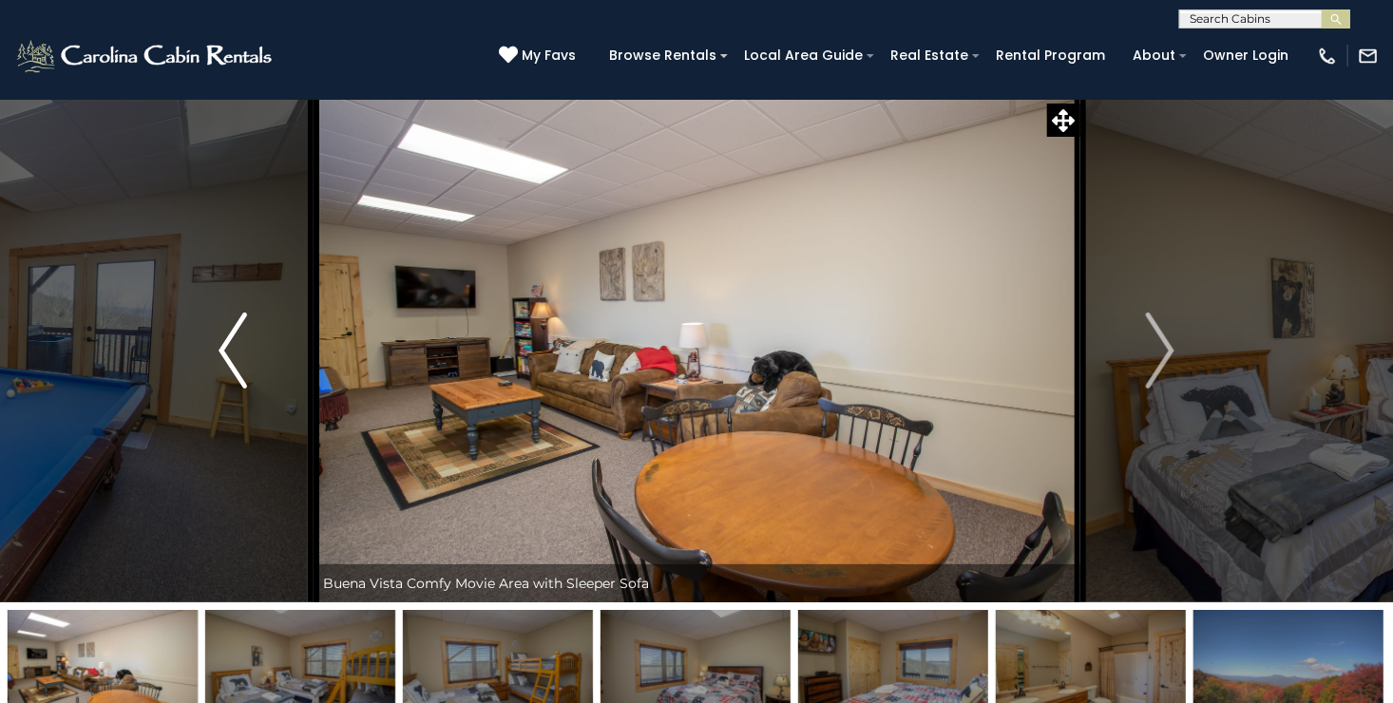
click at [220, 338] on img "Previous" at bounding box center [233, 351] width 29 height 76
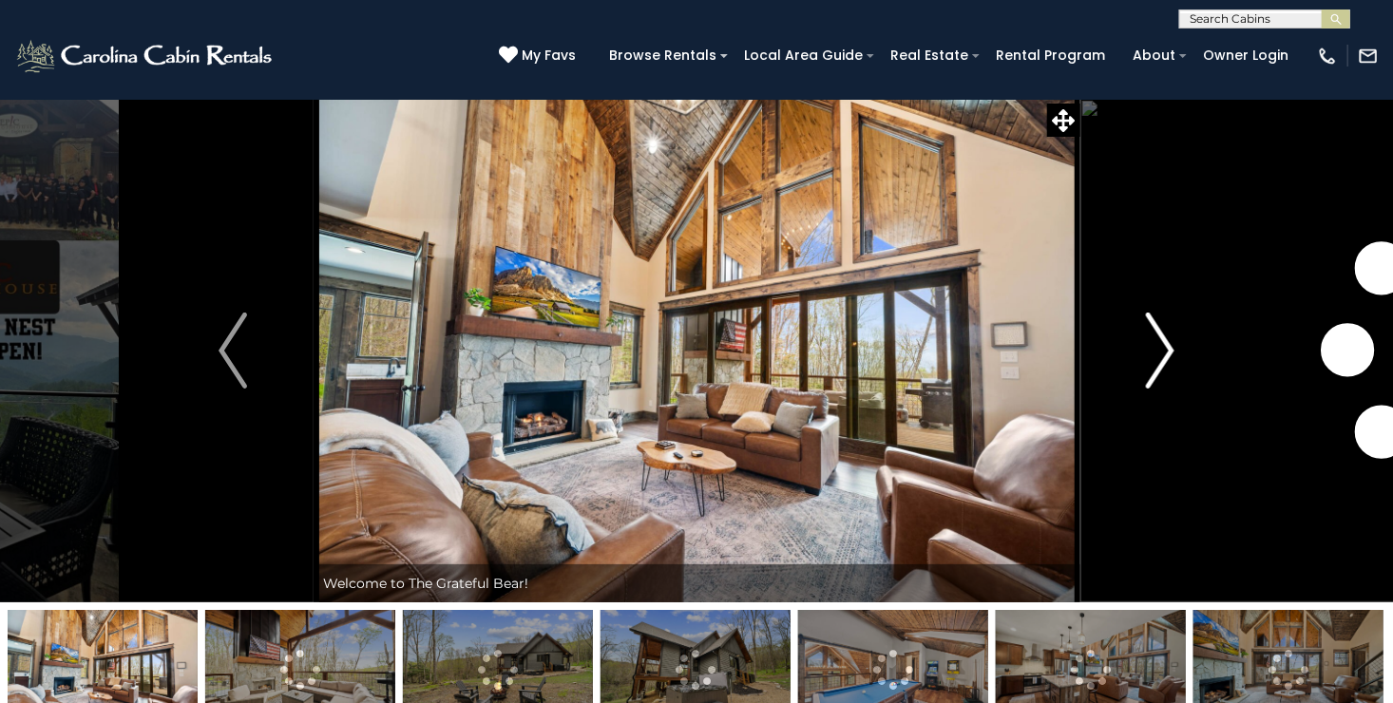
click at [1172, 353] on img "Next" at bounding box center [1160, 351] width 29 height 76
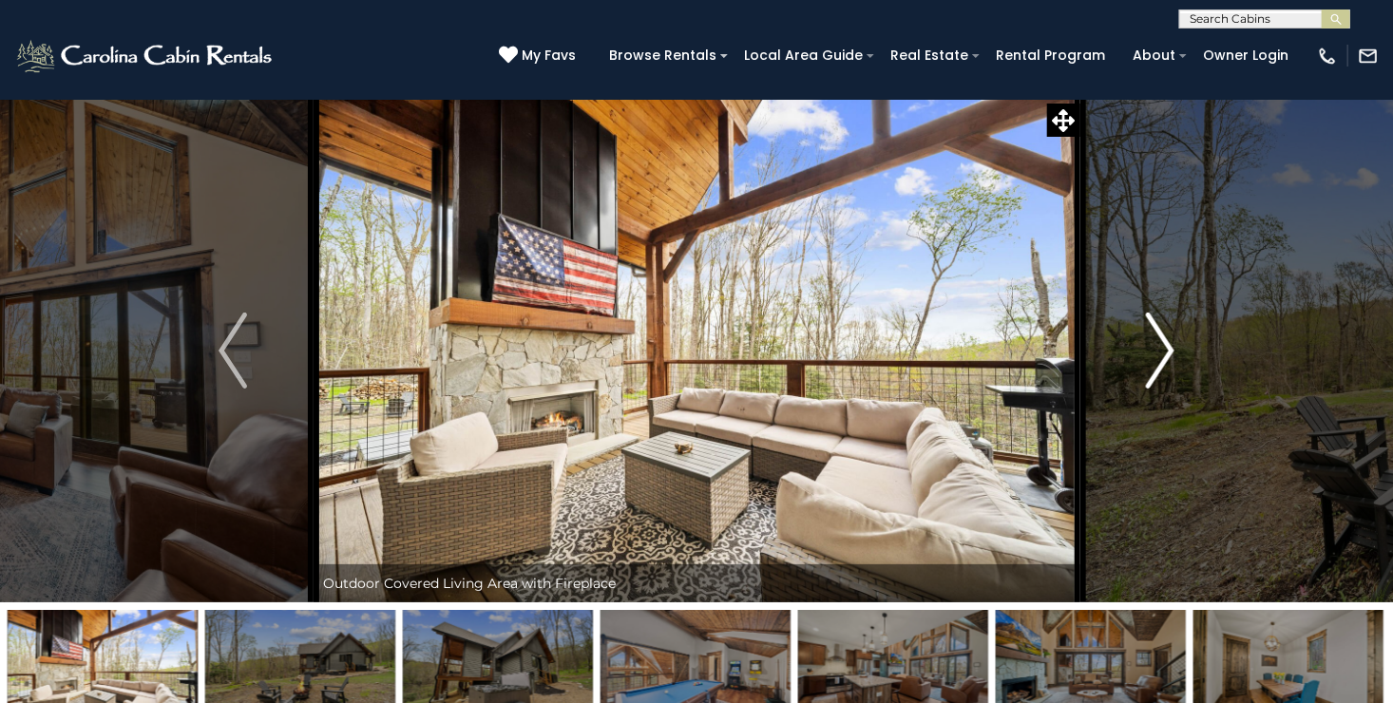
click at [1172, 353] on img "Next" at bounding box center [1160, 351] width 29 height 76
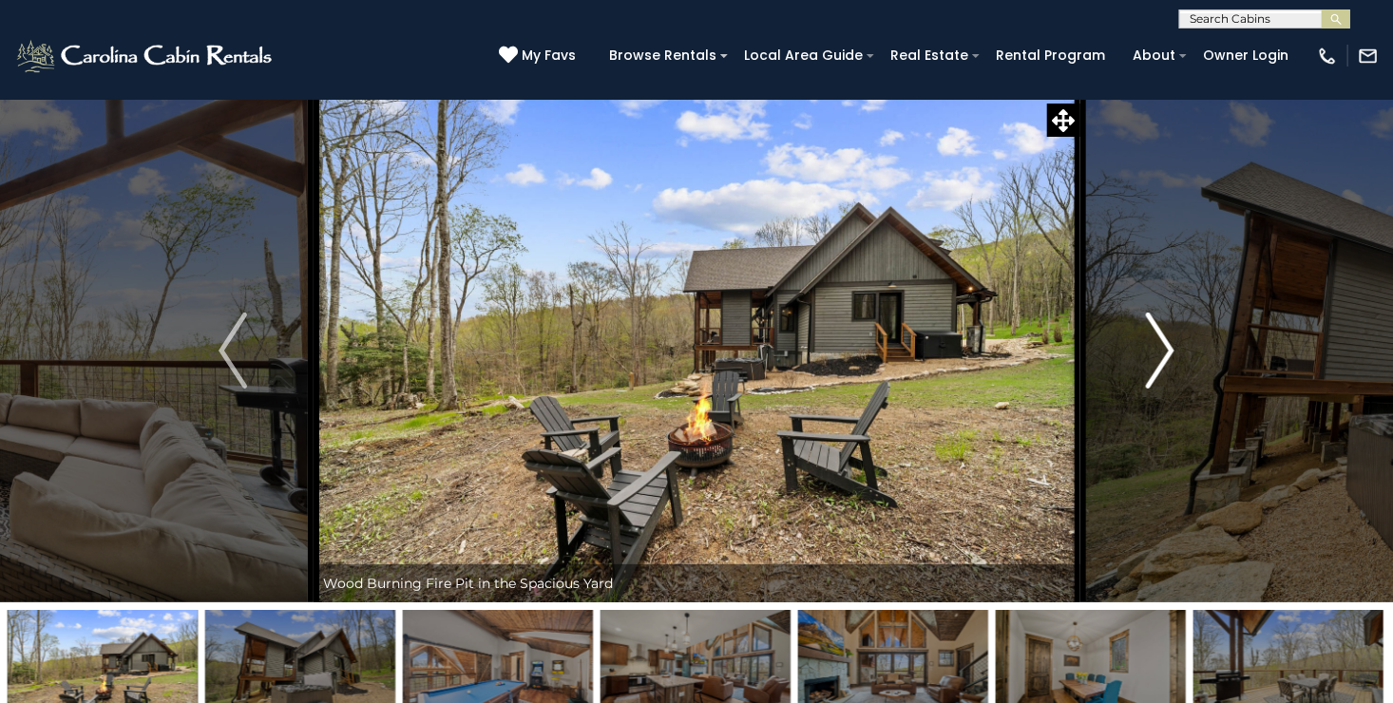
click at [1172, 353] on img "Next" at bounding box center [1160, 351] width 29 height 76
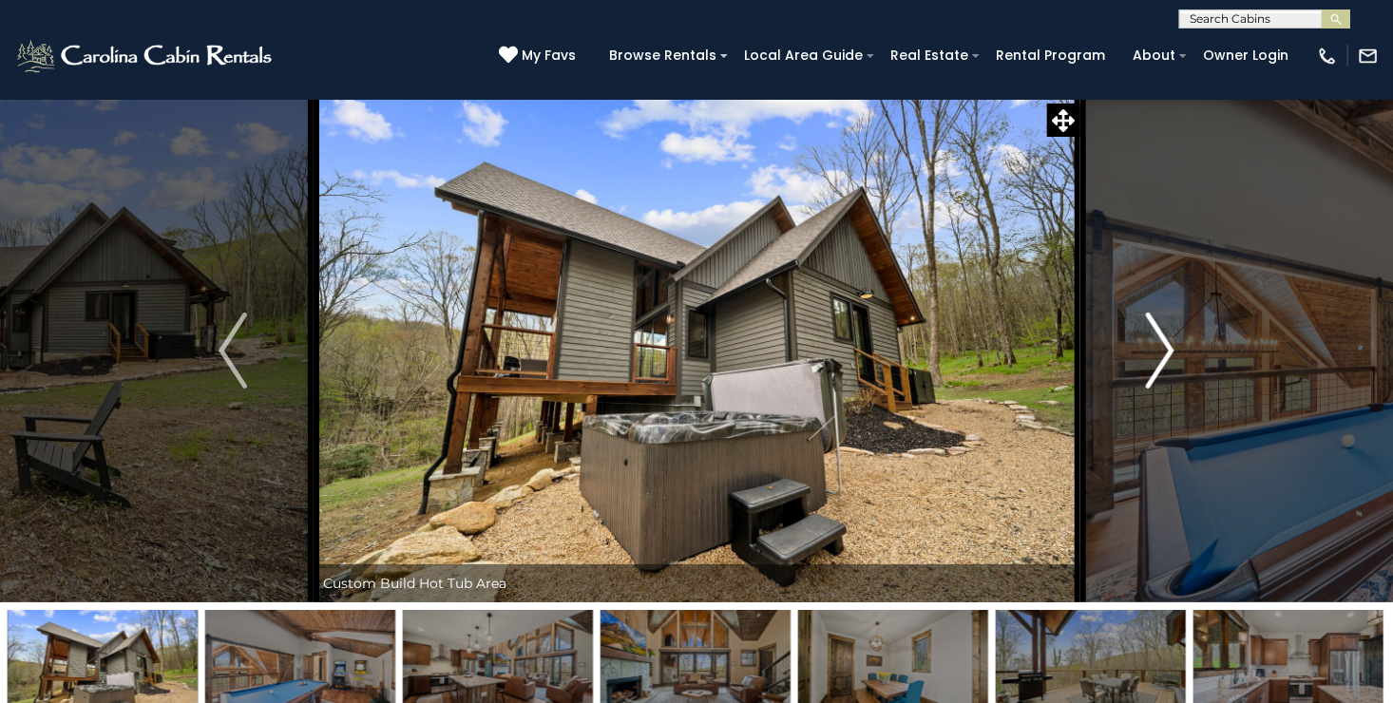
click at [1172, 353] on img "Next" at bounding box center [1160, 351] width 29 height 76
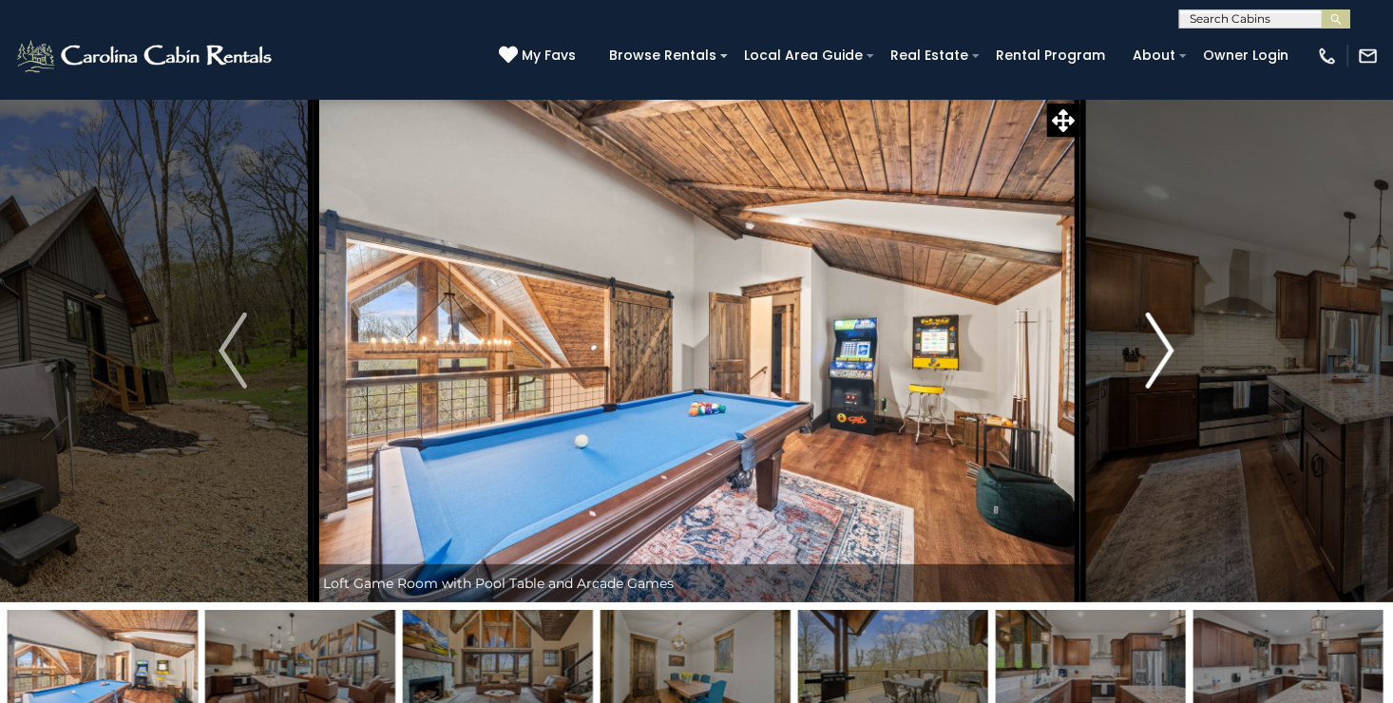
click at [1172, 353] on img "Next" at bounding box center [1160, 351] width 29 height 76
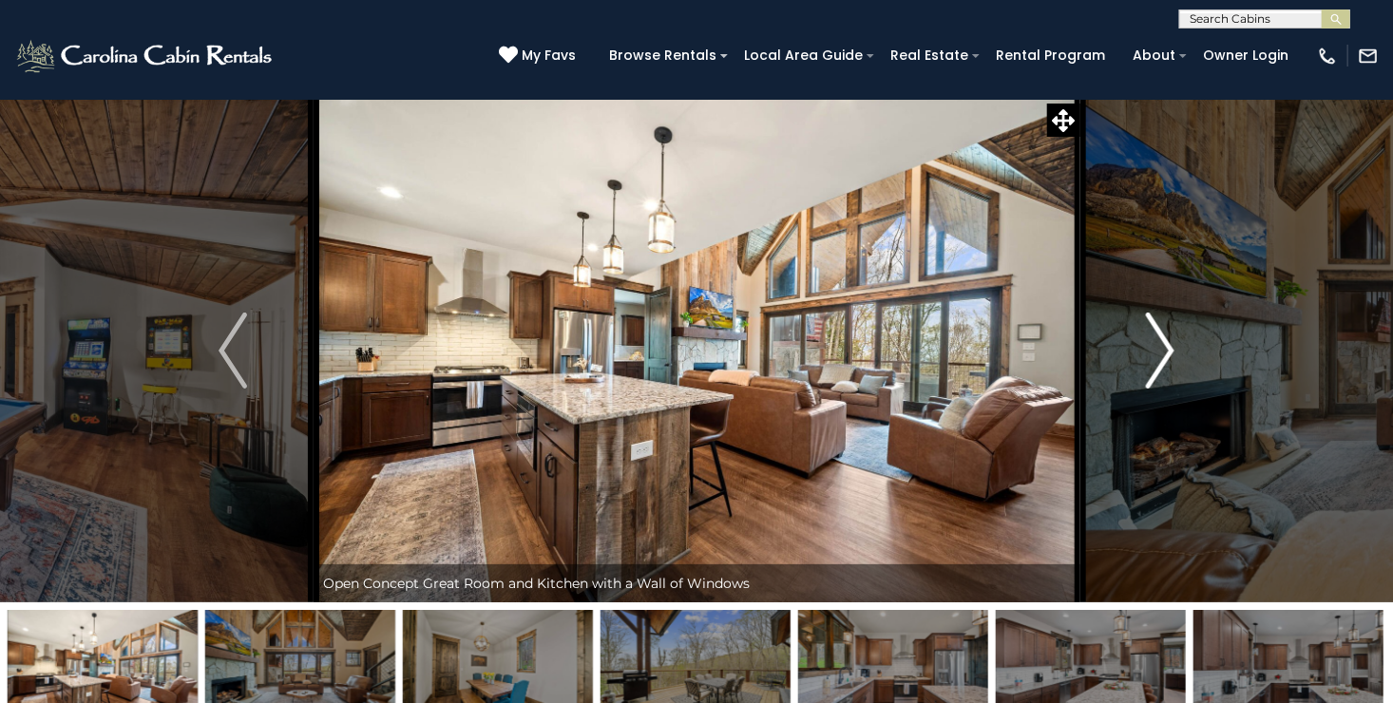
click at [1172, 353] on img "Next" at bounding box center [1160, 351] width 29 height 76
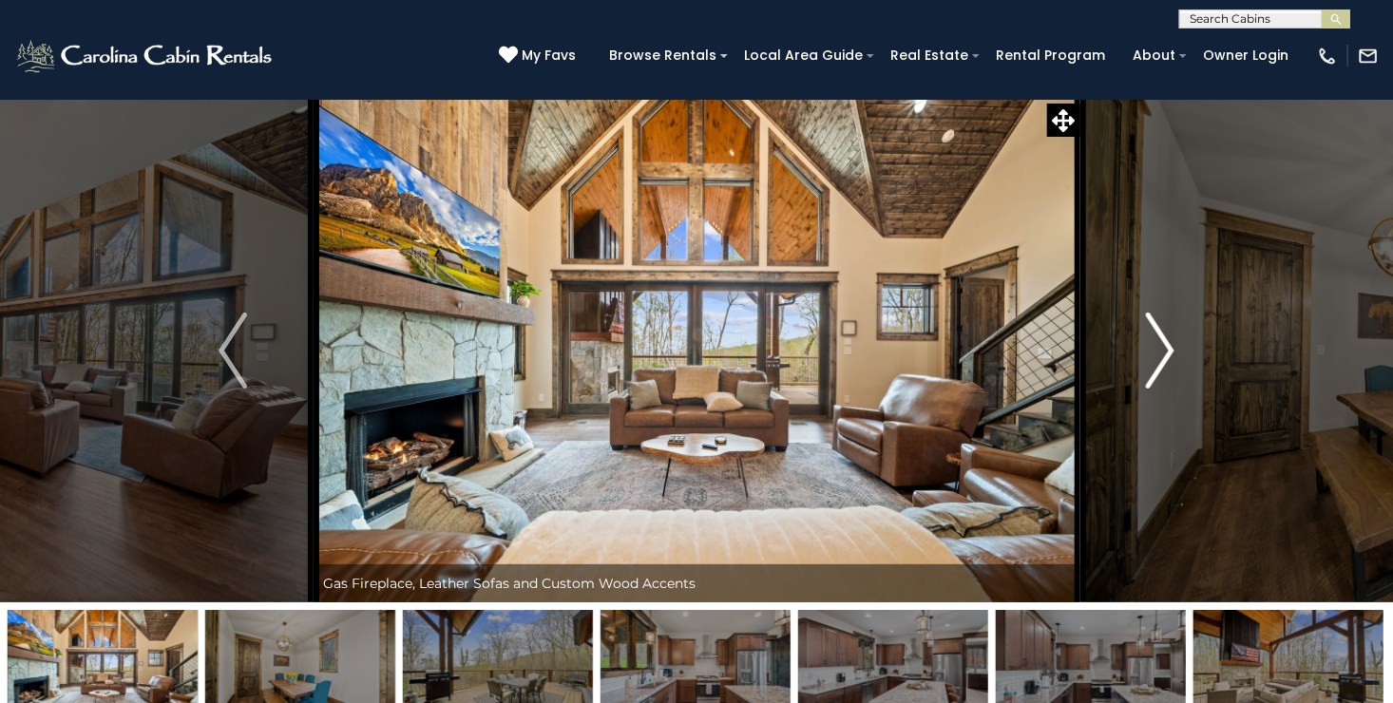
click at [1172, 353] on img "Next" at bounding box center [1160, 351] width 29 height 76
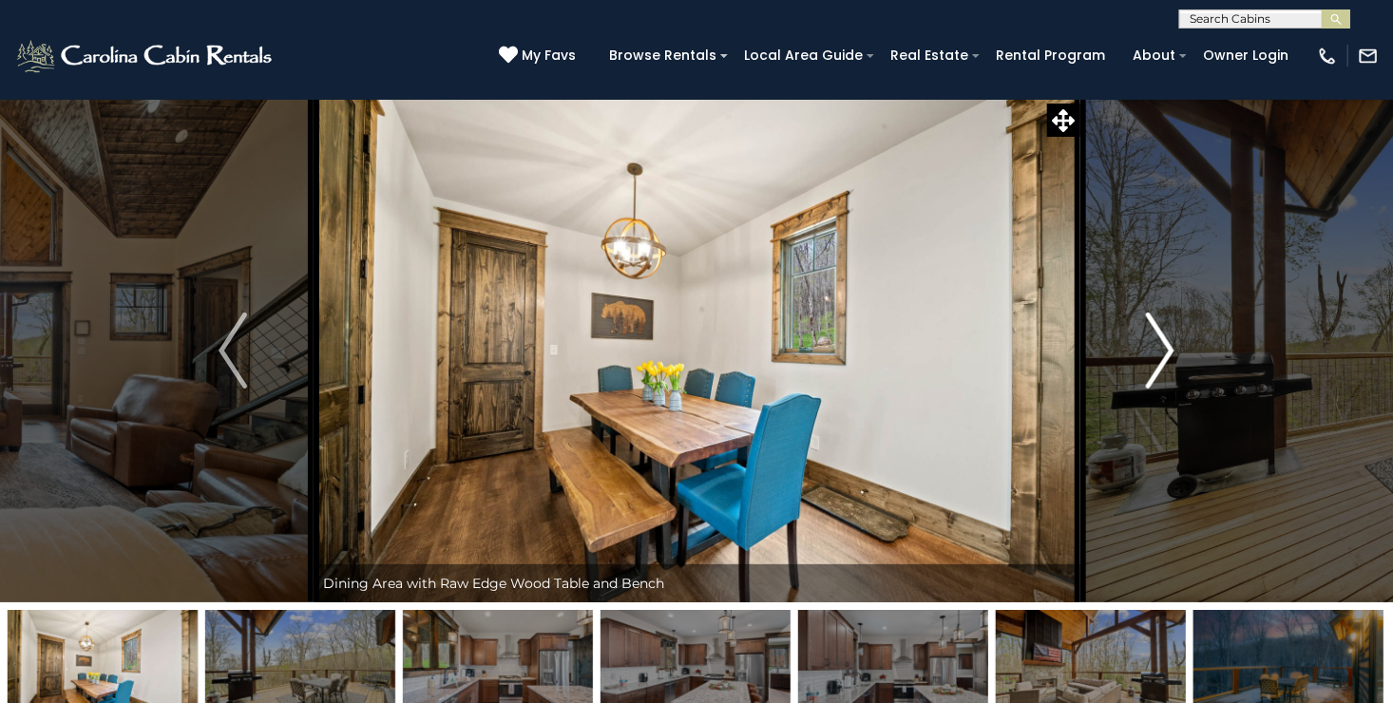
click at [1172, 353] on img "Next" at bounding box center [1160, 351] width 29 height 76
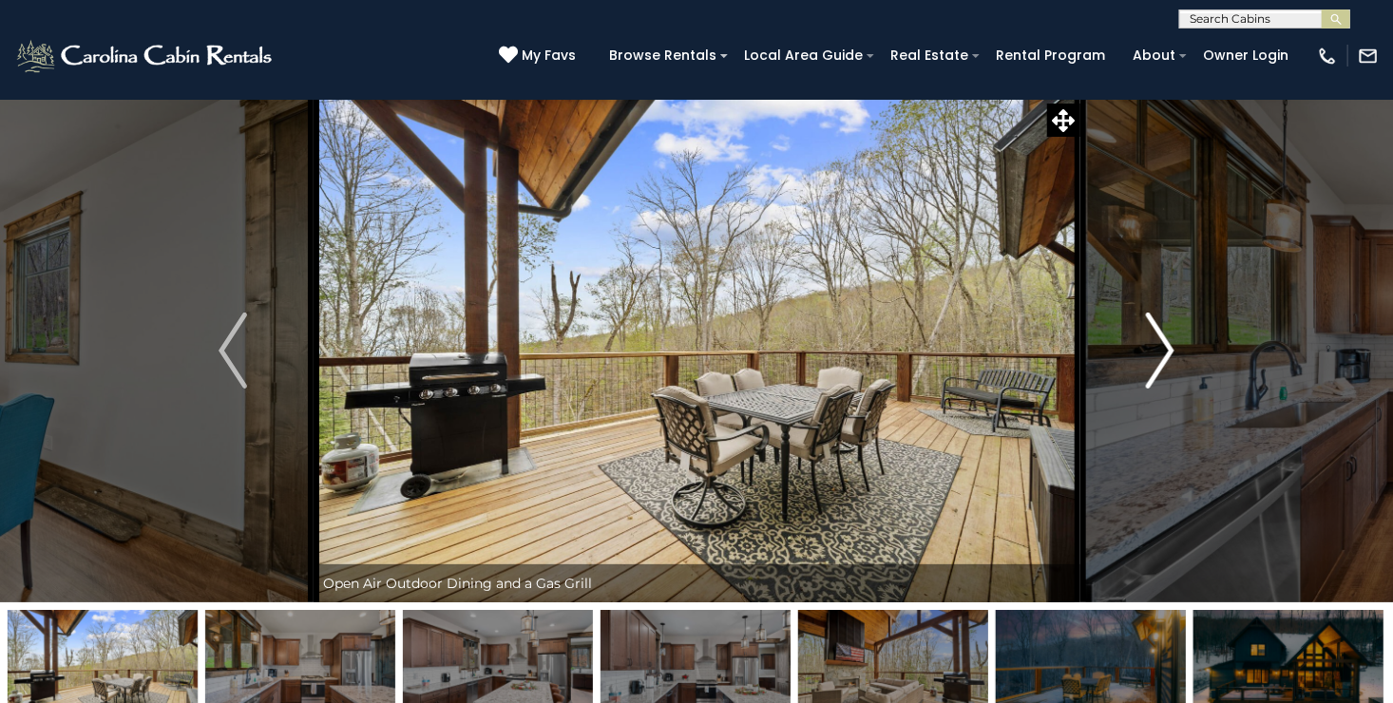
click at [1172, 353] on img "Next" at bounding box center [1160, 351] width 29 height 76
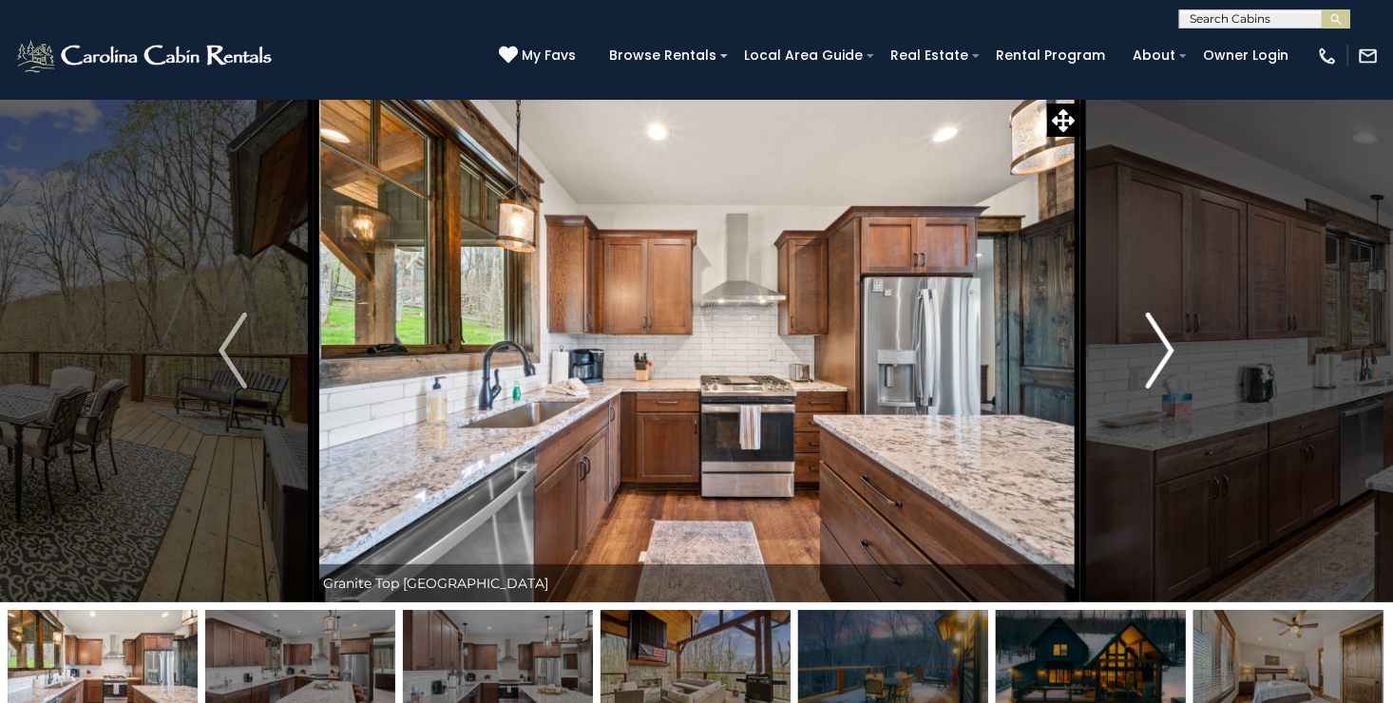
click at [1172, 353] on img "Next" at bounding box center [1160, 351] width 29 height 76
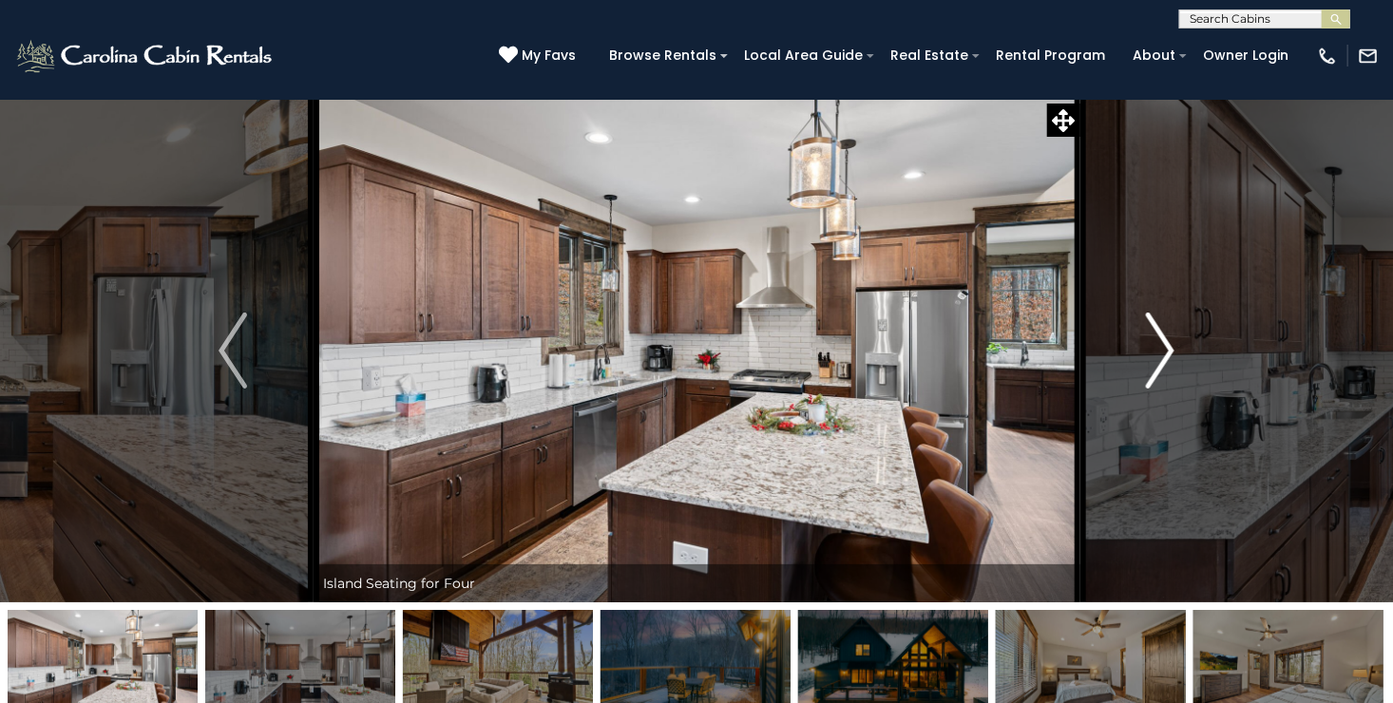
click at [1172, 353] on img "Next" at bounding box center [1160, 351] width 29 height 76
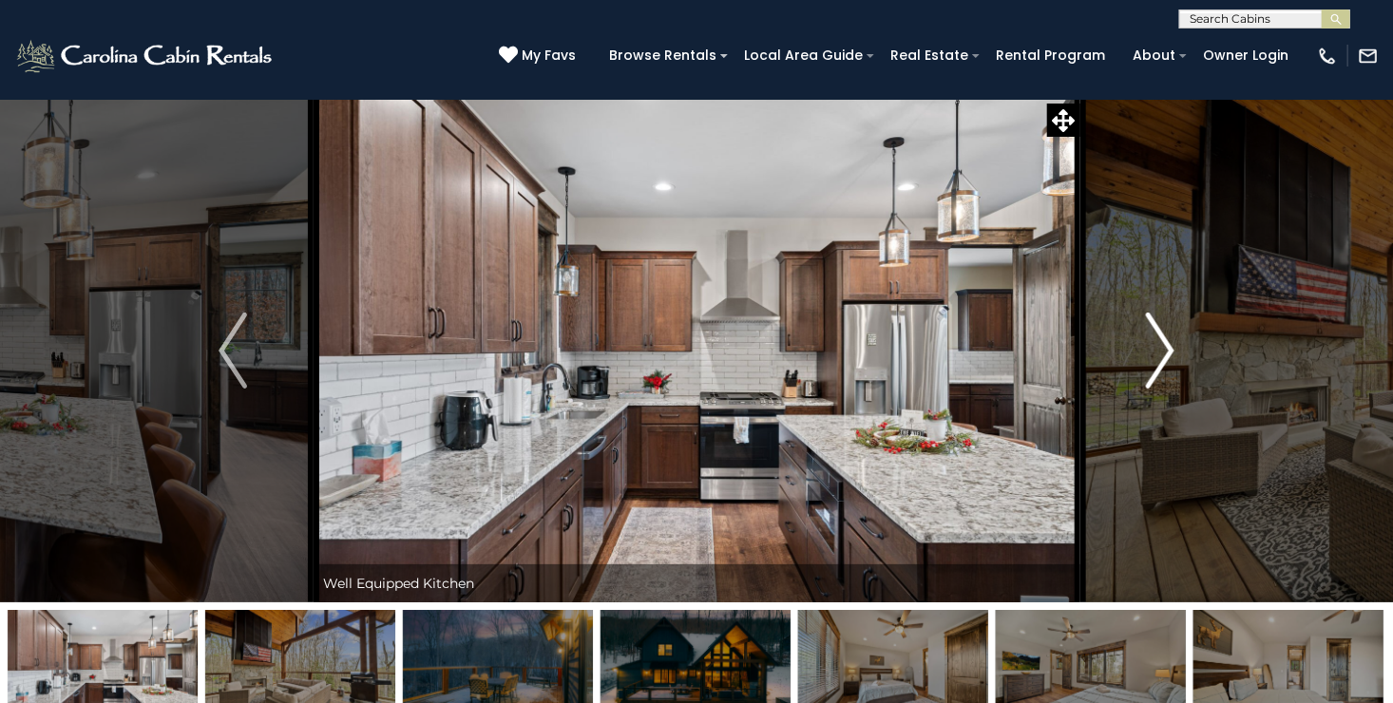
click at [1172, 353] on img "Next" at bounding box center [1160, 351] width 29 height 76
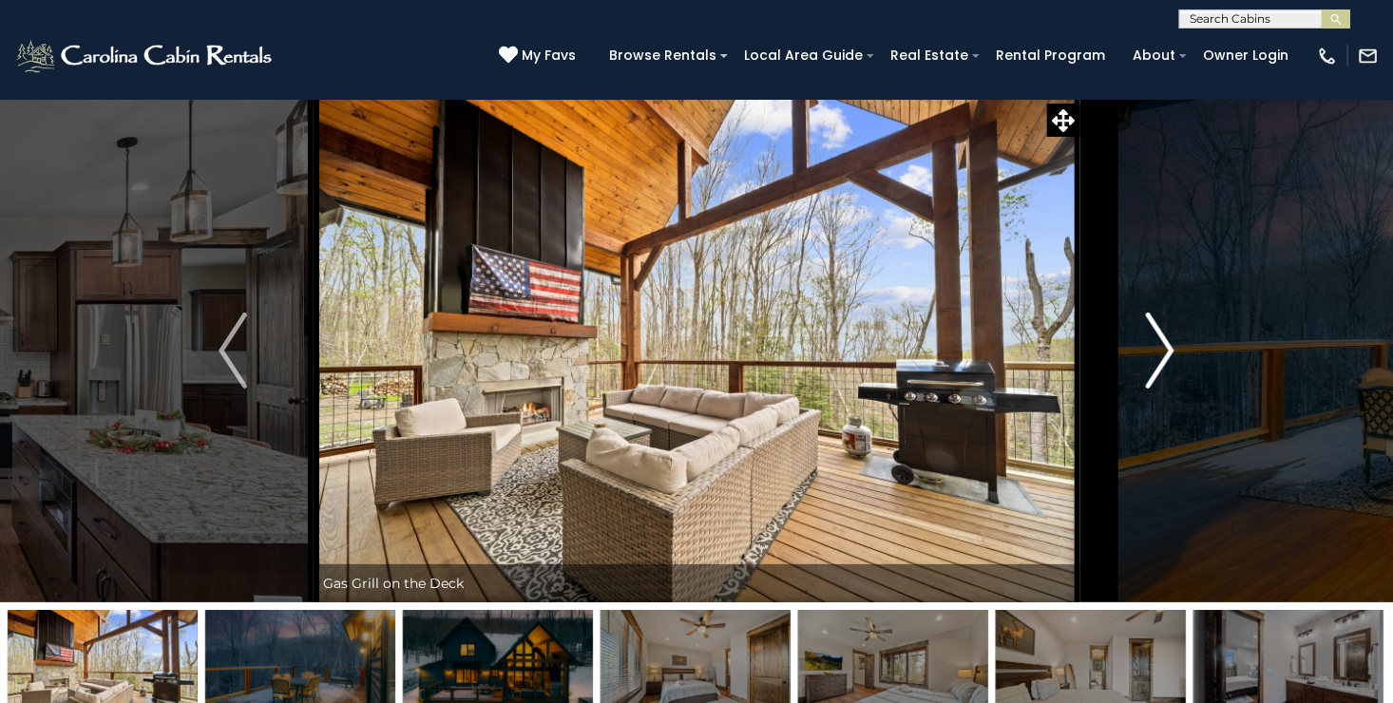
click at [1172, 353] on img "Next" at bounding box center [1160, 351] width 29 height 76
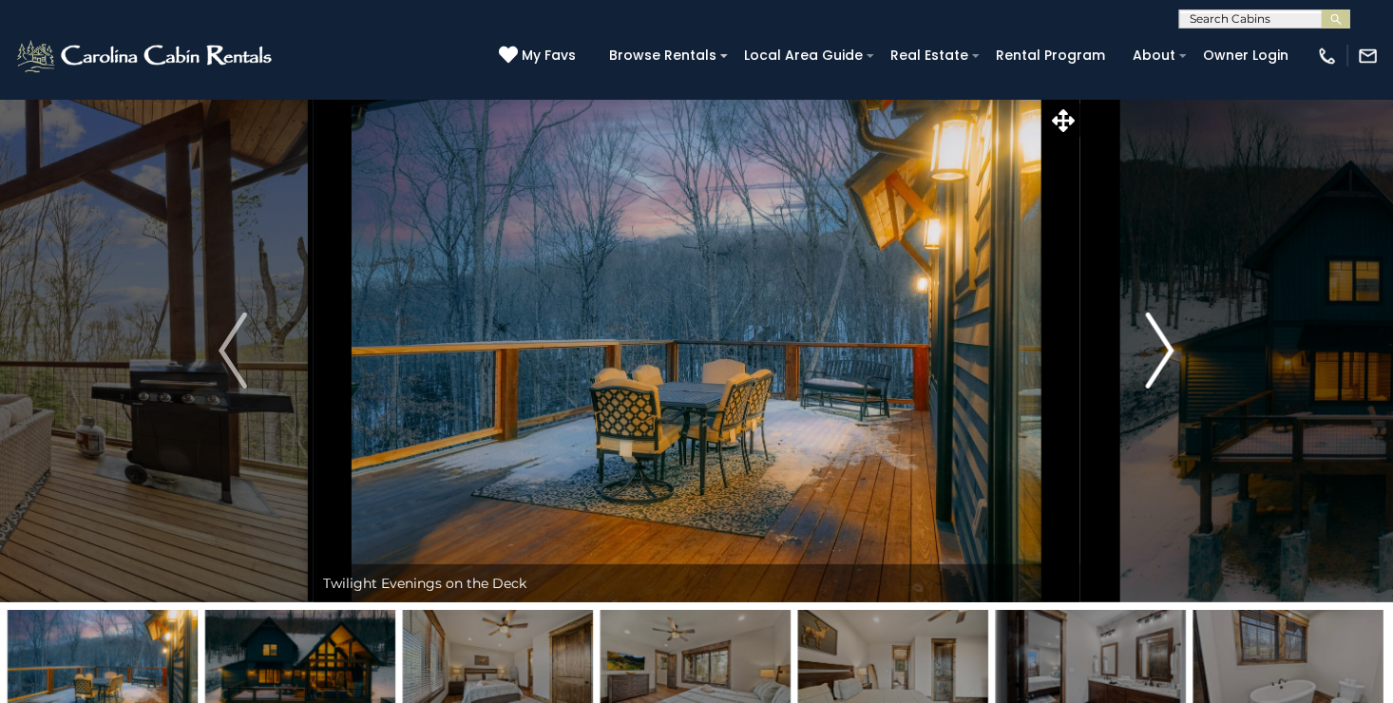
click at [1172, 353] on img "Next" at bounding box center [1160, 351] width 29 height 76
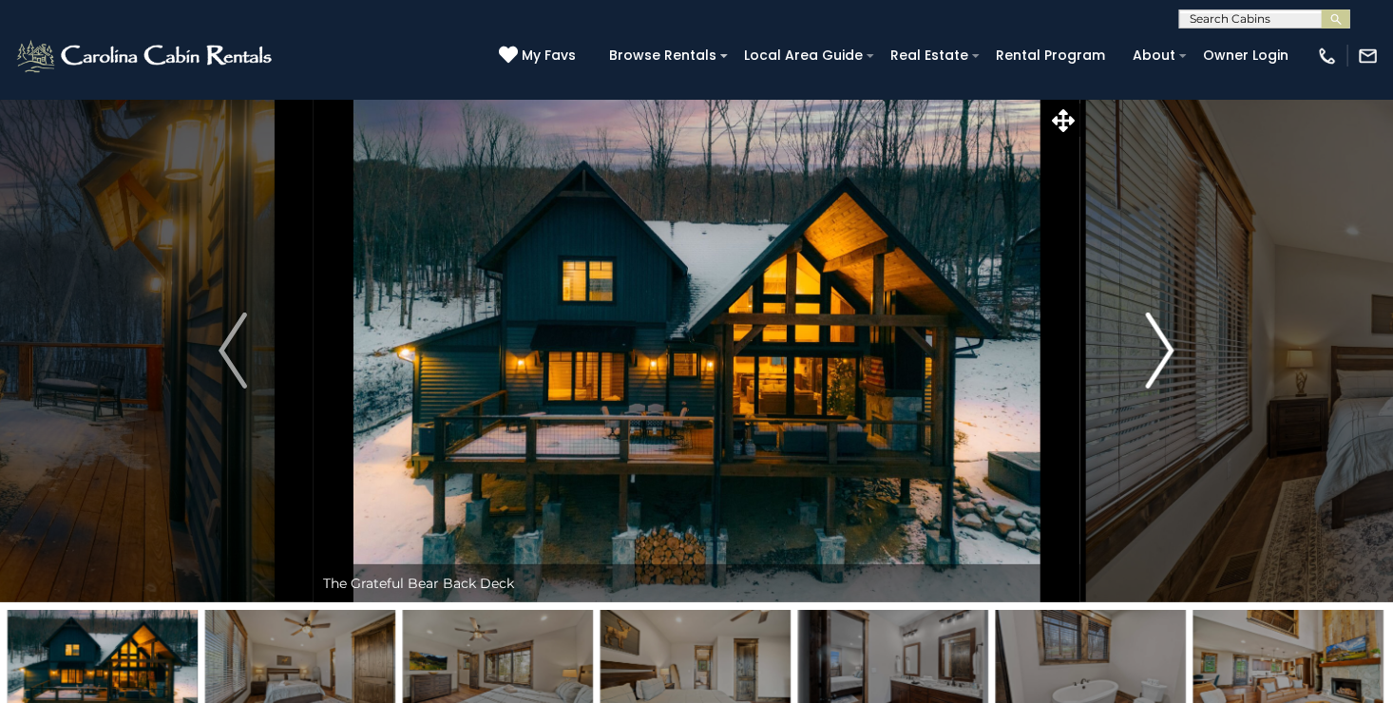
click at [1172, 353] on img "Next" at bounding box center [1160, 351] width 29 height 76
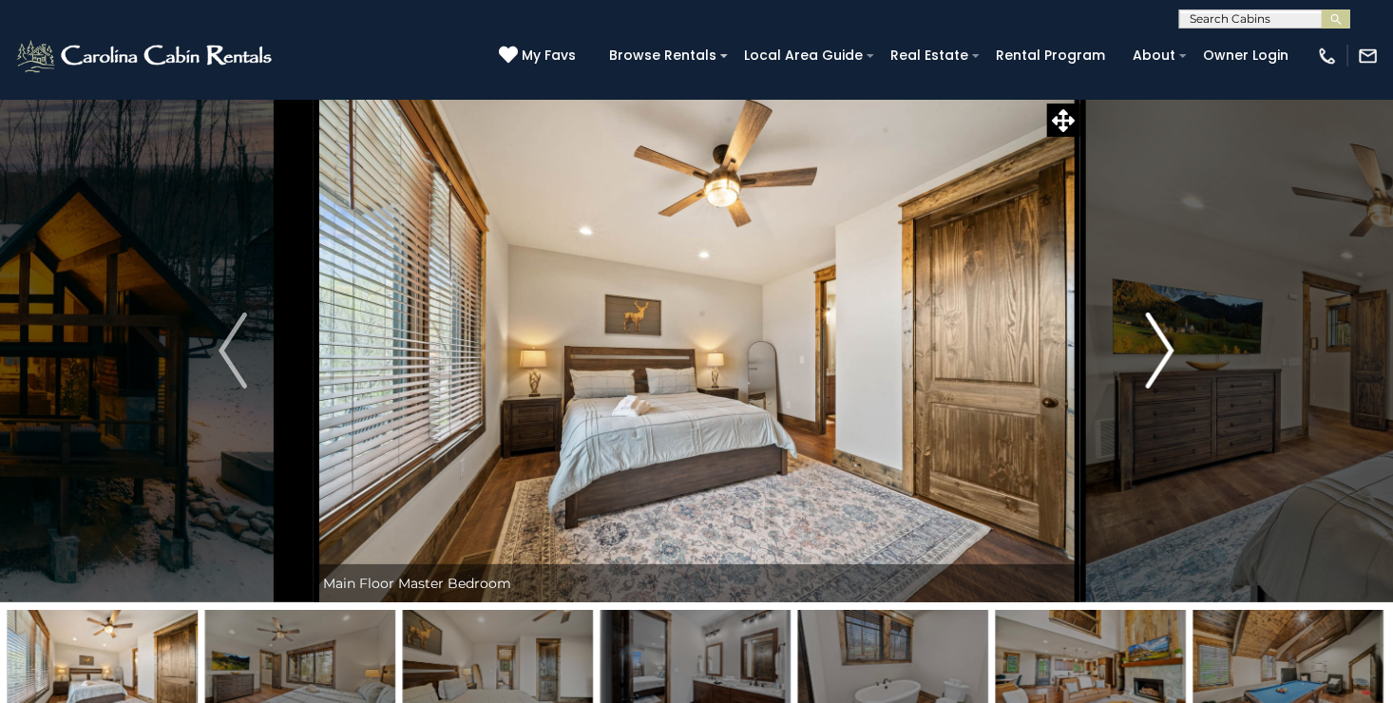
click at [1172, 353] on img "Next" at bounding box center [1160, 351] width 29 height 76
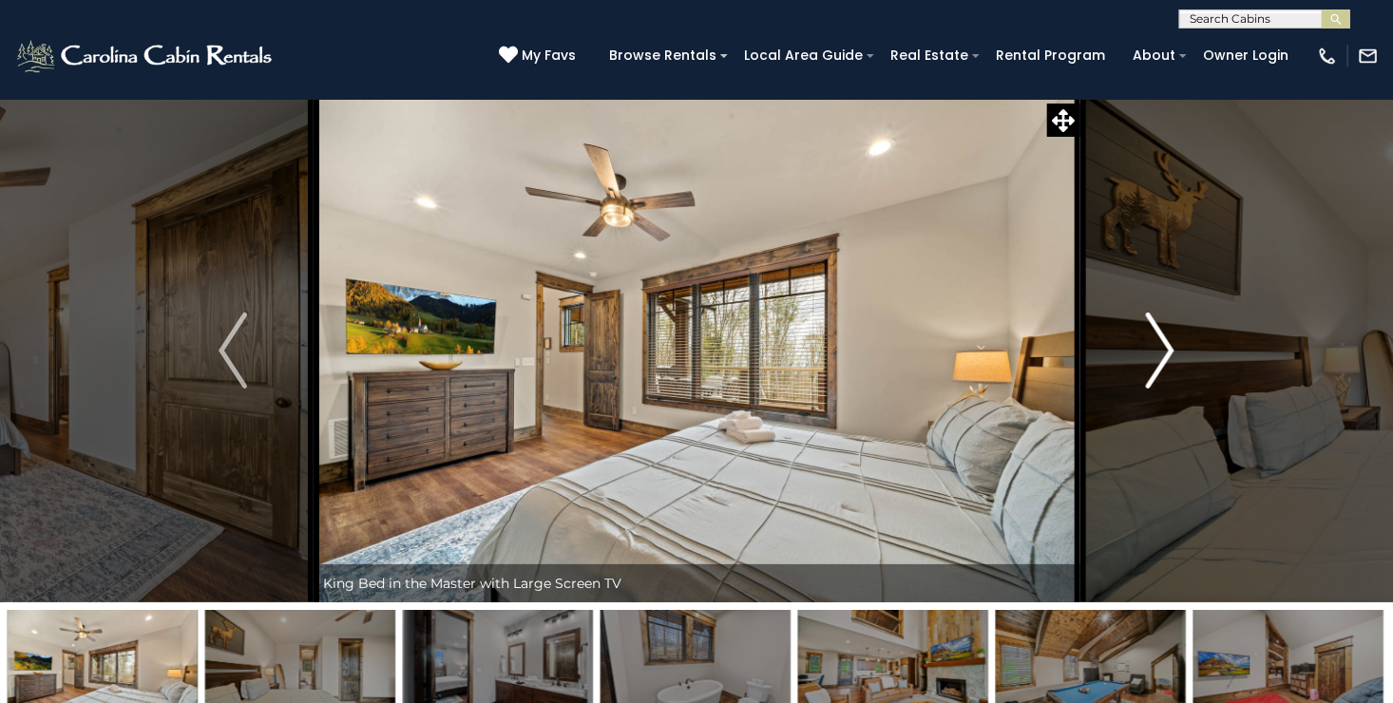
click at [1172, 353] on img "Next" at bounding box center [1160, 351] width 29 height 76
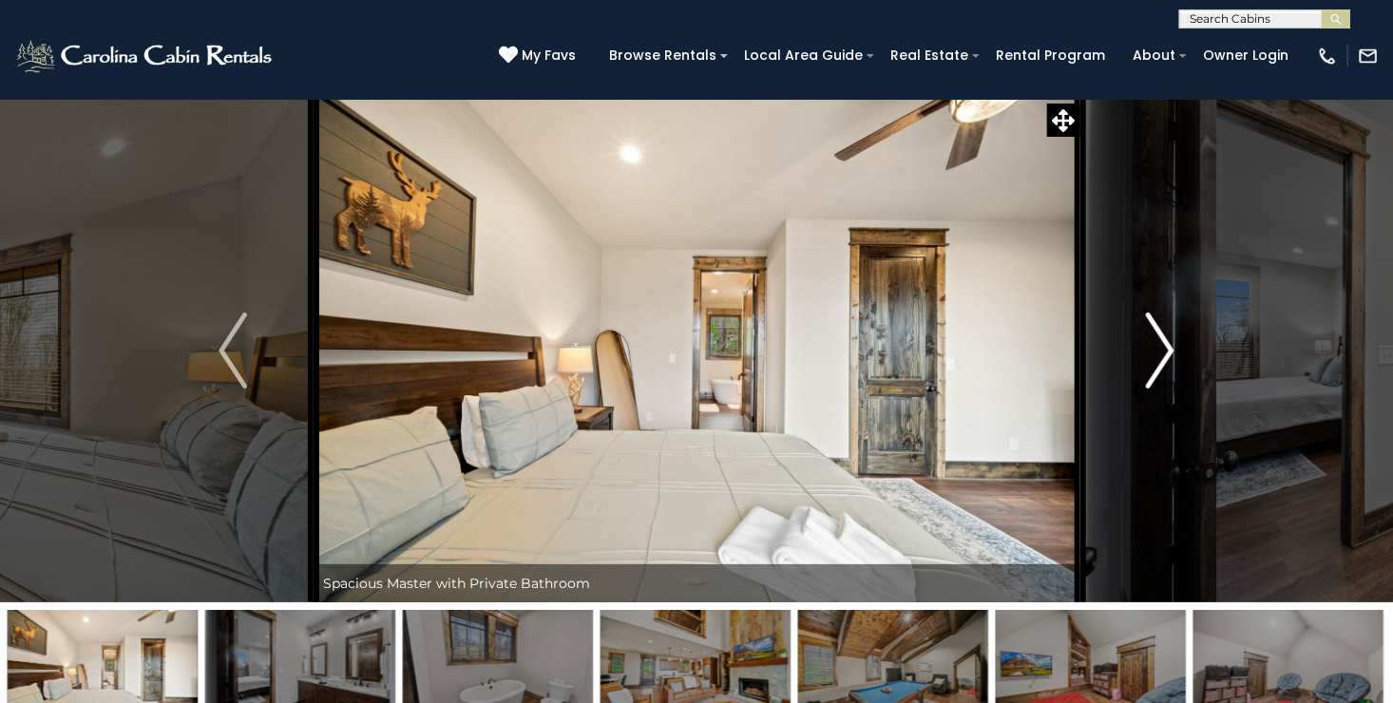
click at [1172, 353] on img "Next" at bounding box center [1160, 351] width 29 height 76
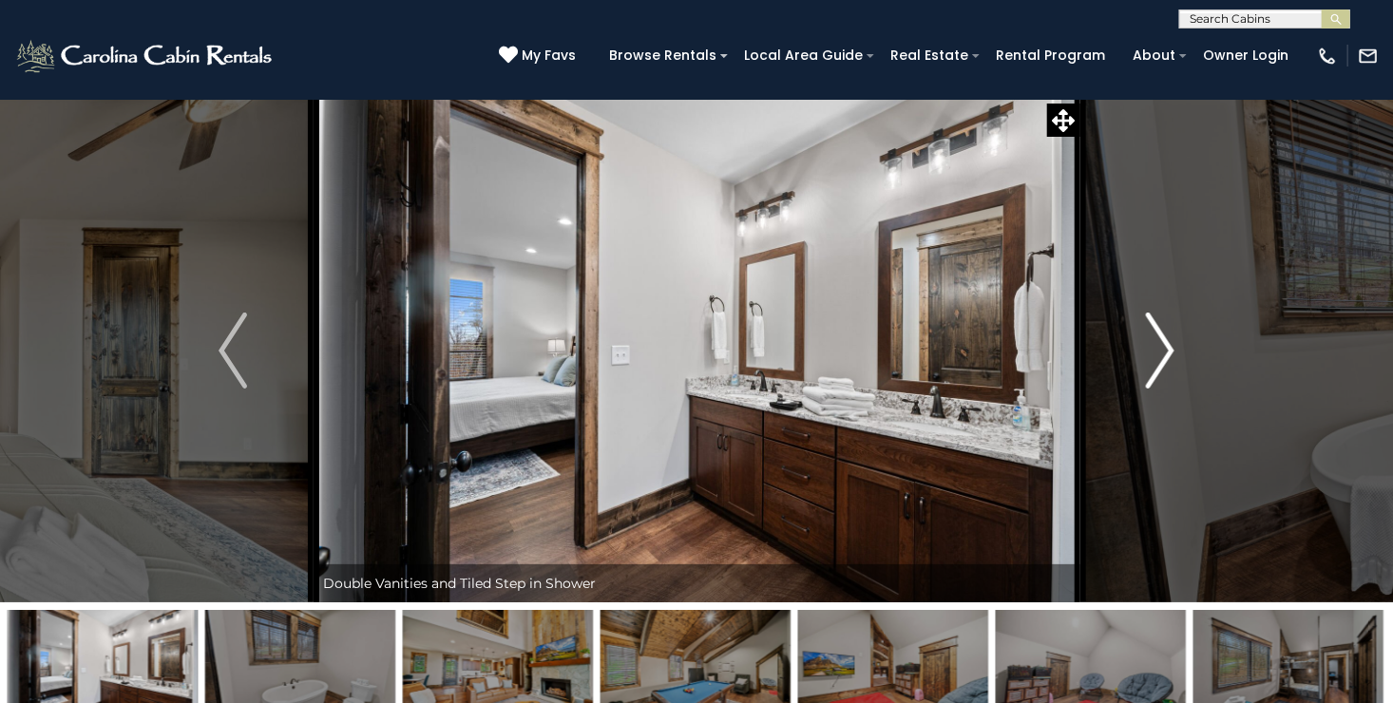
click at [1172, 353] on img "Next" at bounding box center [1160, 351] width 29 height 76
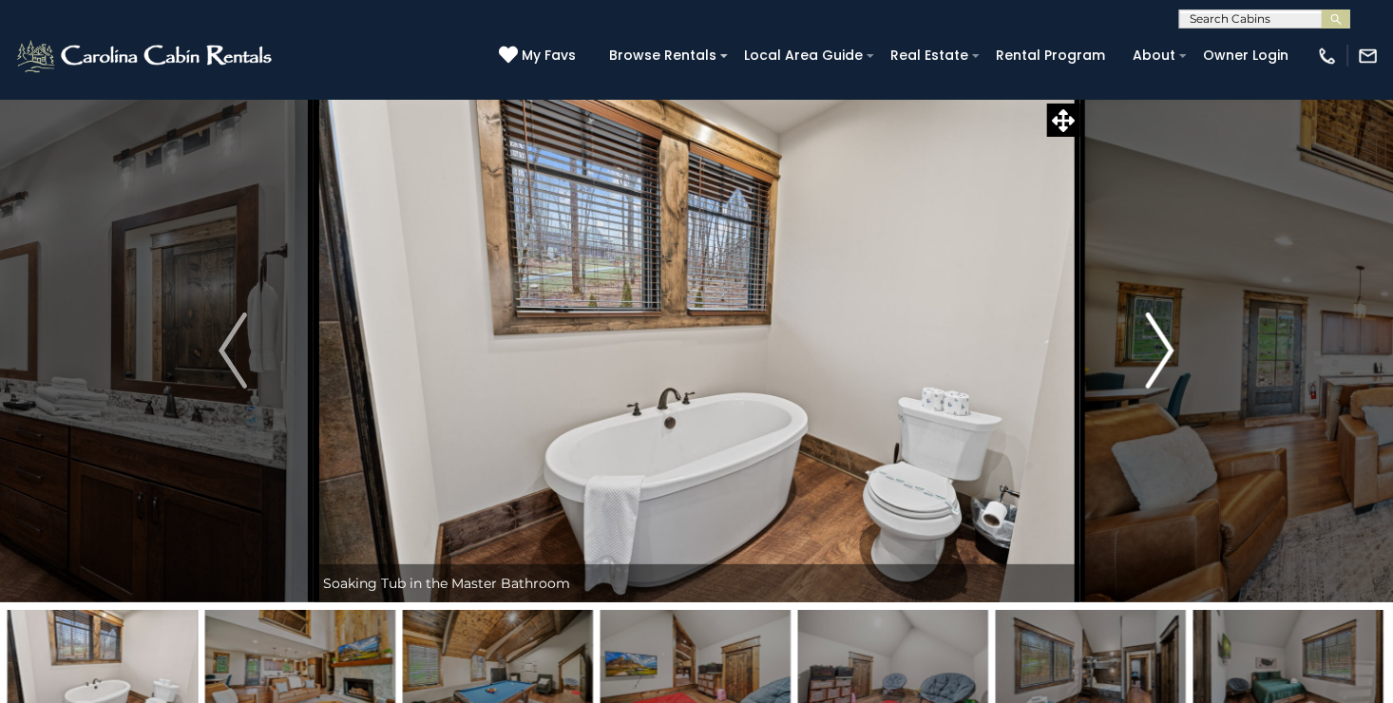
click at [1172, 353] on img "Next" at bounding box center [1160, 351] width 29 height 76
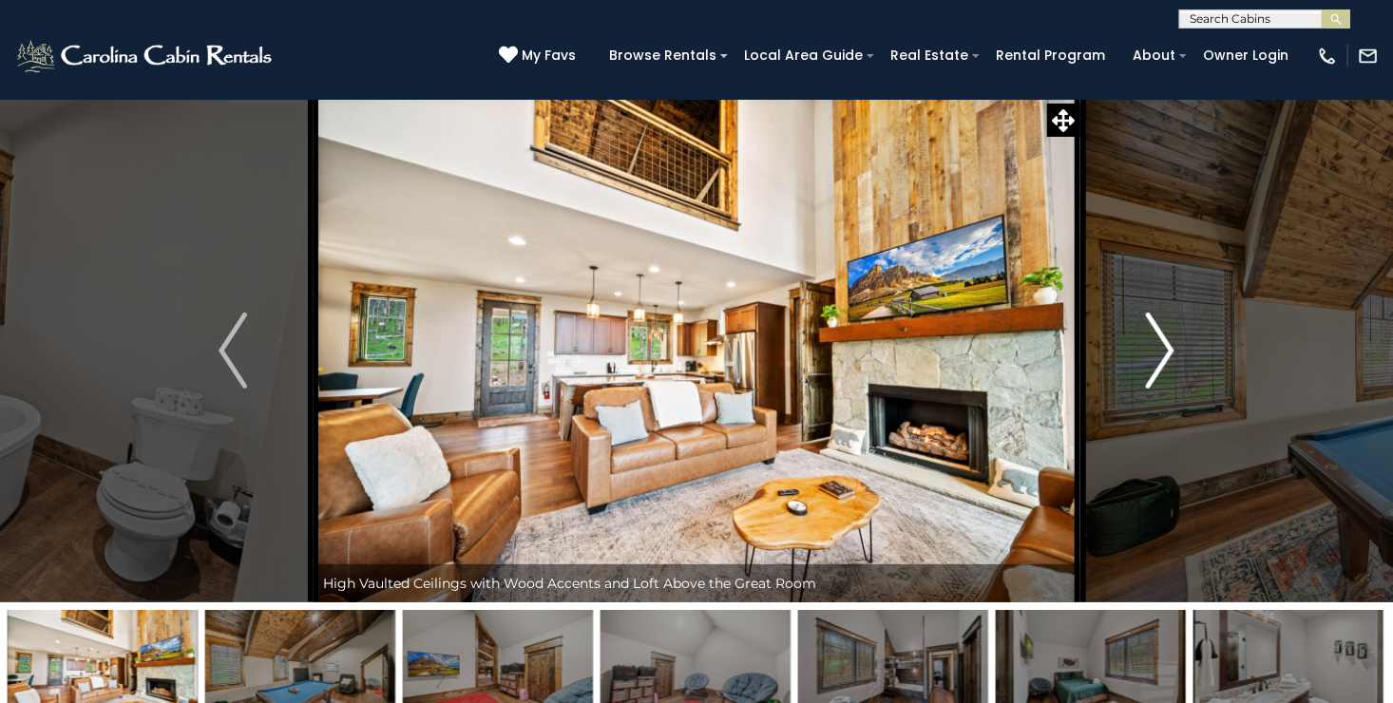
click at [1172, 353] on img "Next" at bounding box center [1160, 351] width 29 height 76
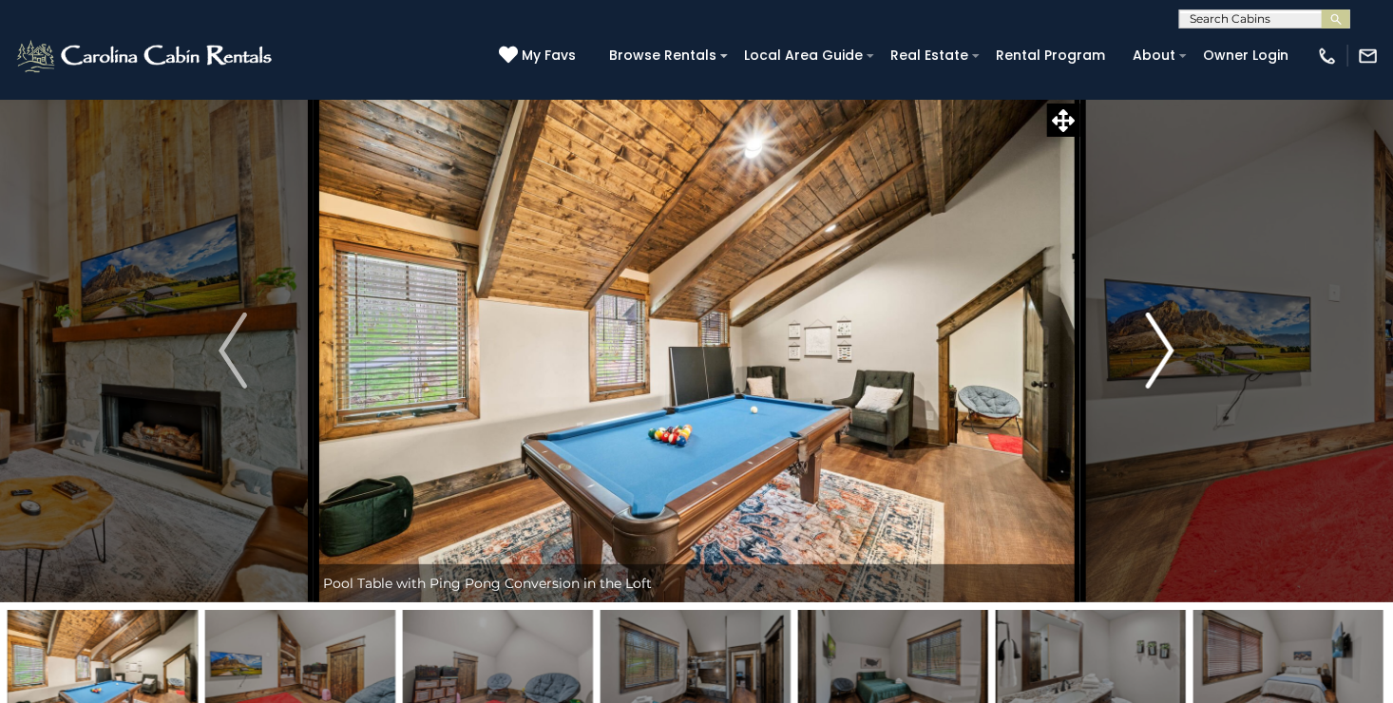
click at [1172, 353] on img "Next" at bounding box center [1160, 351] width 29 height 76
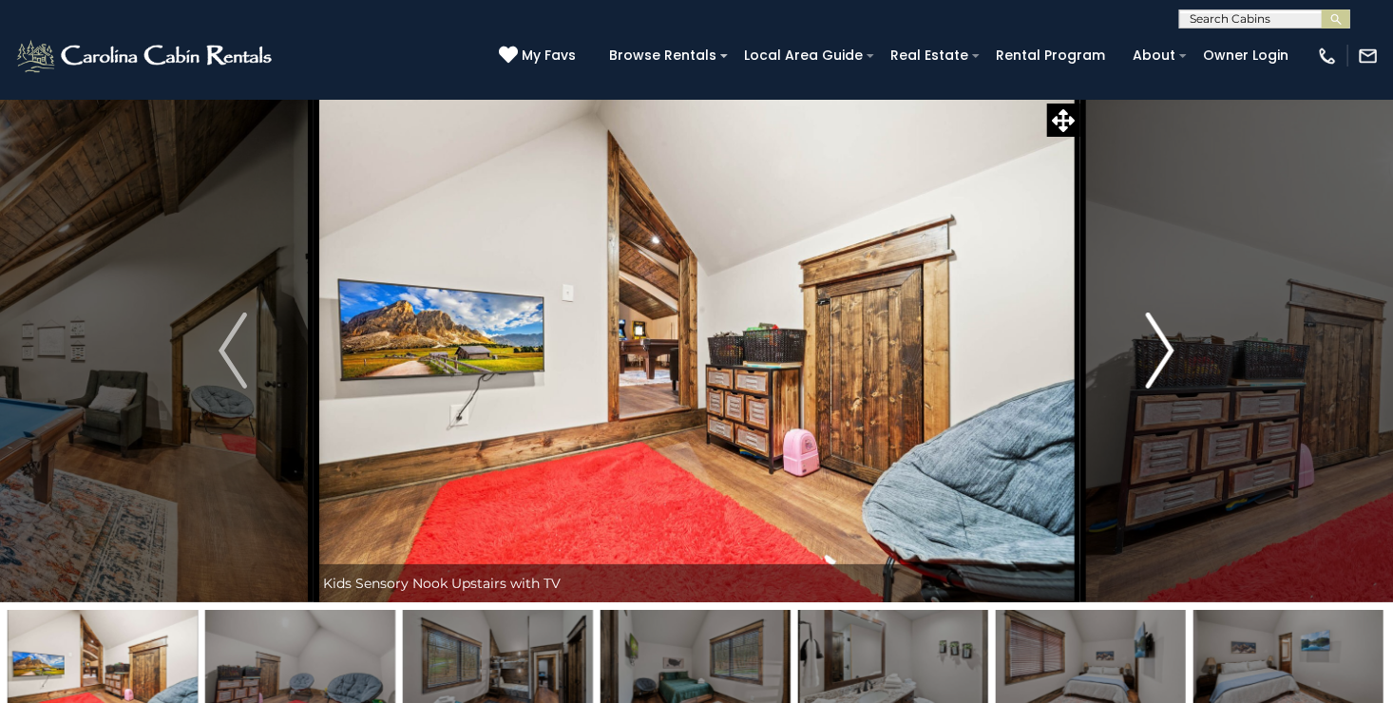
click at [1172, 353] on img "Next" at bounding box center [1160, 351] width 29 height 76
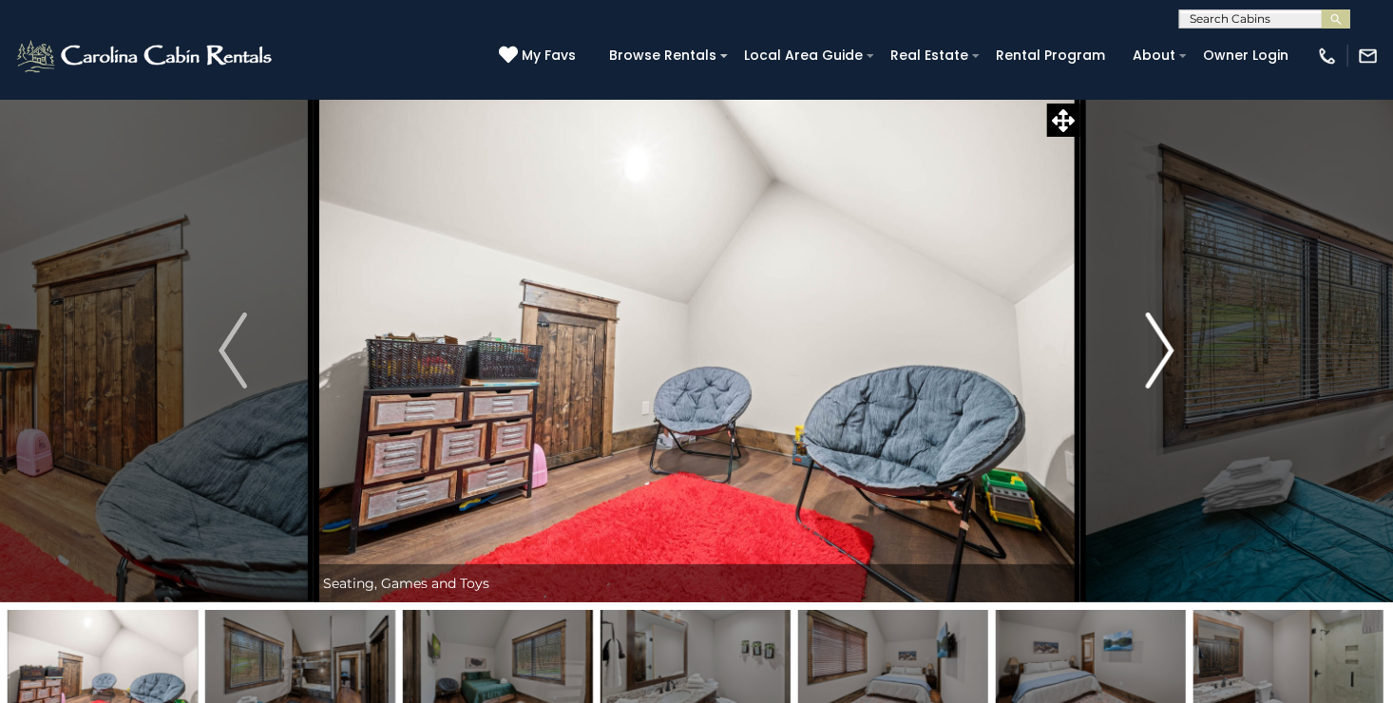
click at [1172, 353] on img "Next" at bounding box center [1160, 351] width 29 height 76
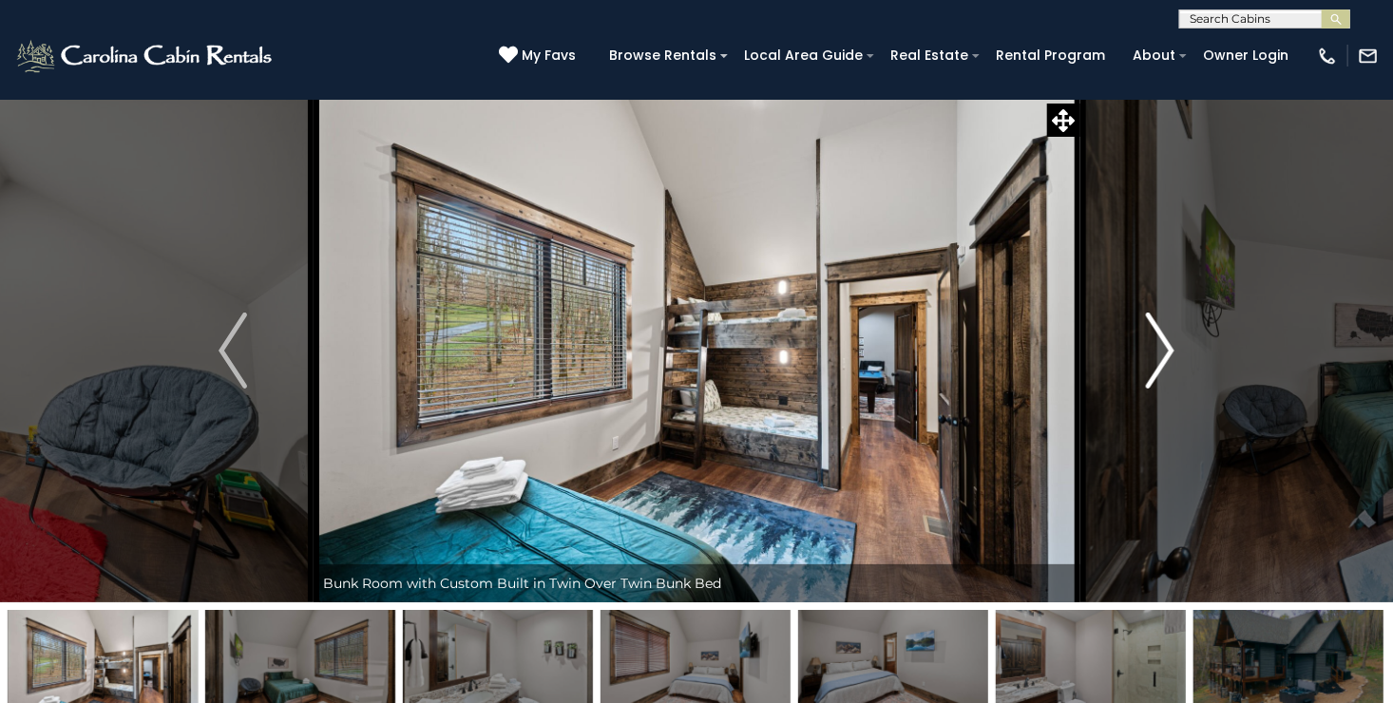
click at [1172, 353] on img "Next" at bounding box center [1160, 351] width 29 height 76
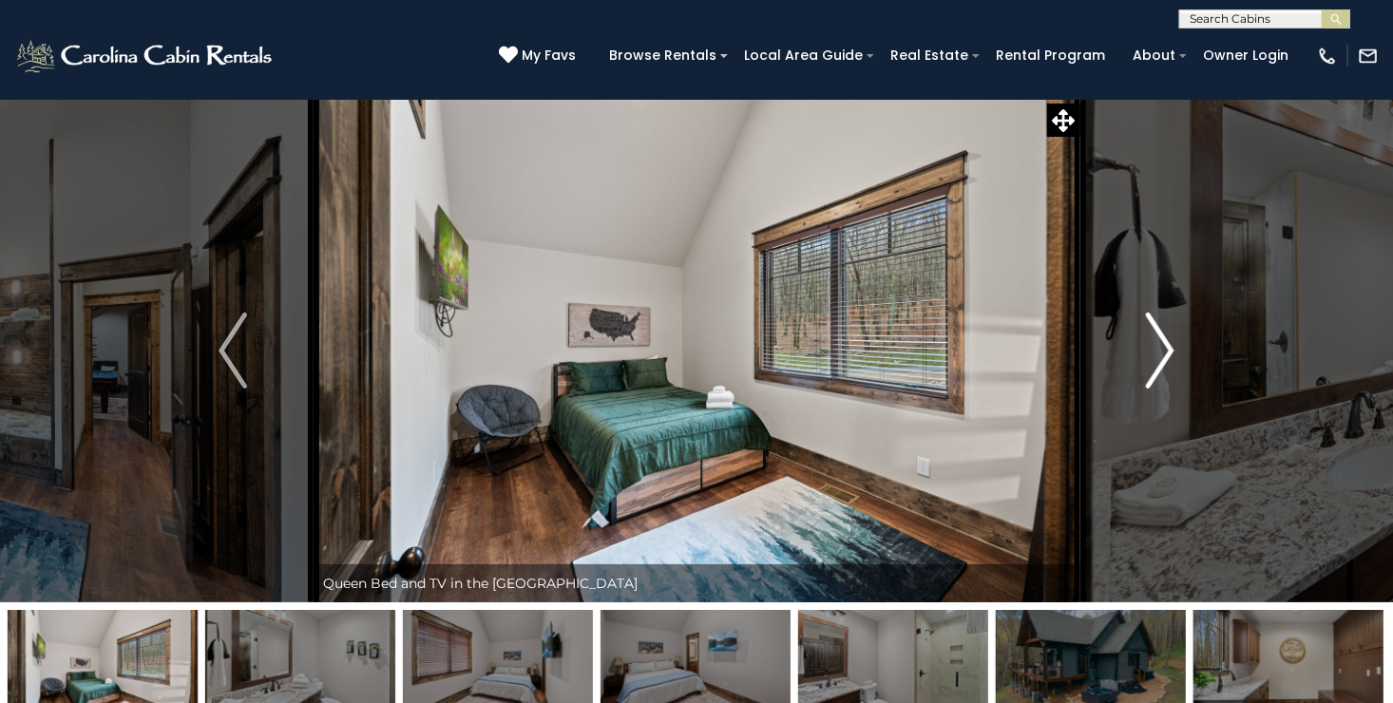
click at [1172, 353] on img "Next" at bounding box center [1160, 351] width 29 height 76
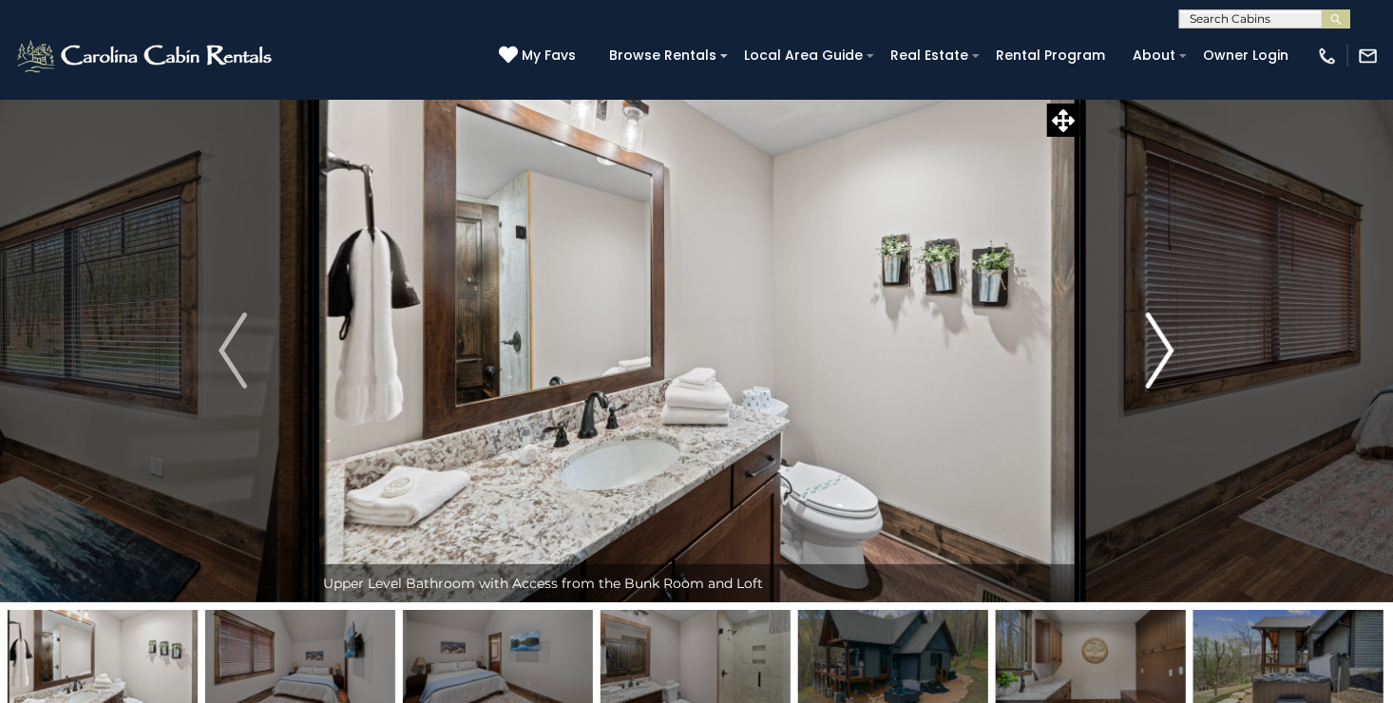
click at [1172, 353] on img "Next" at bounding box center [1160, 351] width 29 height 76
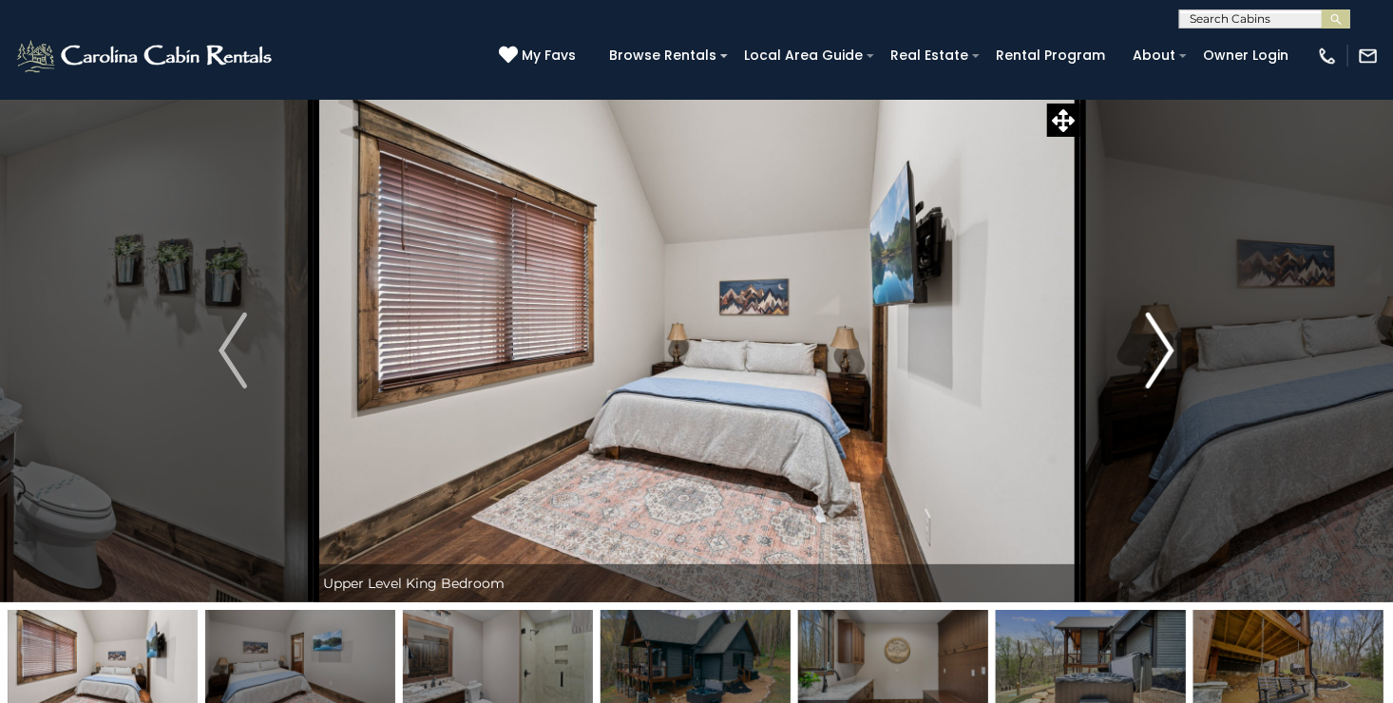
click at [1172, 353] on img "Next" at bounding box center [1160, 351] width 29 height 76
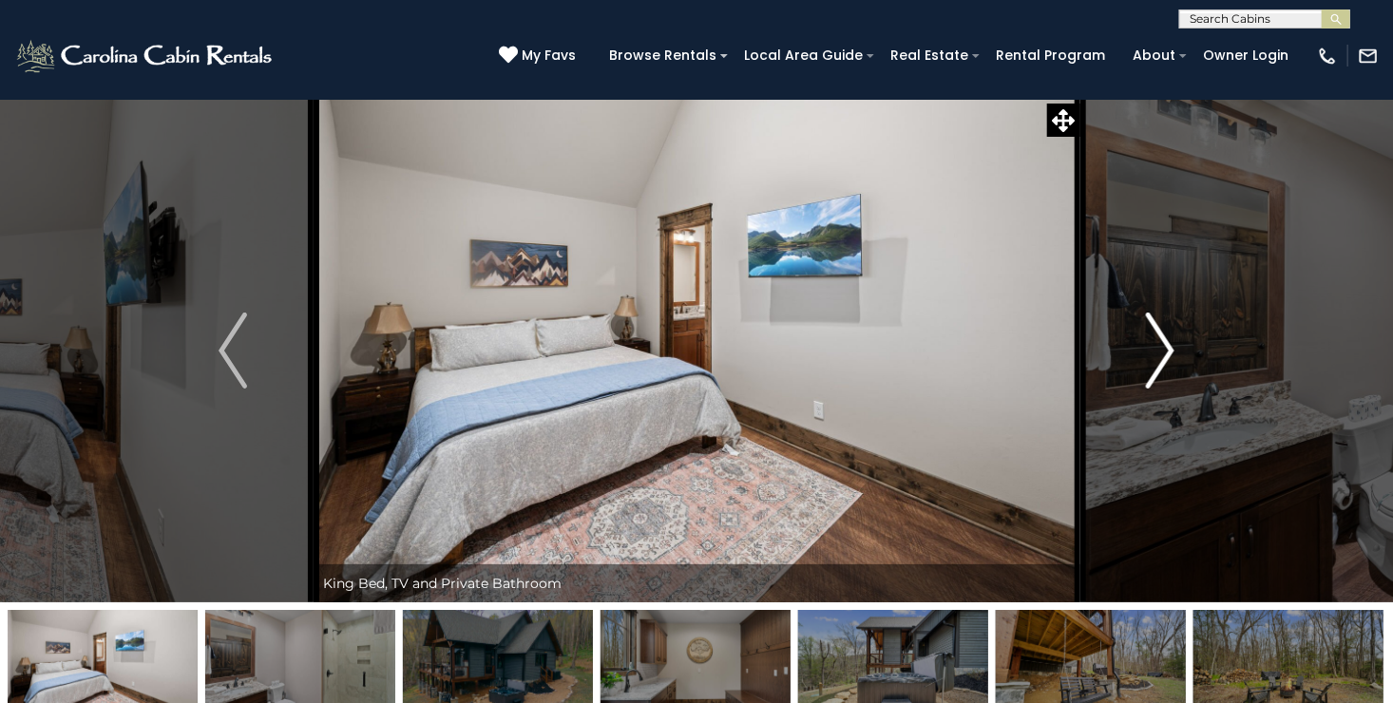
click at [1172, 353] on img "Next" at bounding box center [1160, 351] width 29 height 76
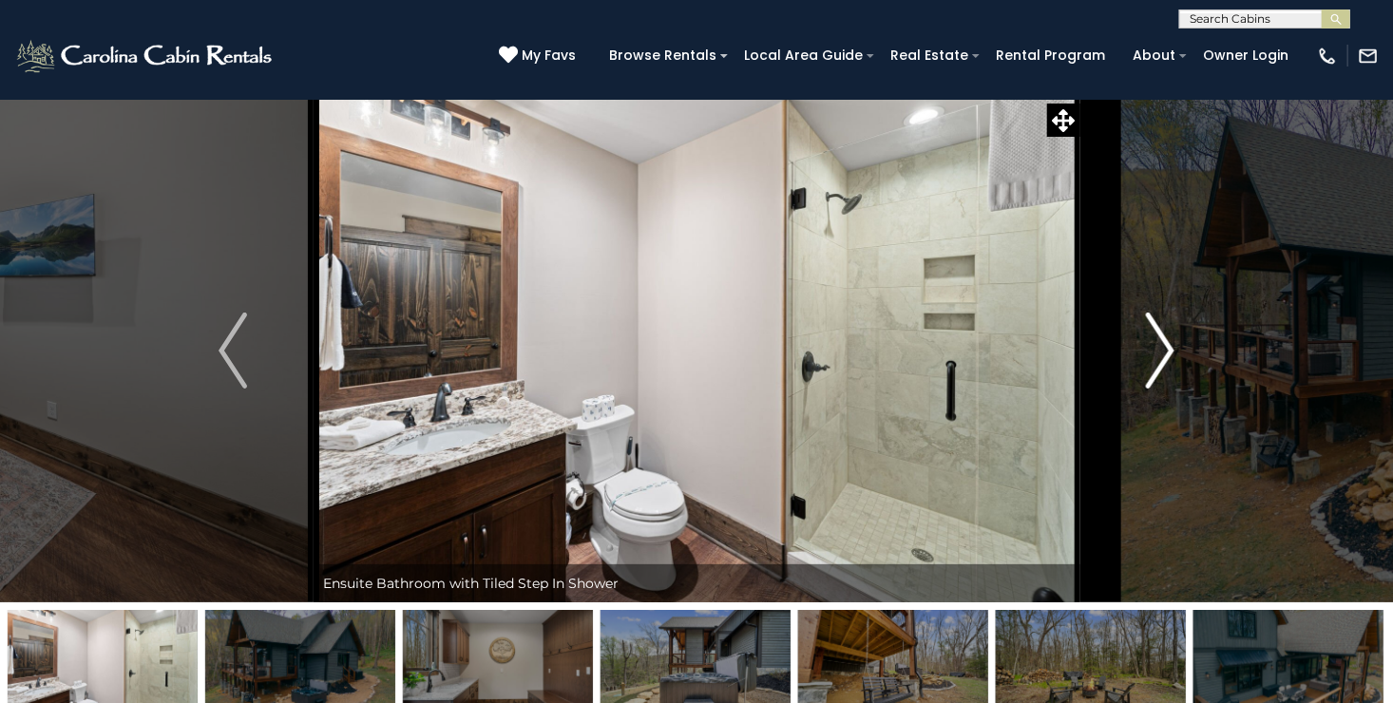
click at [1172, 353] on img "Next" at bounding box center [1160, 351] width 29 height 76
